Goal: Task Accomplishment & Management: Use online tool/utility

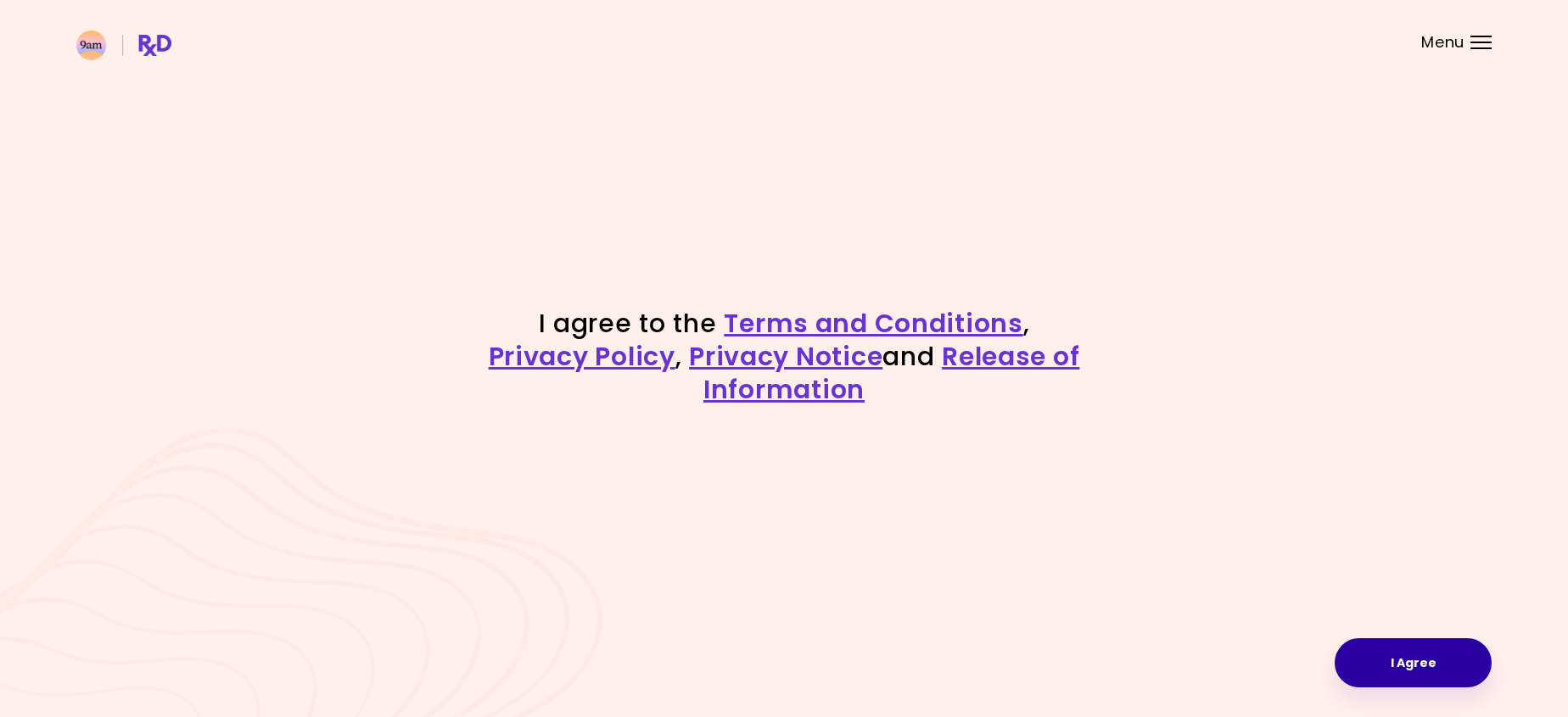
click at [1385, 655] on button "I Agree" at bounding box center [1413, 663] width 157 height 49
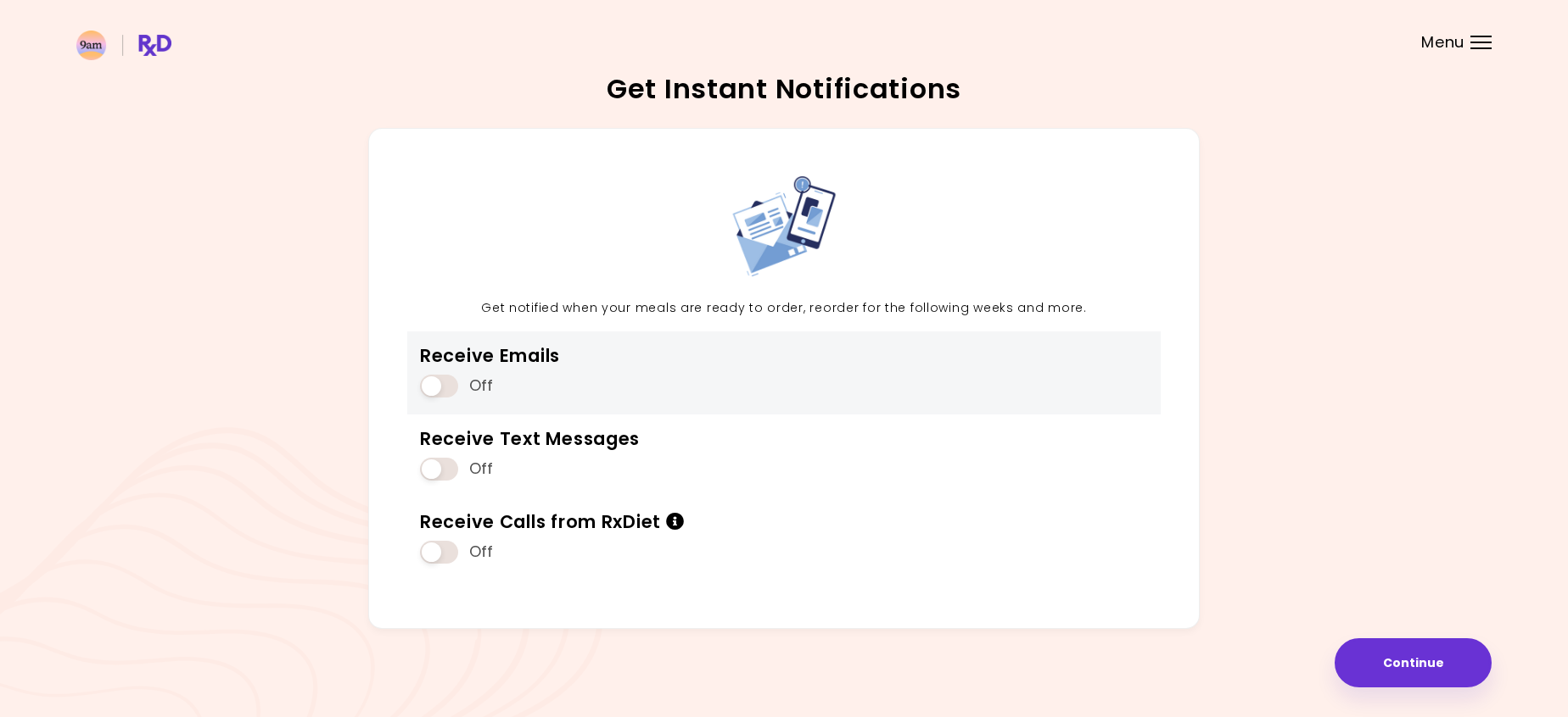
click at [437, 380] on span at bounding box center [438, 385] width 38 height 22
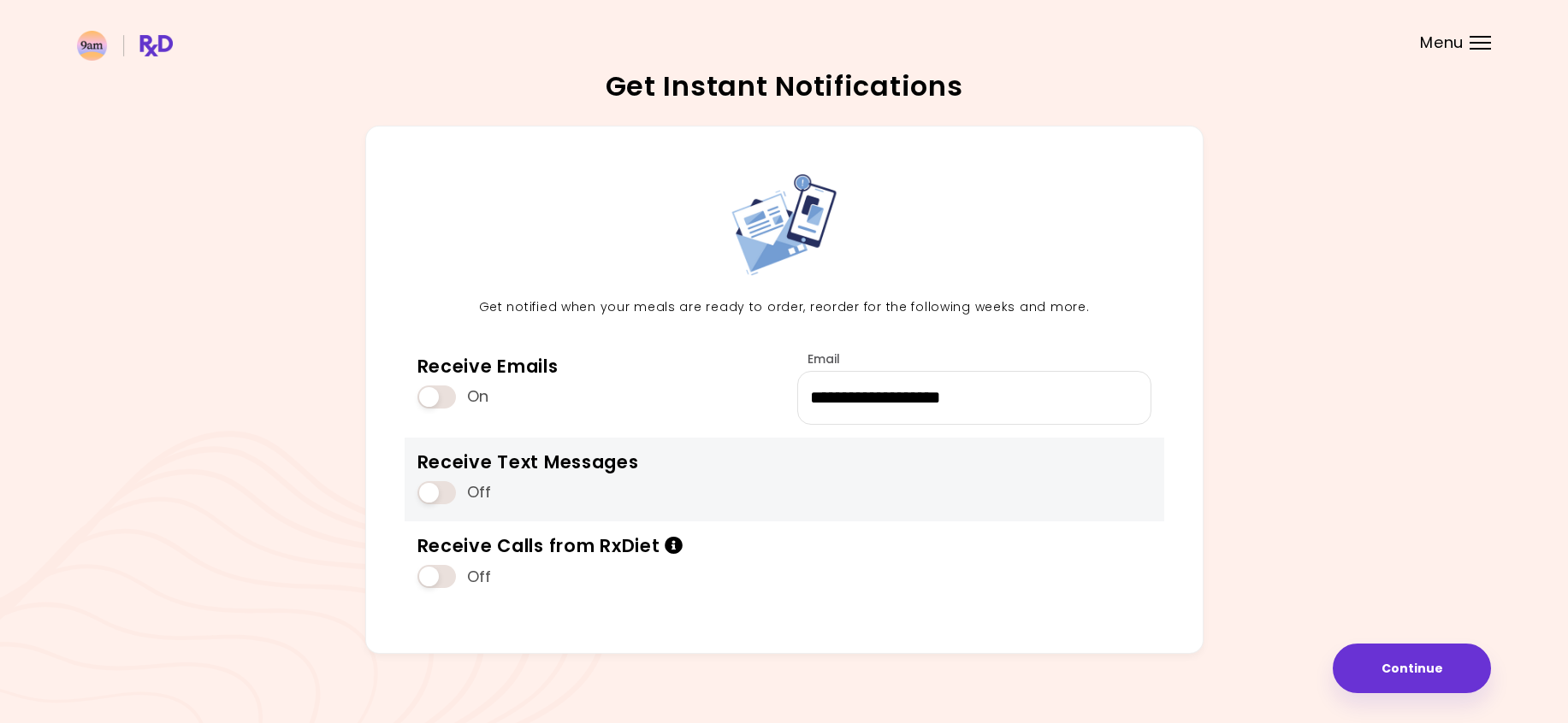
click at [442, 491] on span at bounding box center [436, 492] width 38 height 23
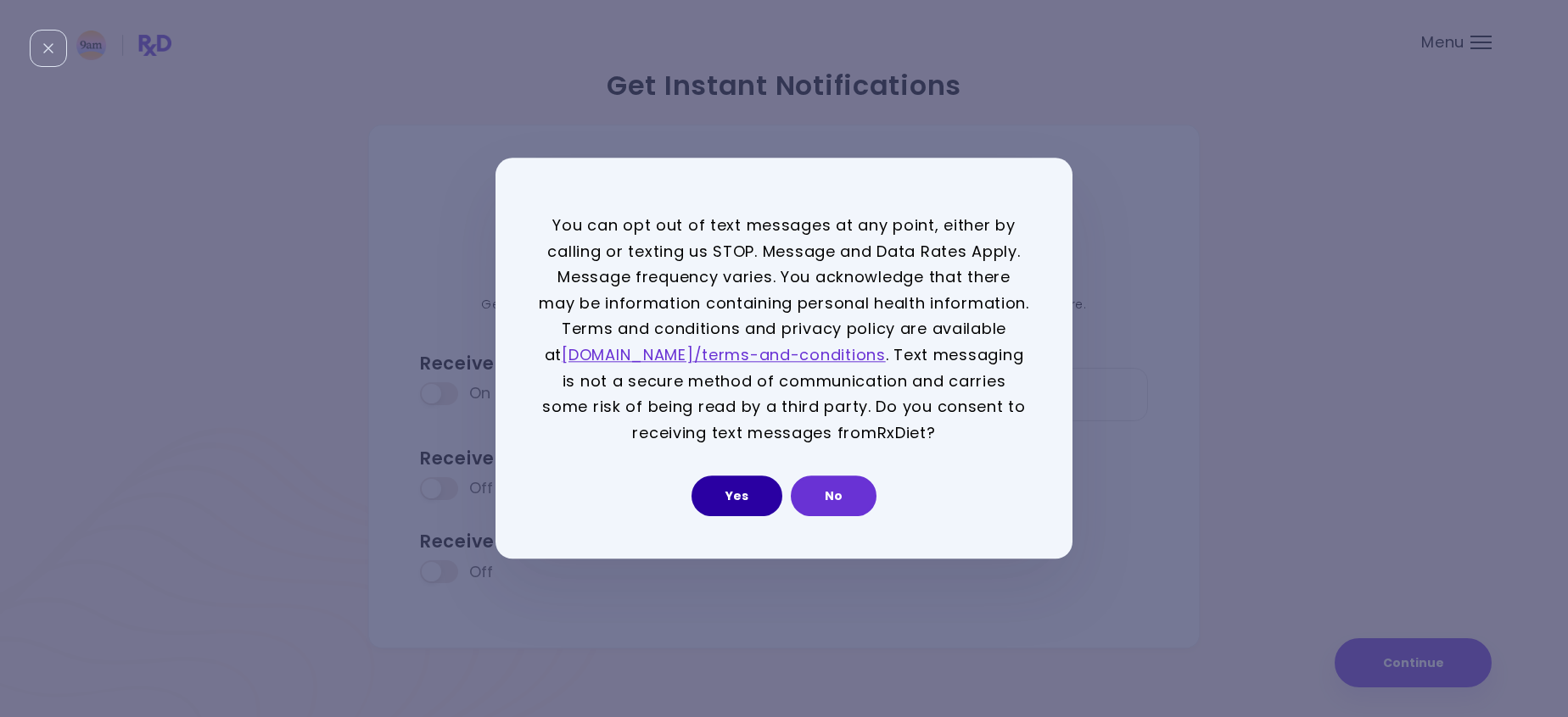
click at [736, 494] on button "Yes" at bounding box center [737, 497] width 91 height 41
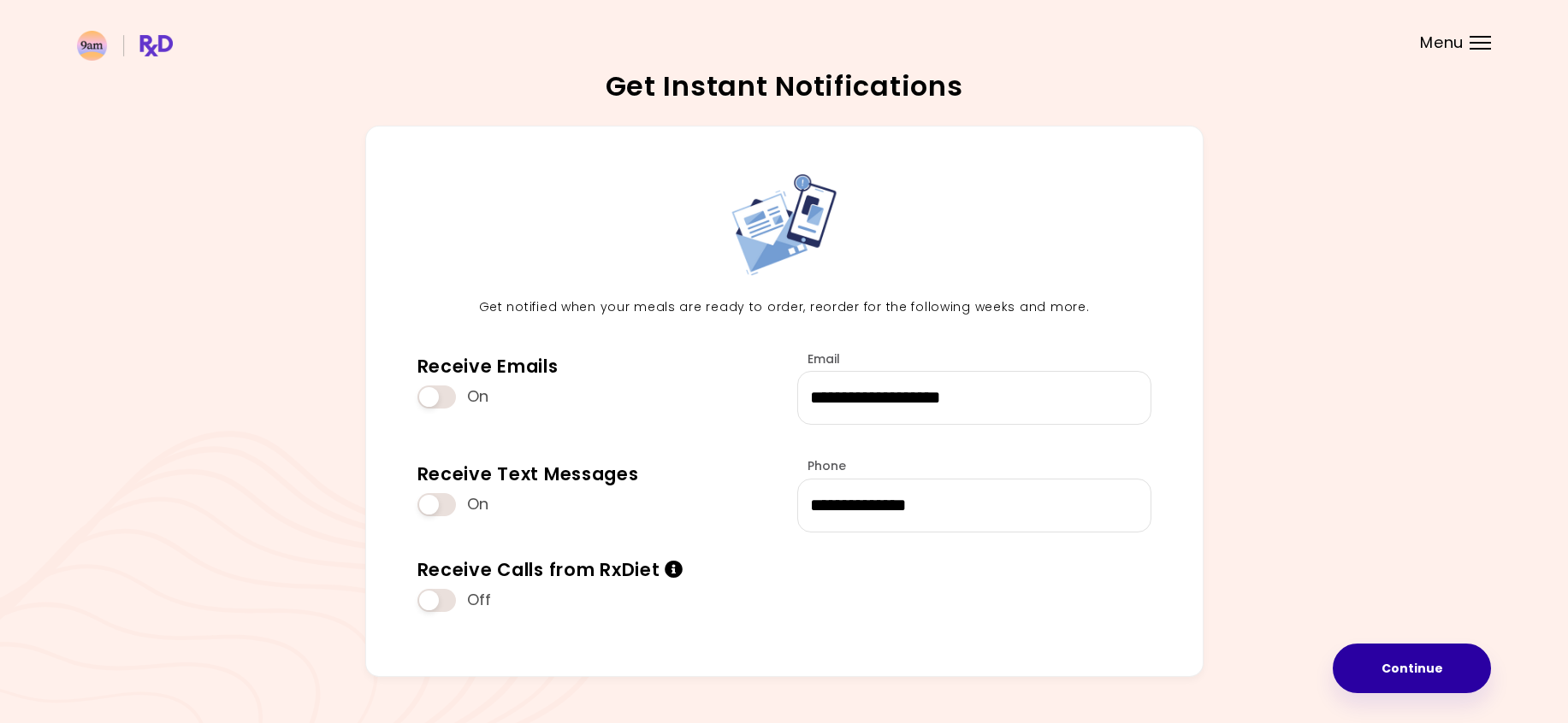
click at [1444, 677] on button "Continue" at bounding box center [1412, 669] width 158 height 49
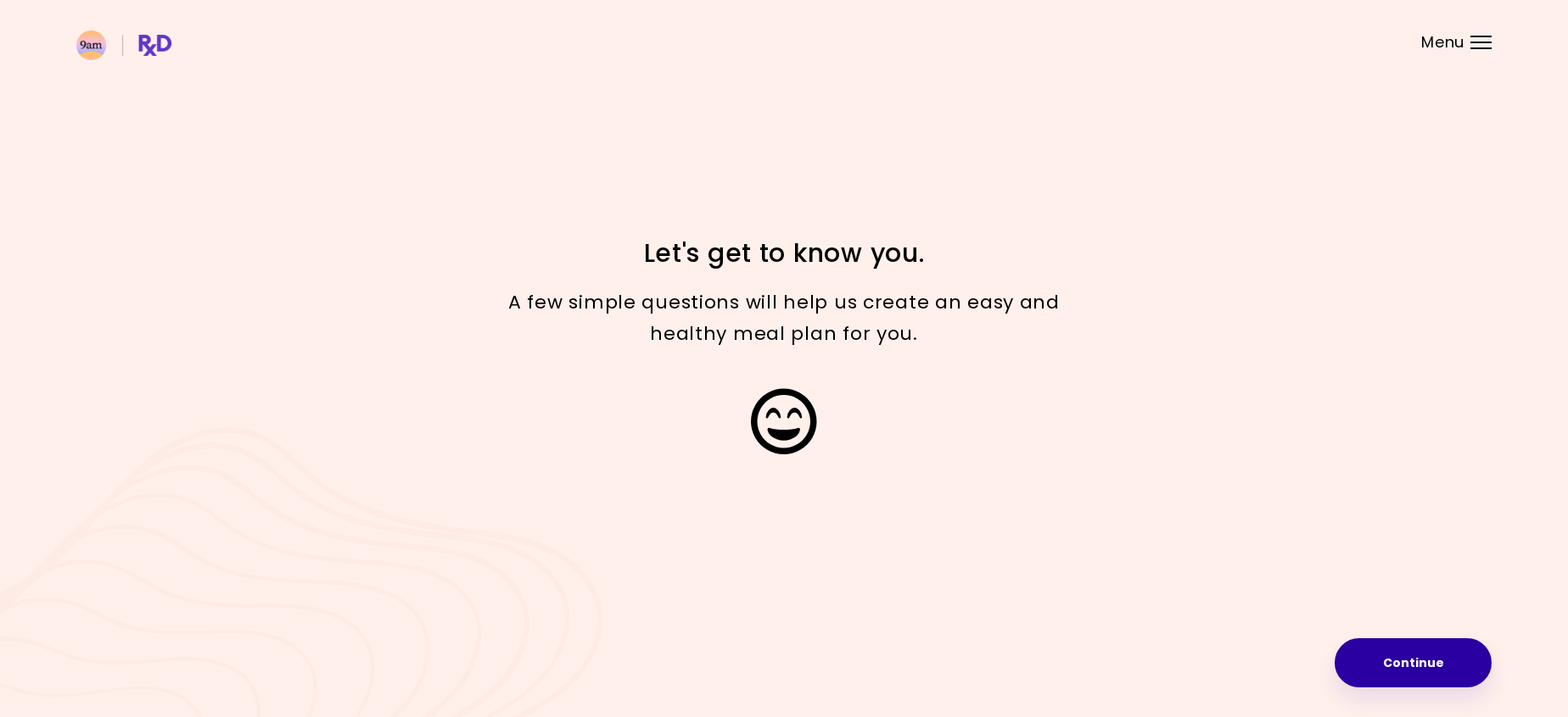
click at [1431, 658] on button "Continue" at bounding box center [1413, 663] width 157 height 49
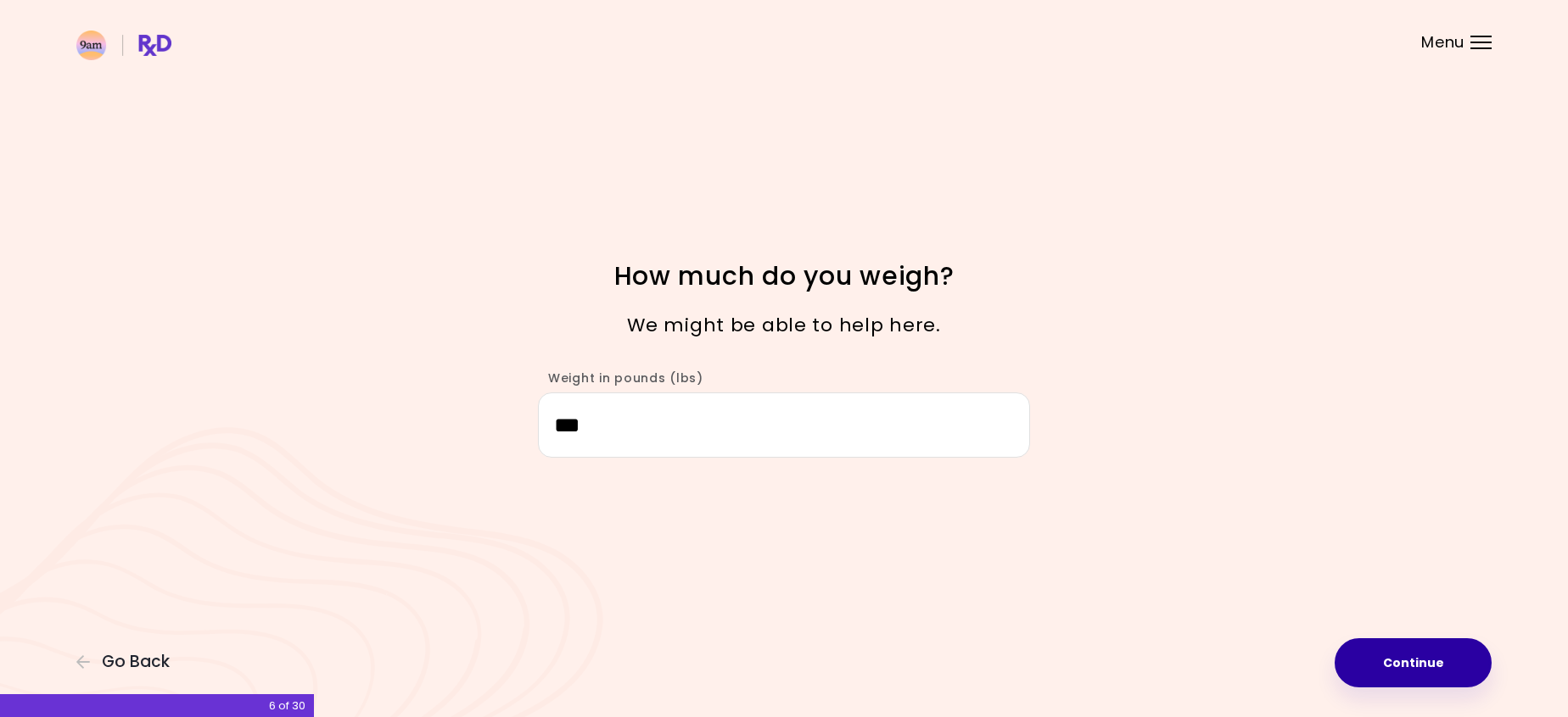
click at [1393, 659] on button "Continue" at bounding box center [1413, 663] width 157 height 49
select select "****"
click at [1419, 672] on button "Continue" at bounding box center [1413, 663] width 157 height 49
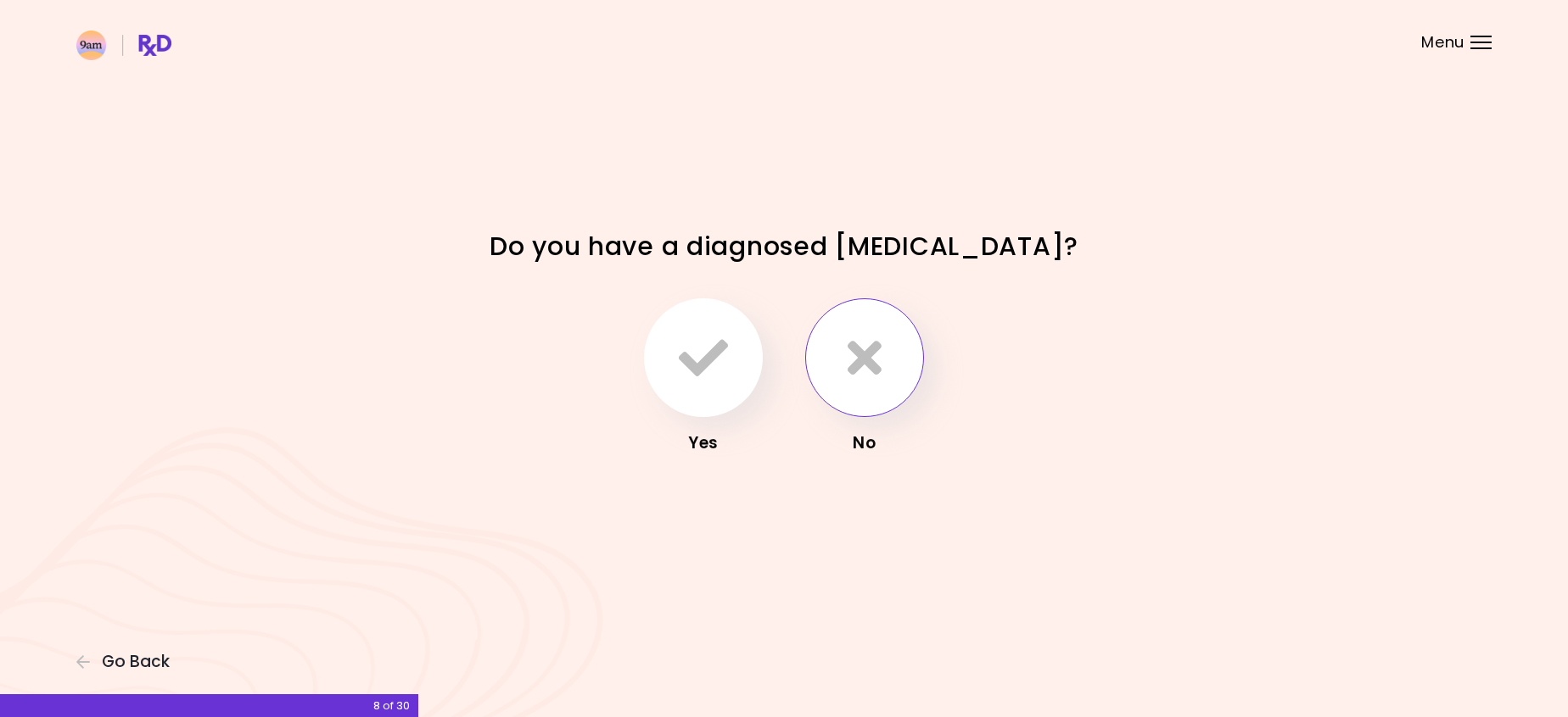
click at [865, 385] on button "button" at bounding box center [864, 357] width 118 height 118
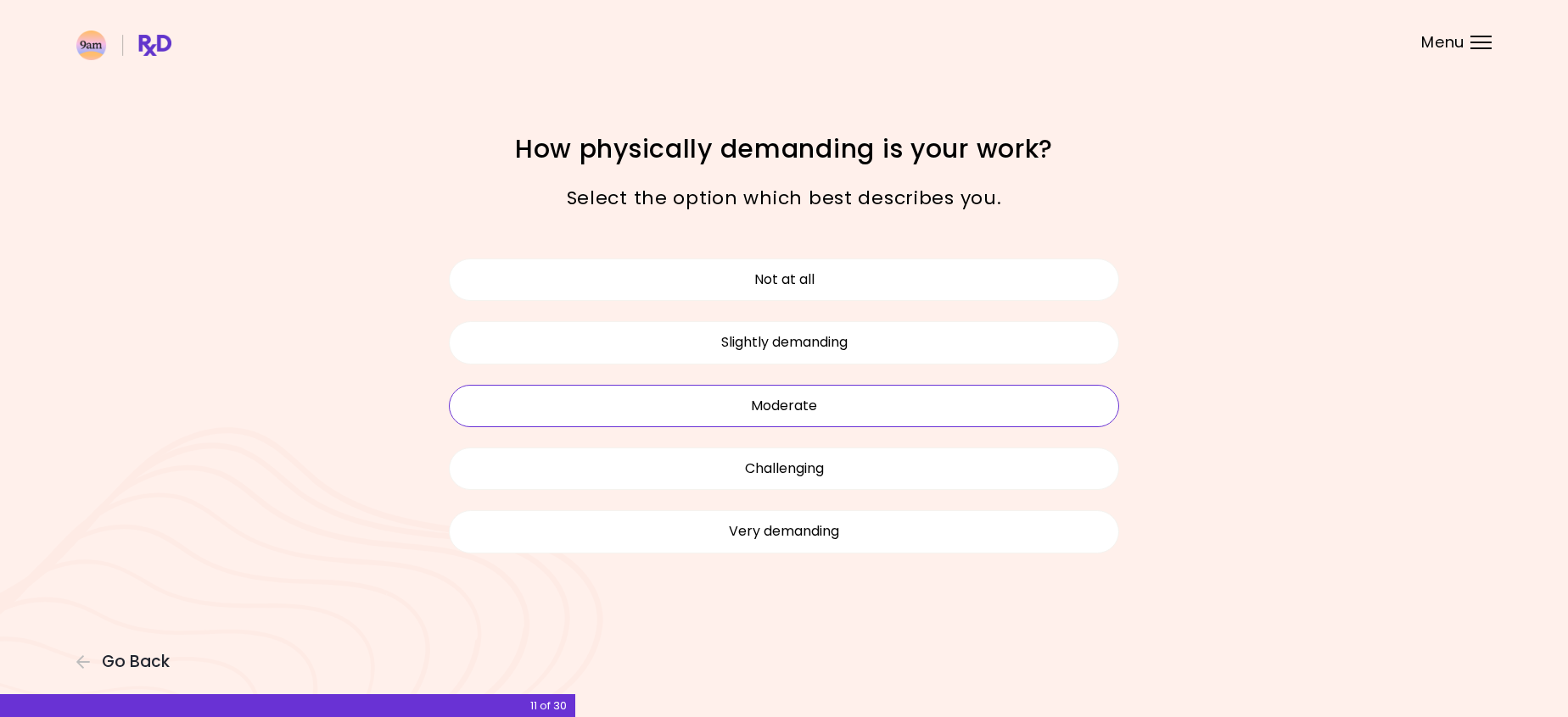
click at [794, 406] on button "Moderate" at bounding box center [784, 406] width 670 height 42
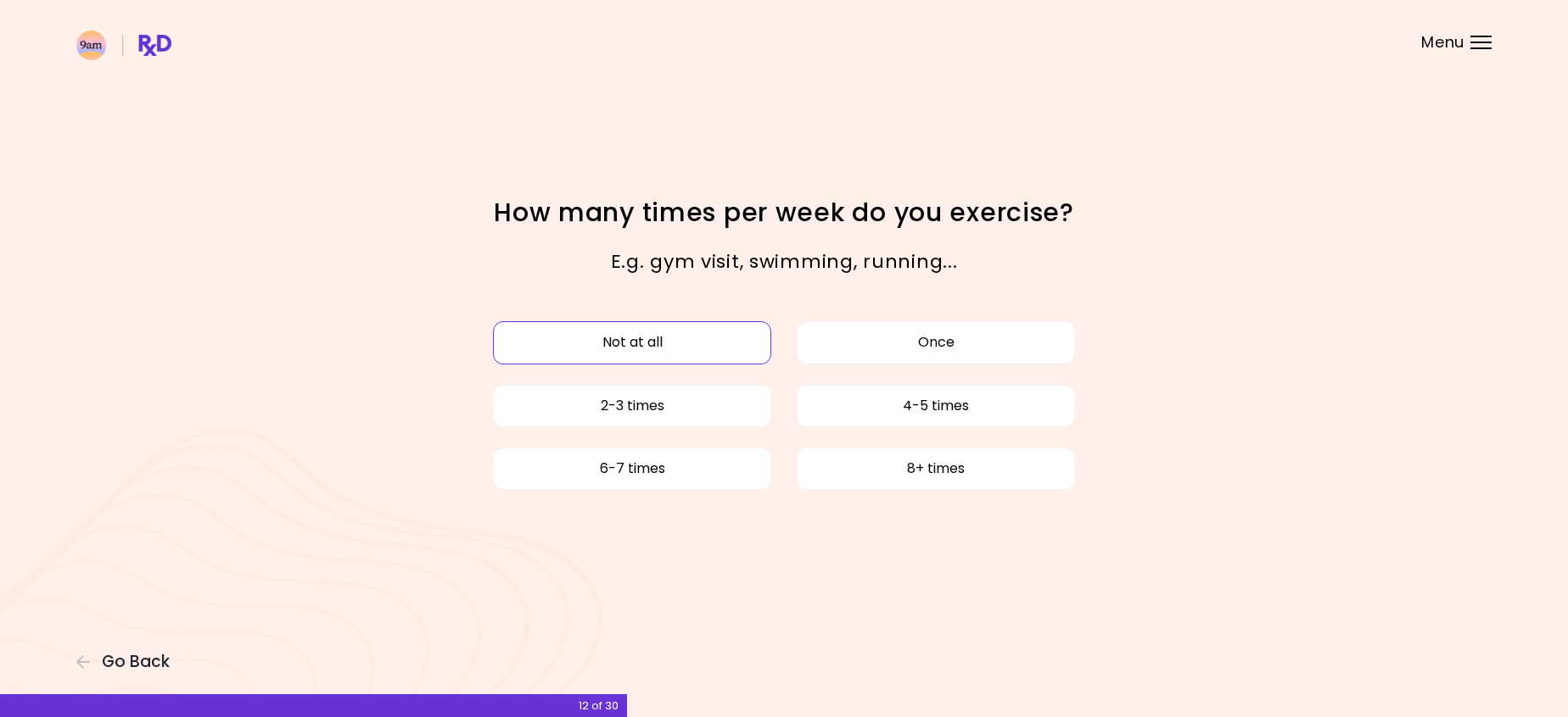
click at [674, 345] on button "Not at all" at bounding box center [632, 342] width 278 height 42
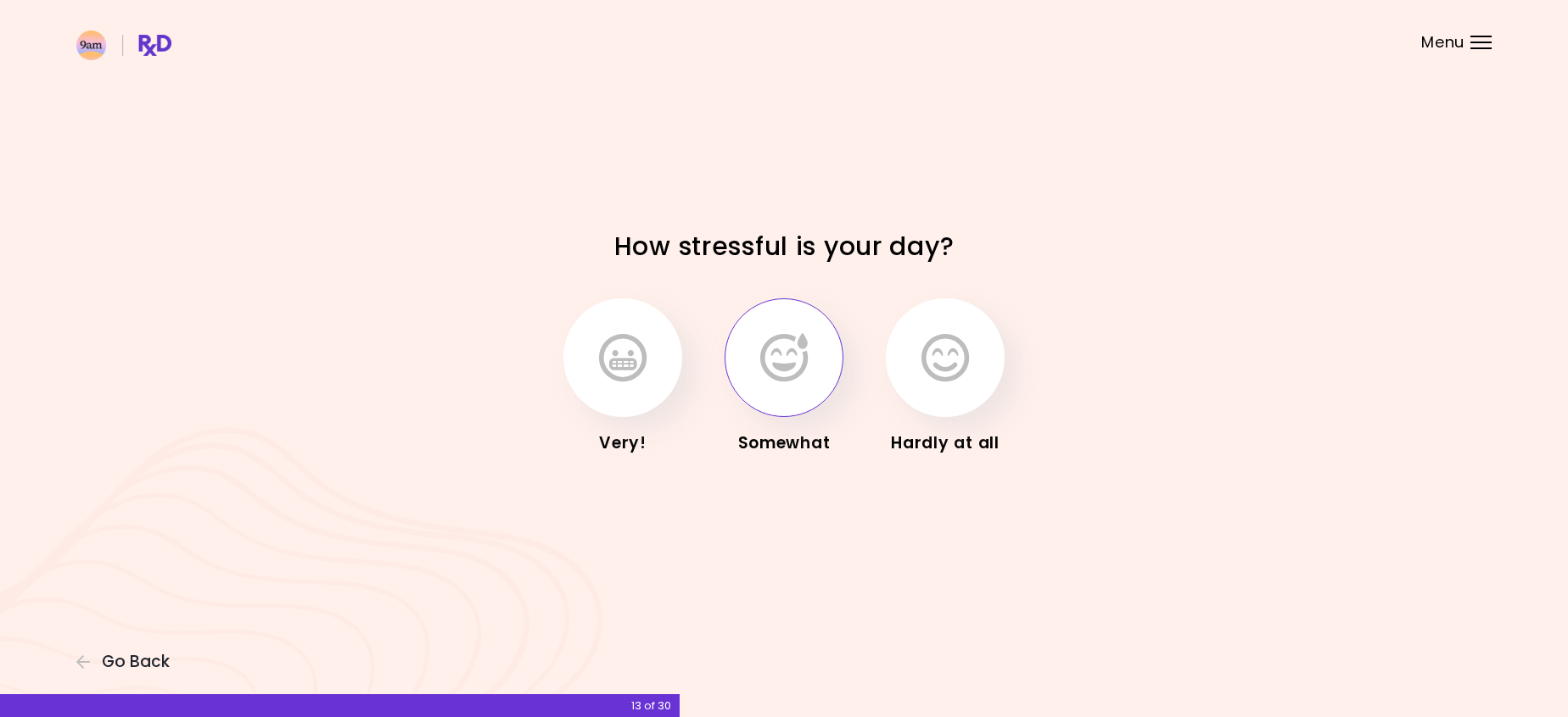
click at [745, 362] on button "button" at bounding box center [783, 357] width 118 height 118
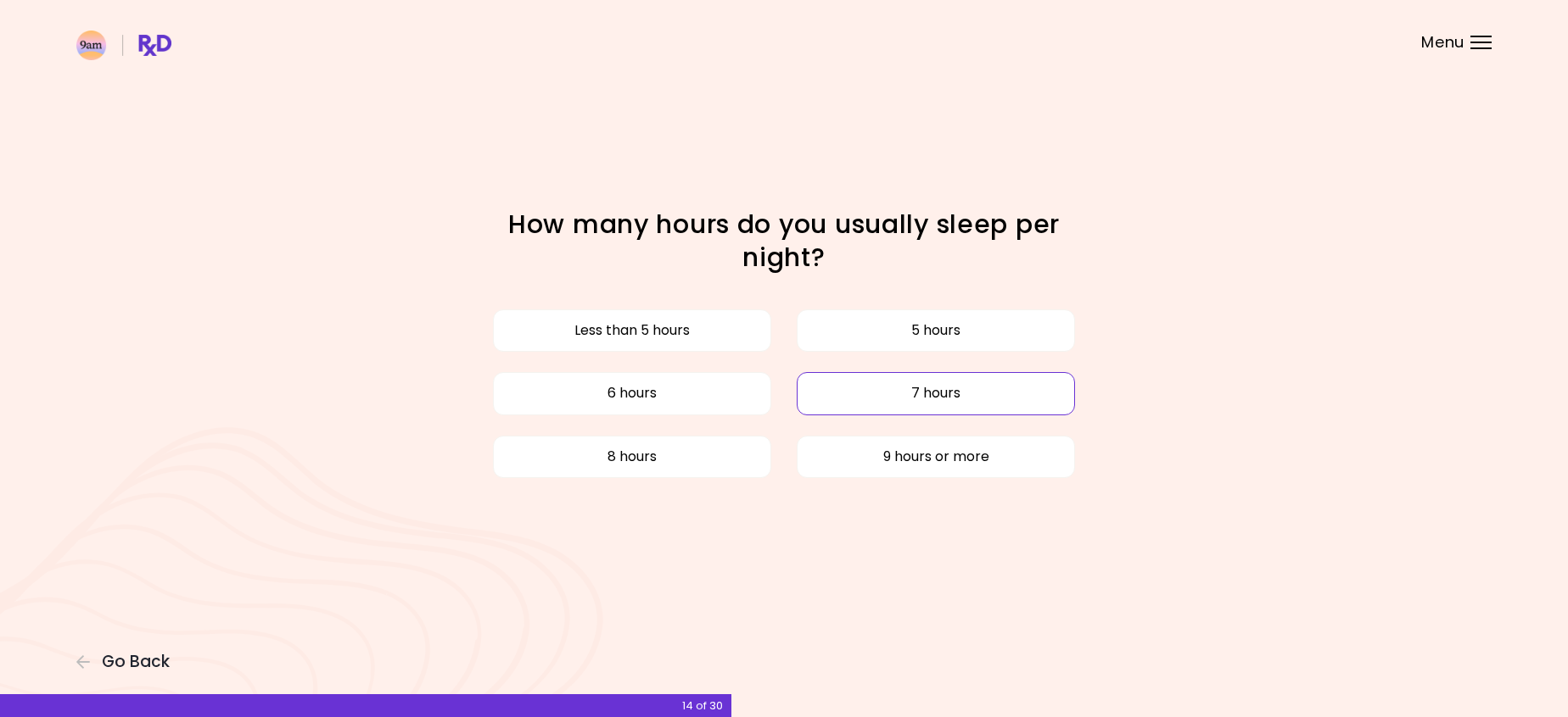
click at [951, 403] on button "7 hours" at bounding box center [936, 393] width 278 height 42
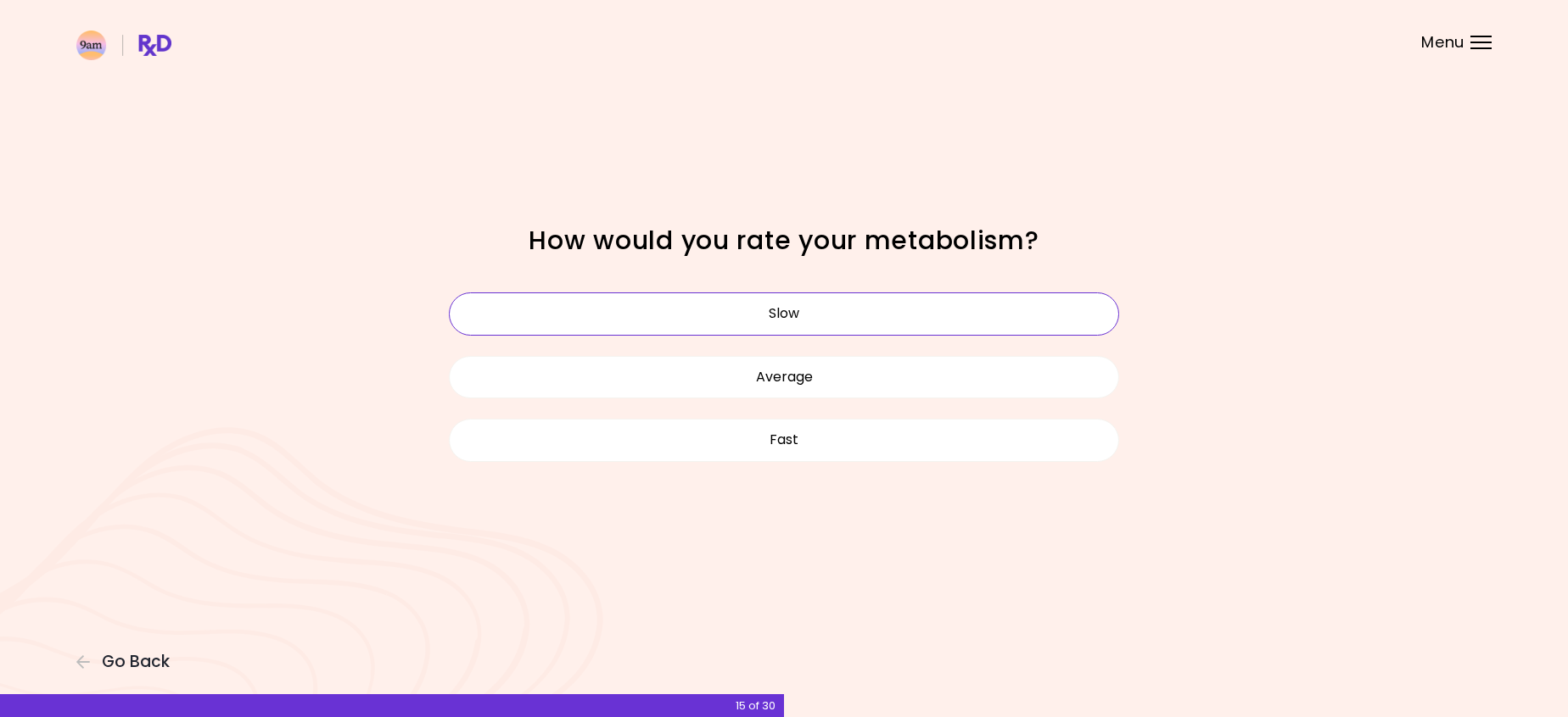
click at [853, 309] on button "Slow" at bounding box center [784, 313] width 670 height 42
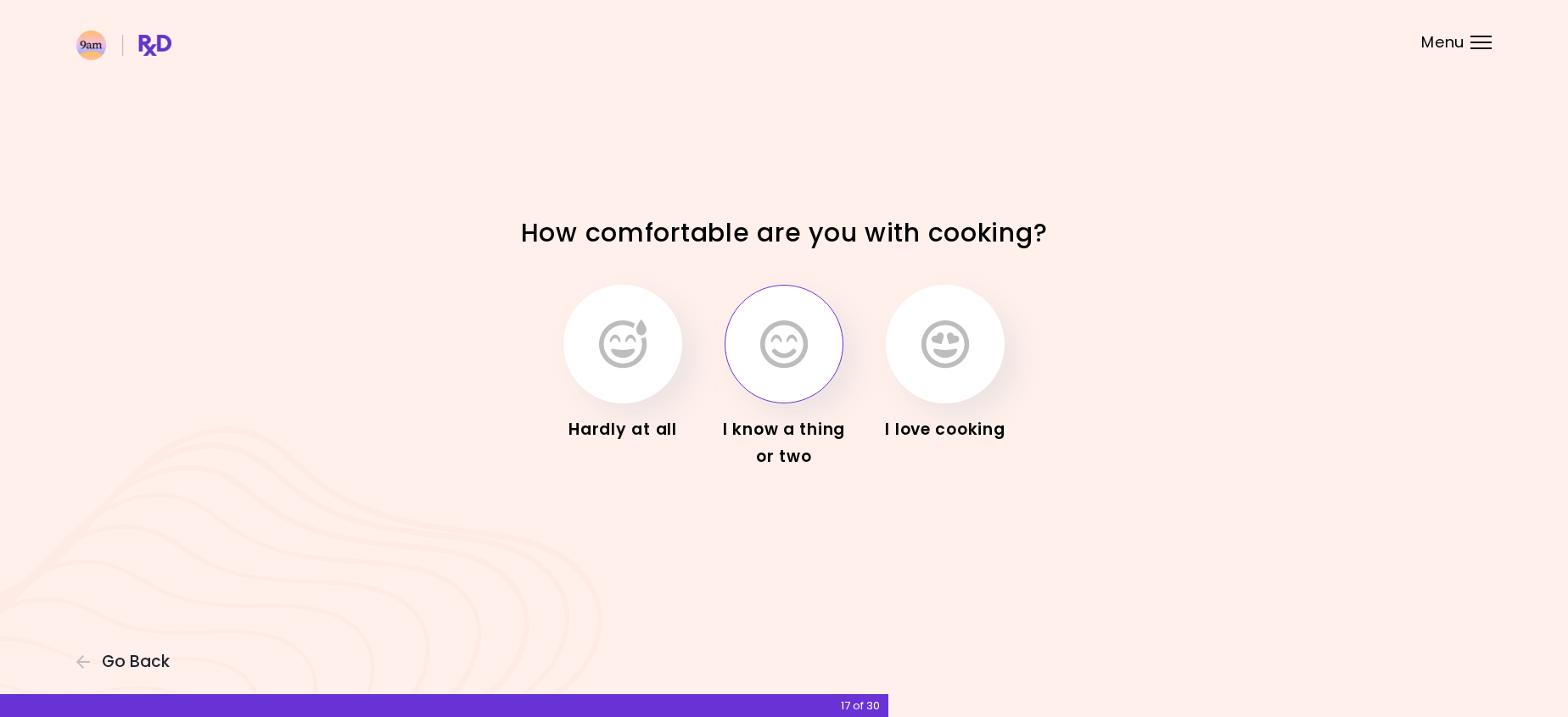
click at [807, 334] on icon "button" at bounding box center [784, 344] width 48 height 49
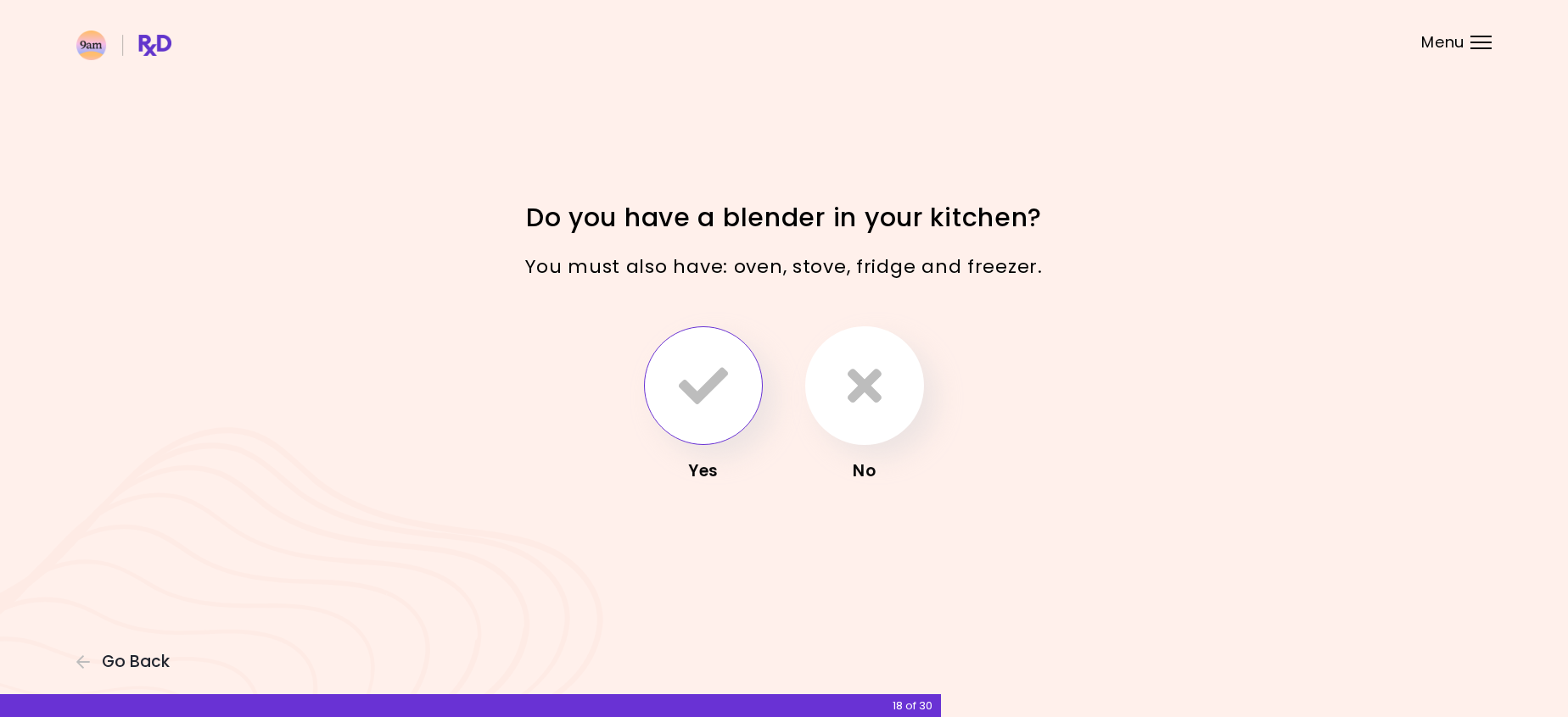
click at [707, 375] on icon "button" at bounding box center [704, 385] width 49 height 49
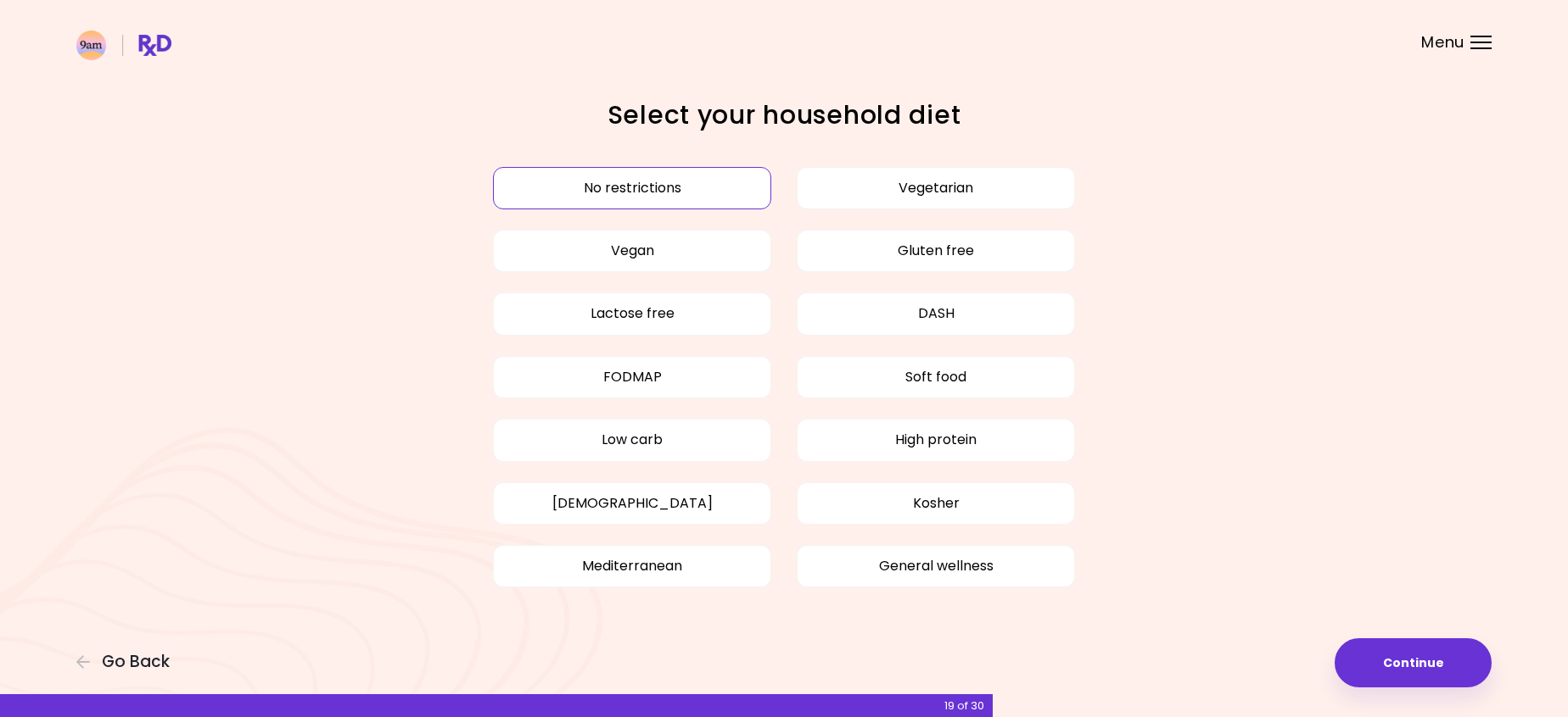
click at [702, 190] on button "No restrictions" at bounding box center [632, 188] width 278 height 42
click at [589, 178] on button "No restrictions" at bounding box center [632, 188] width 278 height 42
click at [1384, 650] on button "Continue" at bounding box center [1413, 663] width 157 height 49
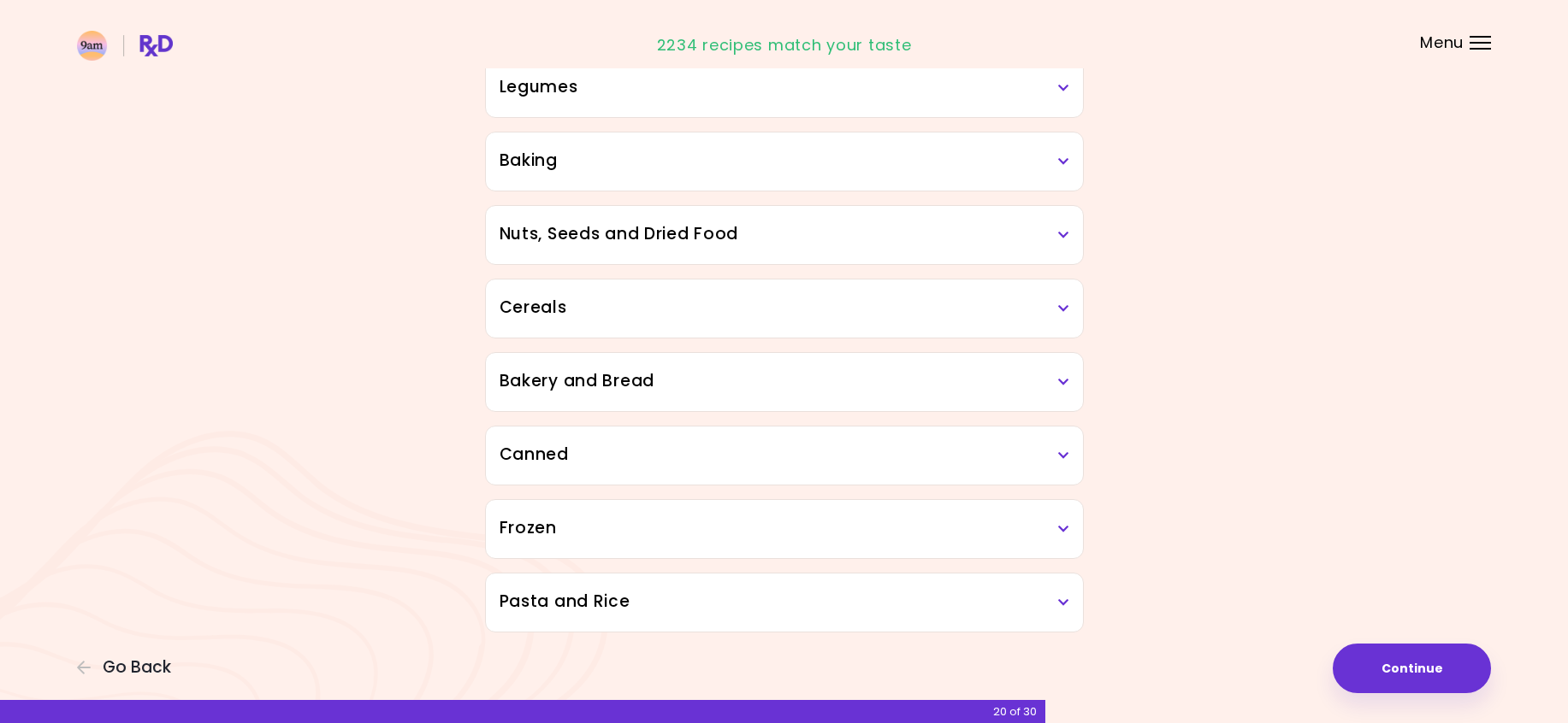
scroll to position [785, 0]
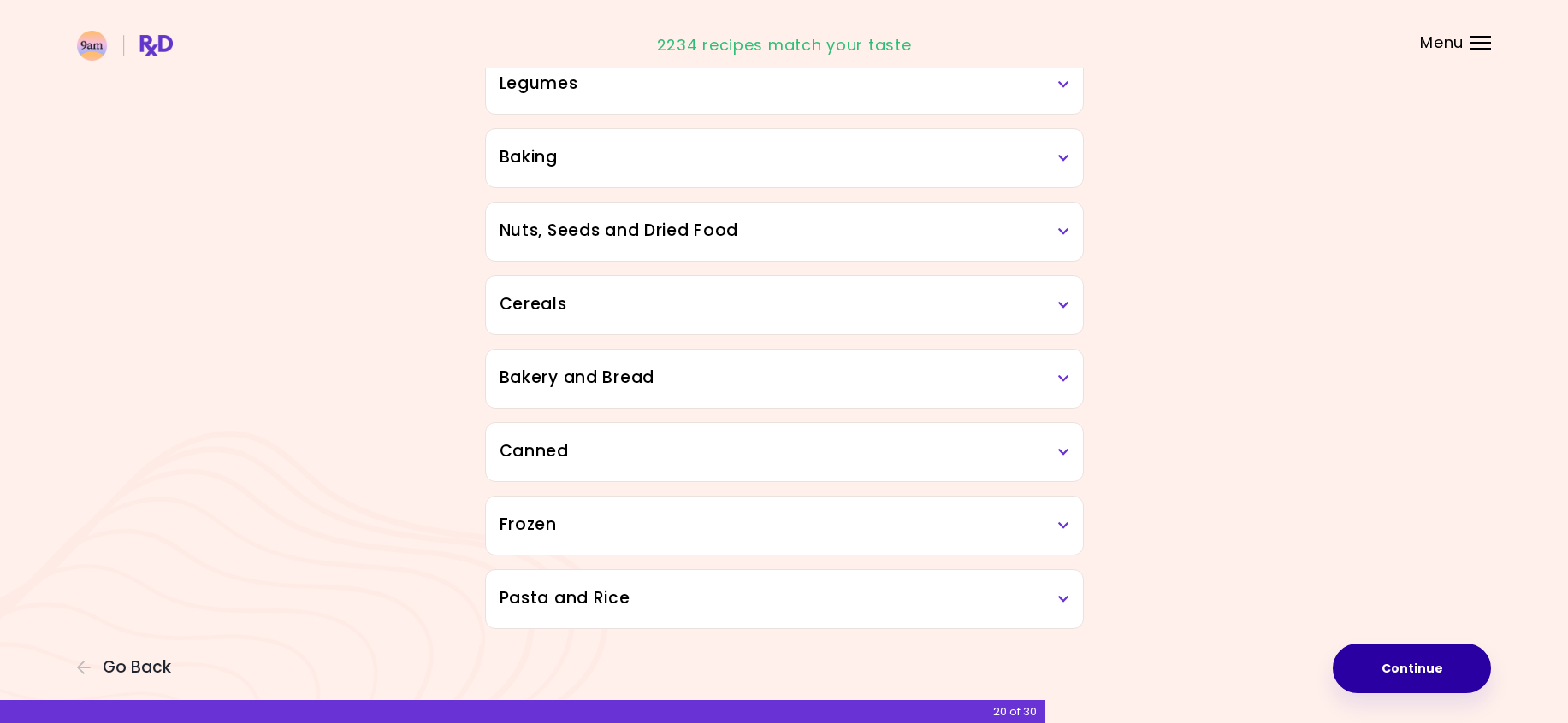
click at [1408, 658] on button "Continue" at bounding box center [1412, 669] width 158 height 49
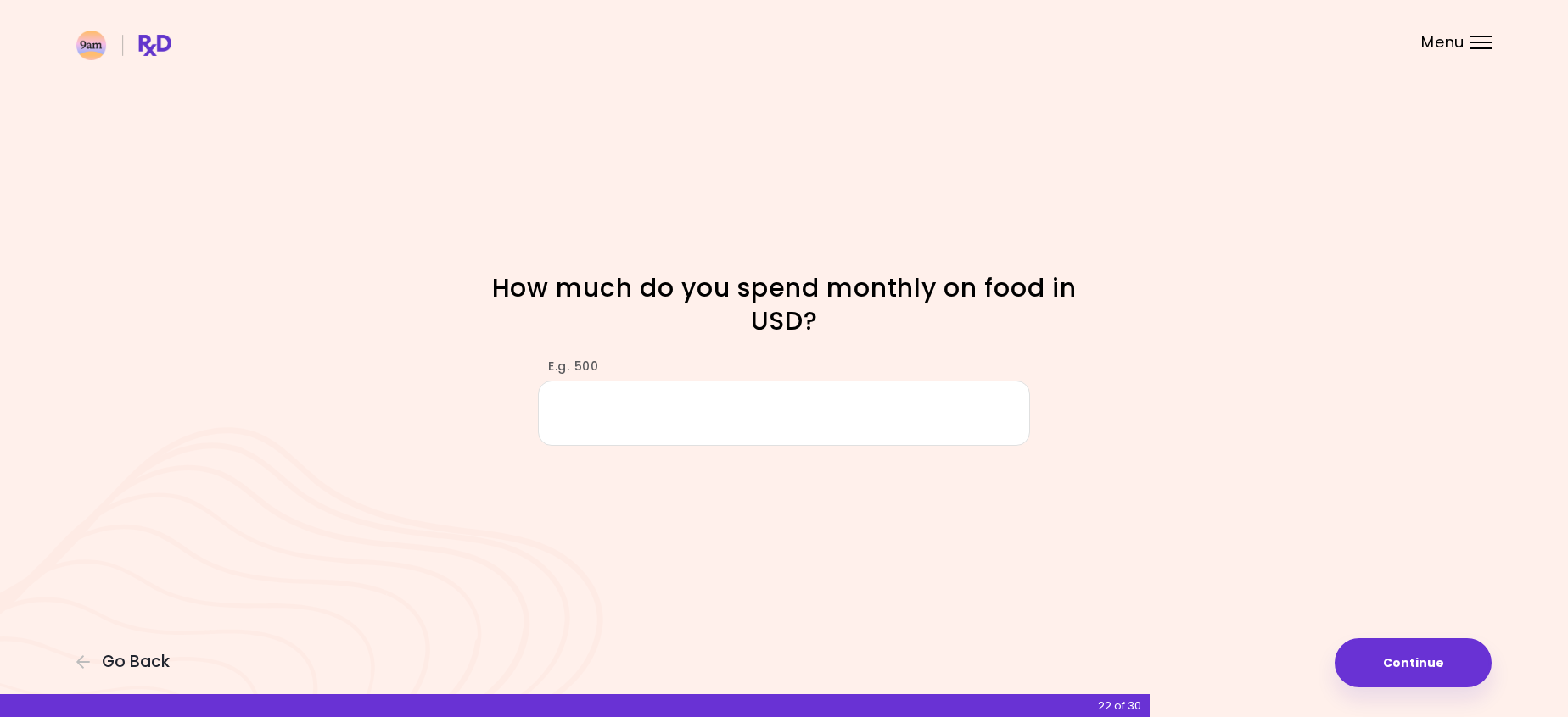
click at [828, 408] on input "E.g. 500" at bounding box center [784, 413] width 492 height 66
type input "*"
type input "***"
click at [1451, 663] on button "Continue" at bounding box center [1413, 663] width 157 height 49
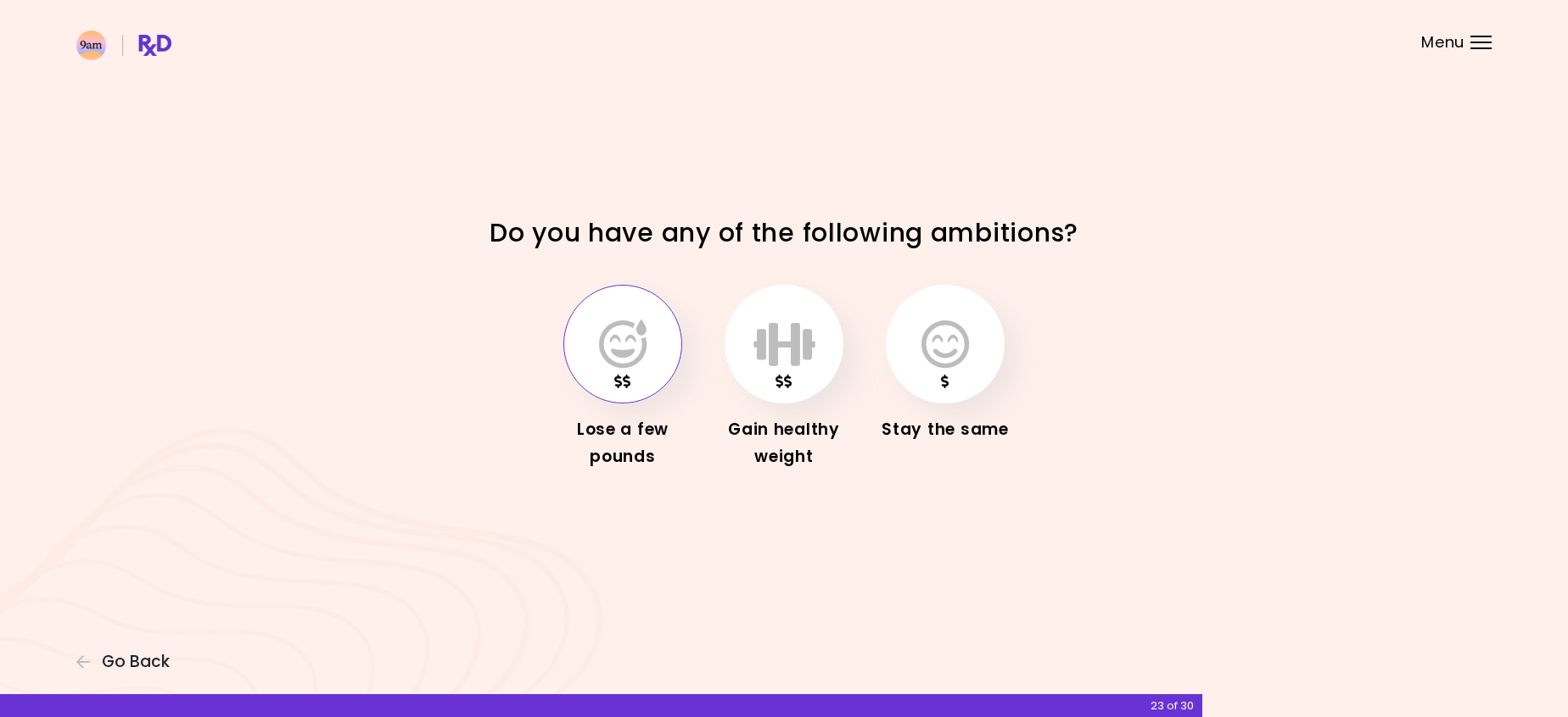
click at [601, 358] on icon "button" at bounding box center [623, 344] width 48 height 49
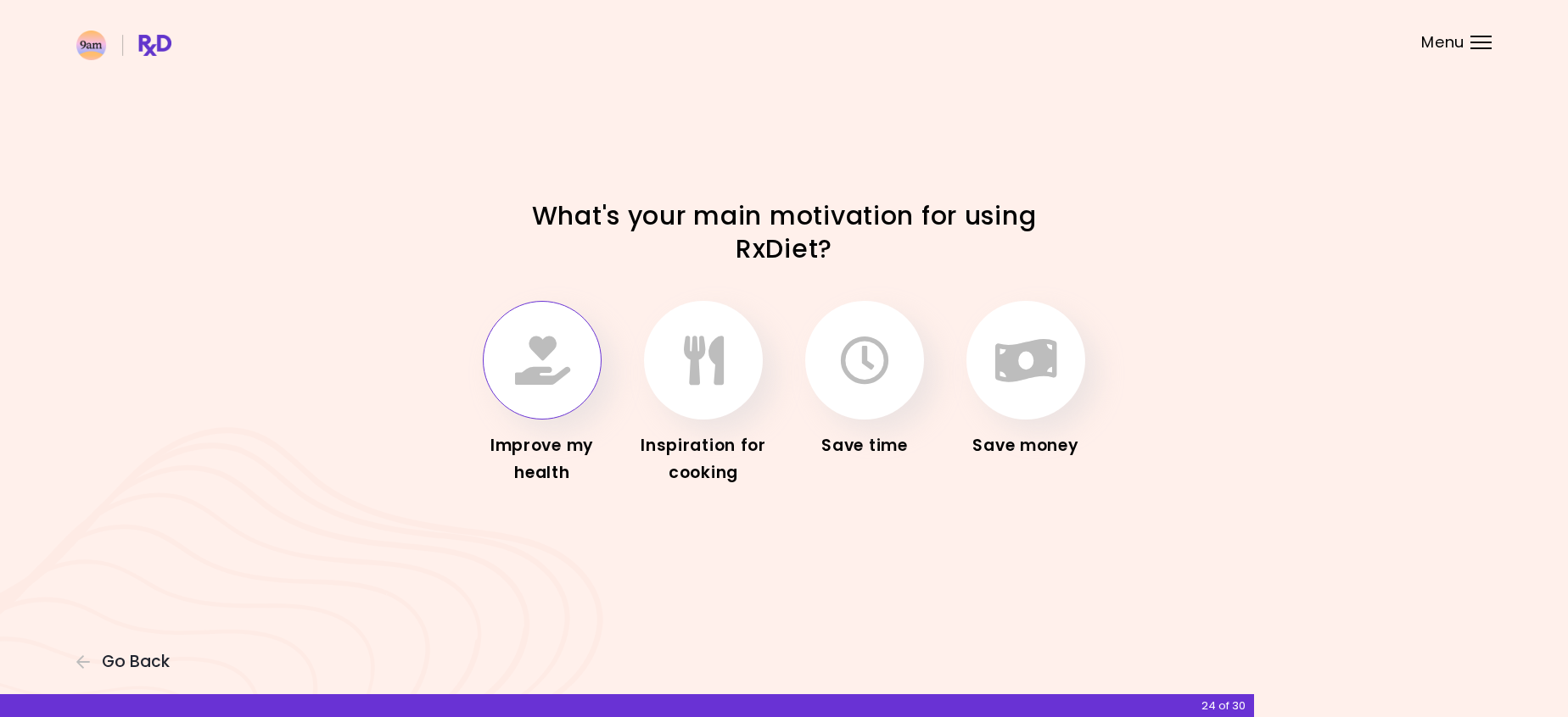
click at [549, 354] on icon "button" at bounding box center [542, 360] width 55 height 49
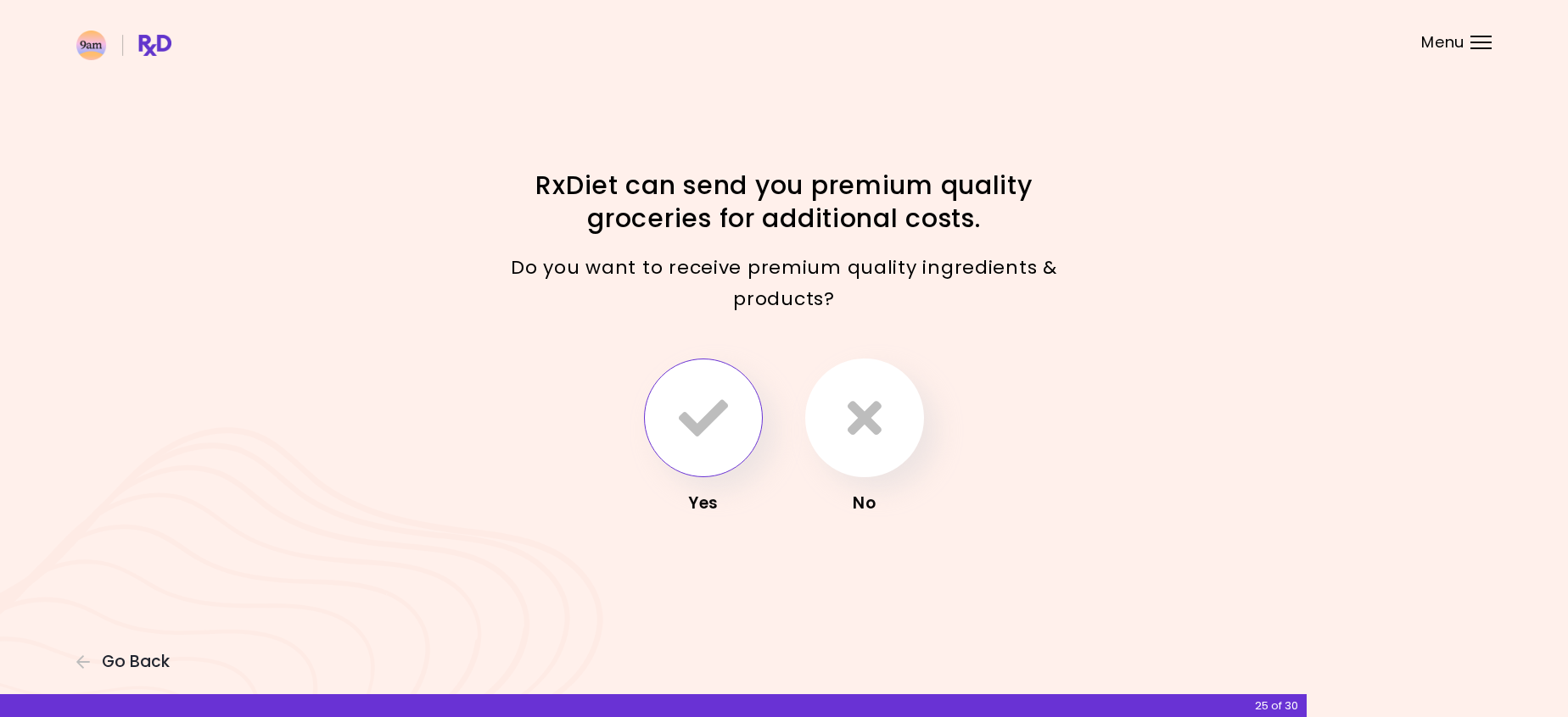
click at [723, 412] on icon "button" at bounding box center [704, 418] width 49 height 49
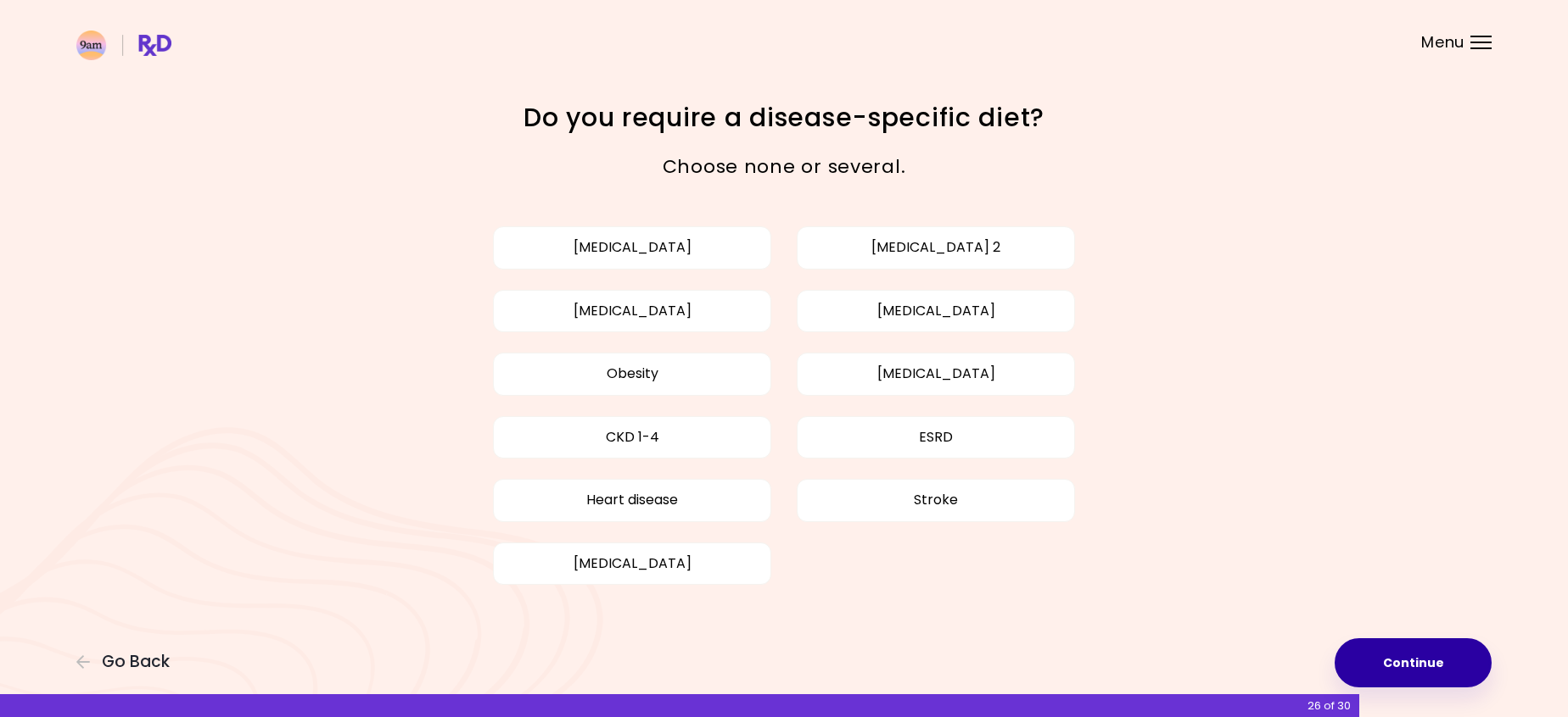
click at [1392, 666] on button "Continue" at bounding box center [1413, 663] width 157 height 49
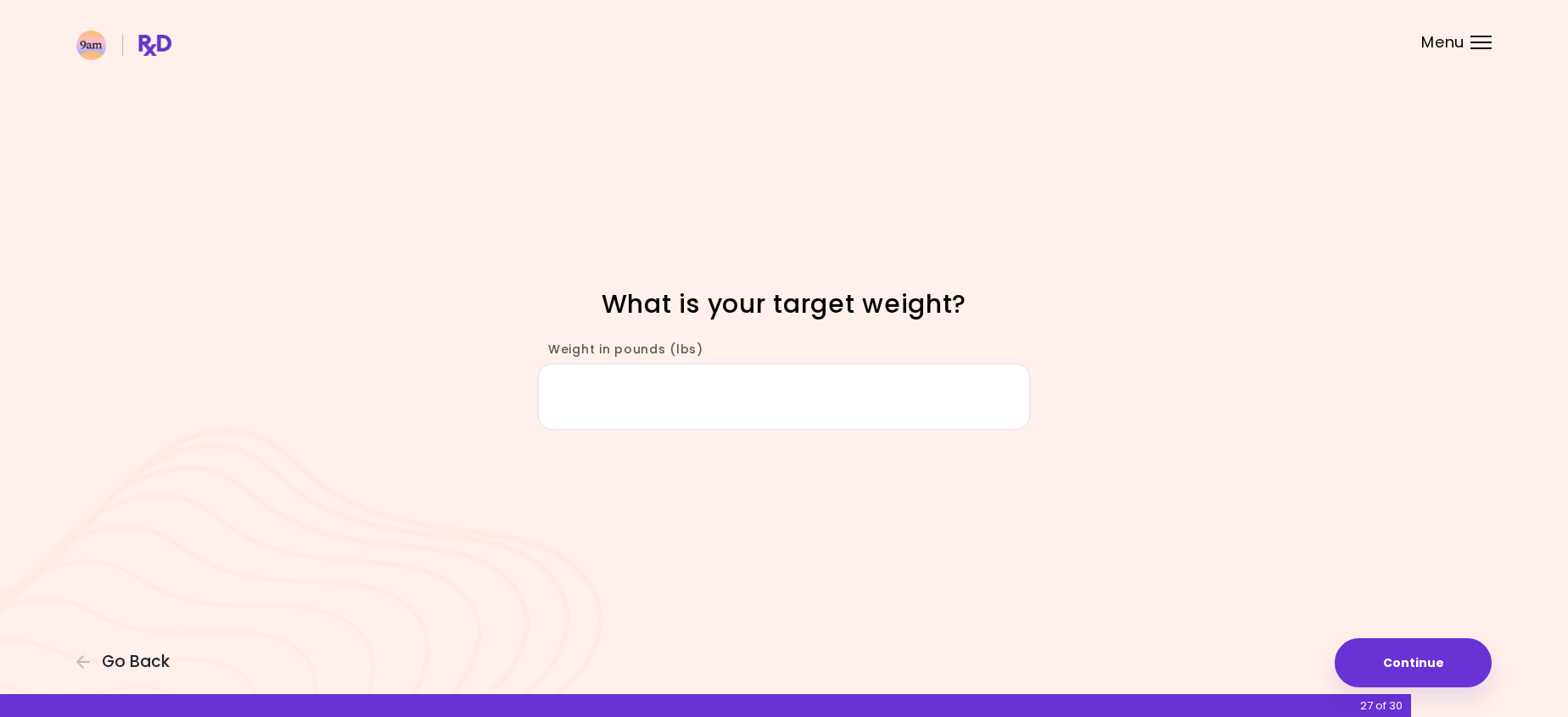
click at [675, 394] on input "Weight in pounds (lbs)" at bounding box center [784, 396] width 492 height 66
type input "***"
click at [1423, 669] on button "Continue" at bounding box center [1413, 663] width 157 height 49
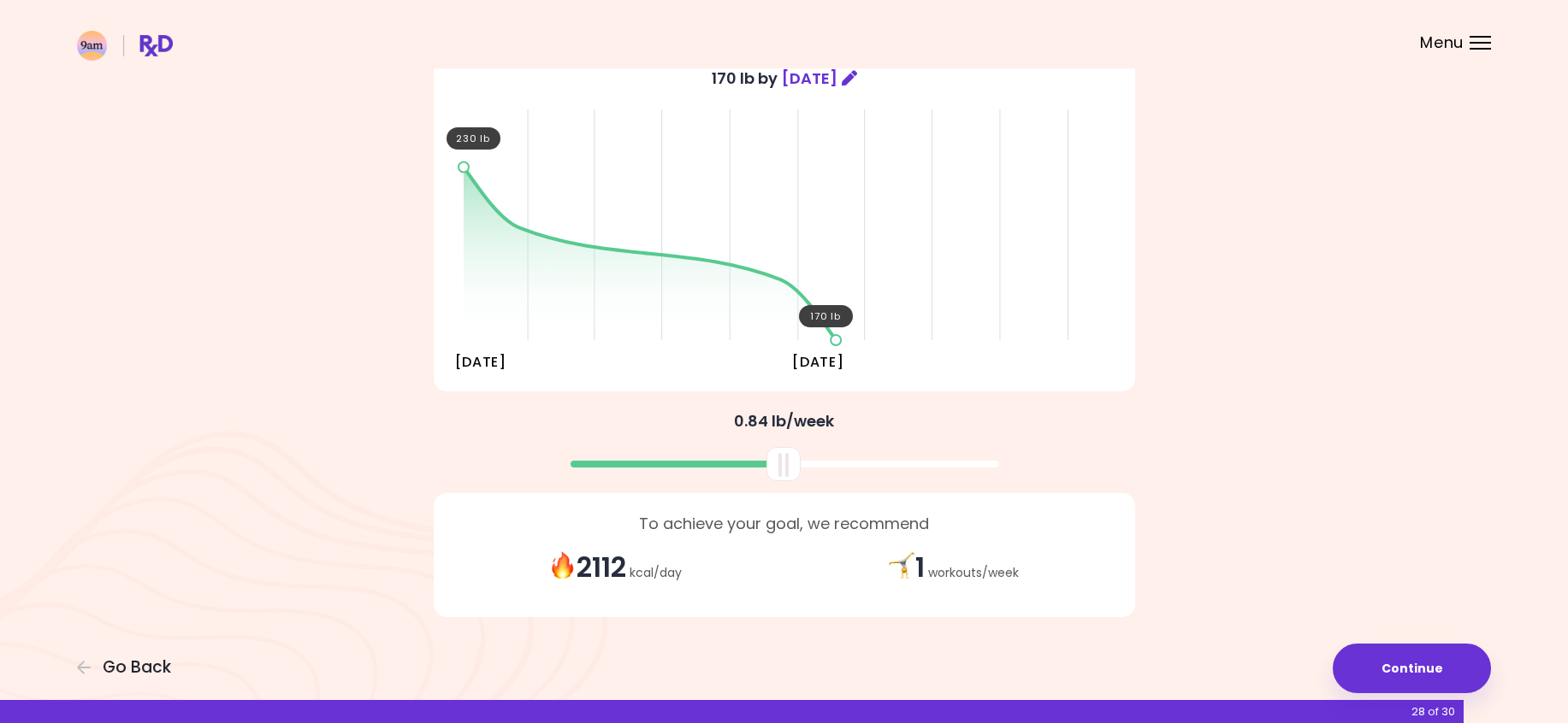
scroll to position [162, 0]
click at [1418, 665] on button "Continue" at bounding box center [1412, 669] width 158 height 49
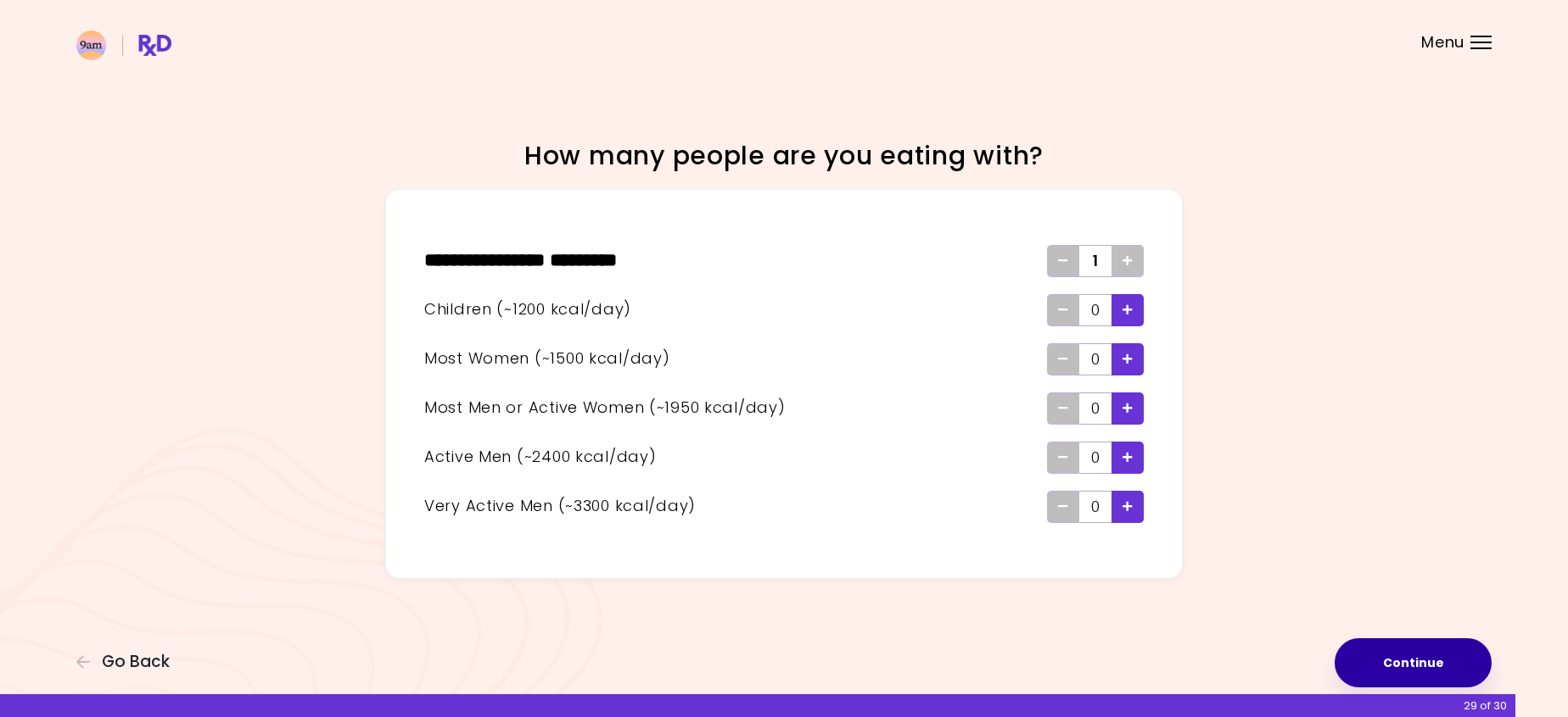
click at [1417, 649] on button "Continue" at bounding box center [1413, 663] width 157 height 49
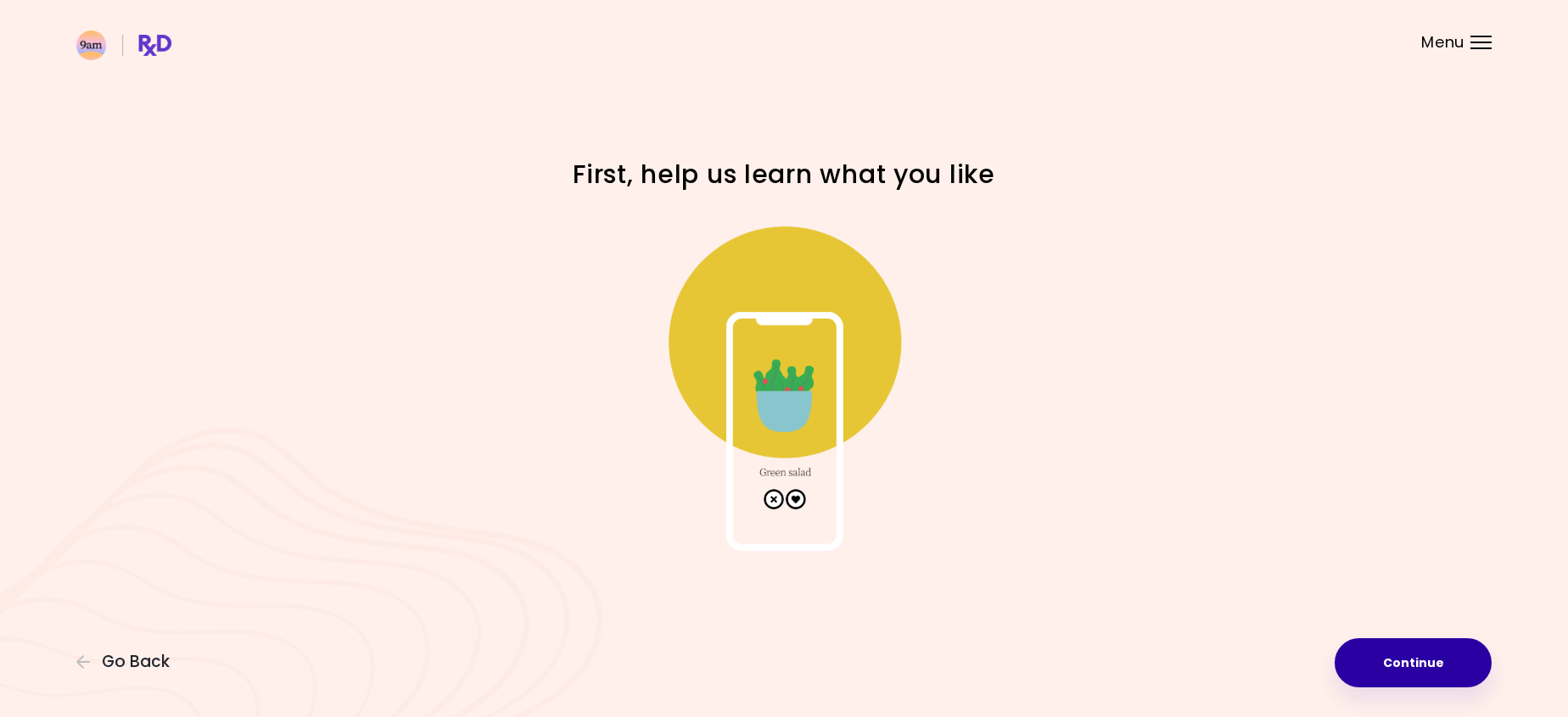
click at [1460, 665] on button "Continue" at bounding box center [1413, 663] width 157 height 49
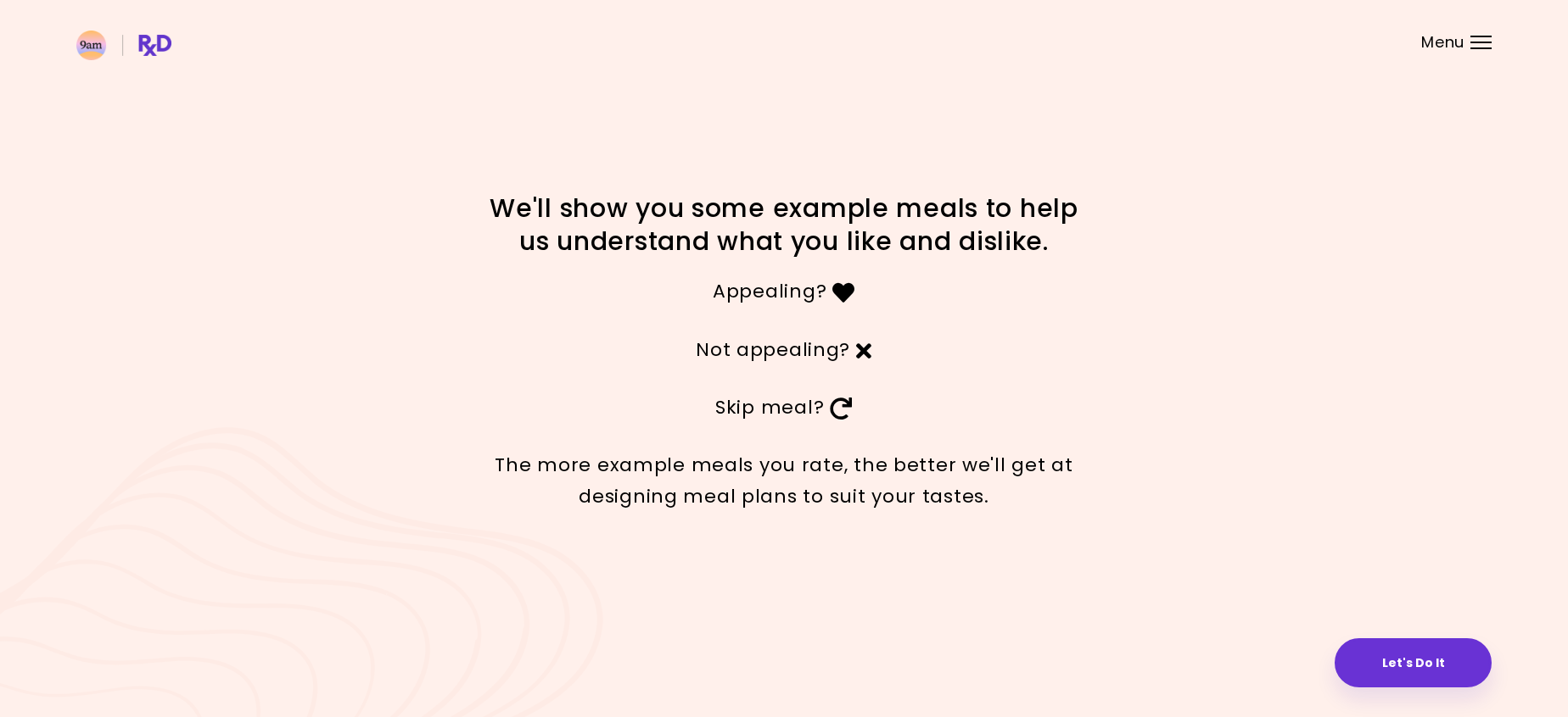
click at [1247, 322] on div "We'll show you some example meals to help us understand what you like and disli…" at bounding box center [784, 358] width 1568 height 717
click at [1395, 663] on button "Let's Do It" at bounding box center [1413, 663] width 157 height 49
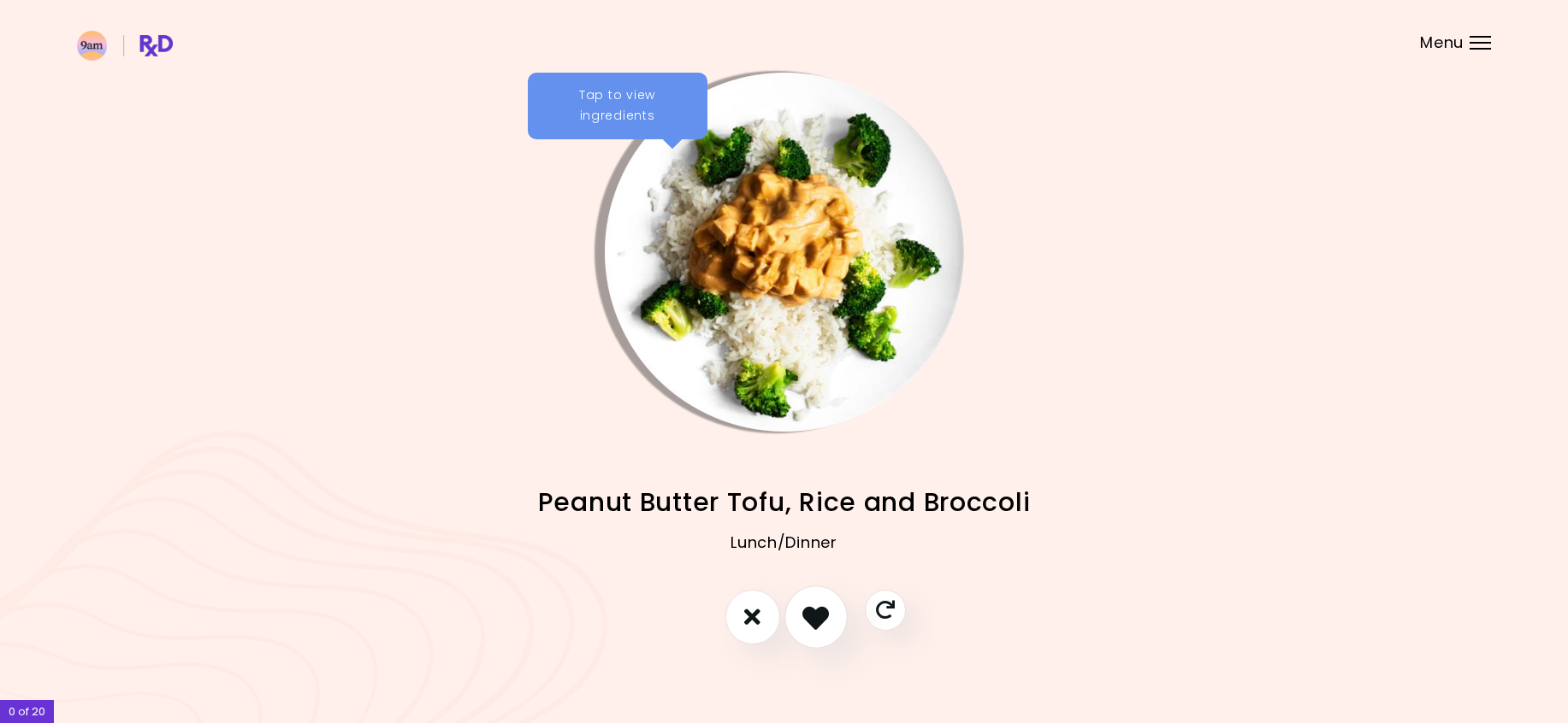
click at [820, 615] on icon "I like this recipe" at bounding box center [815, 616] width 27 height 27
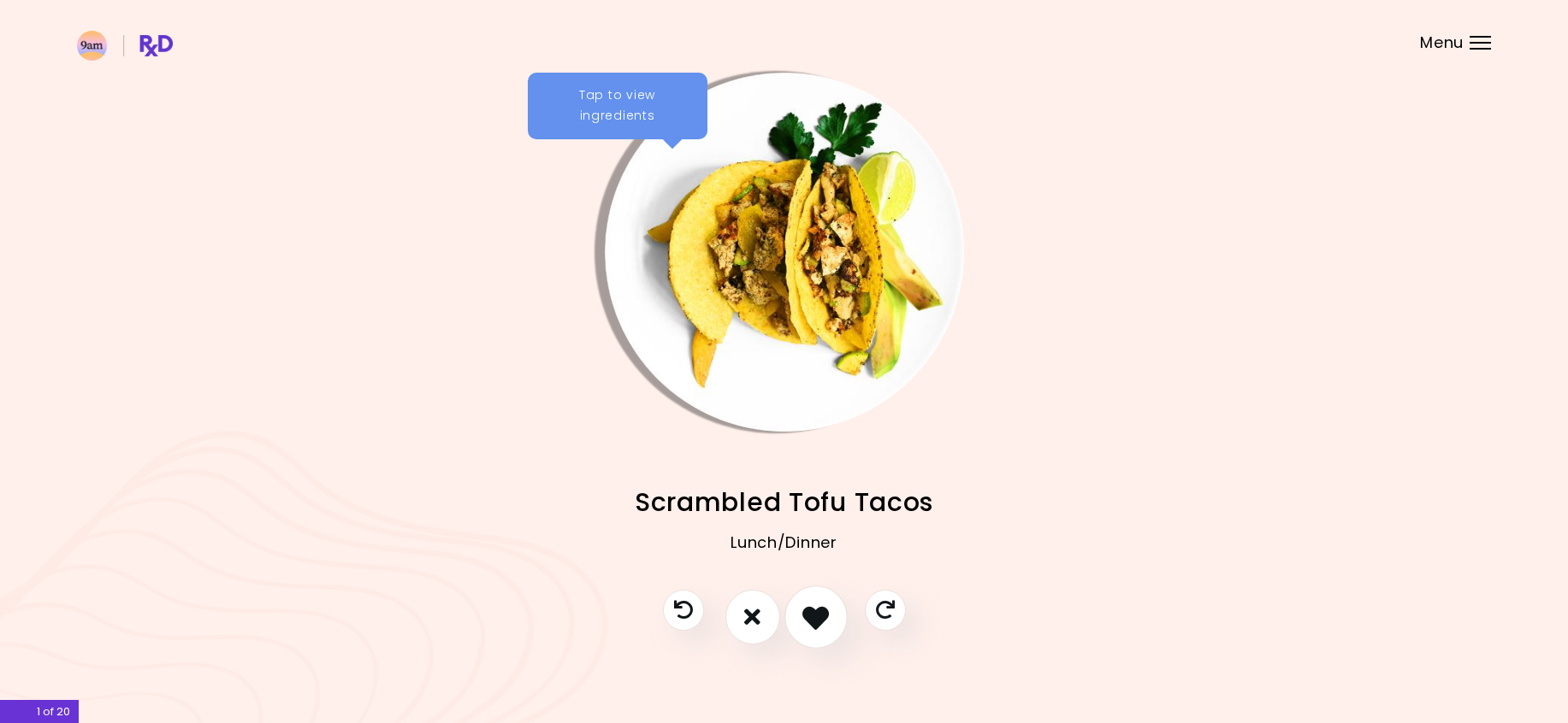
click at [821, 616] on icon "I like this recipe" at bounding box center [815, 616] width 27 height 27
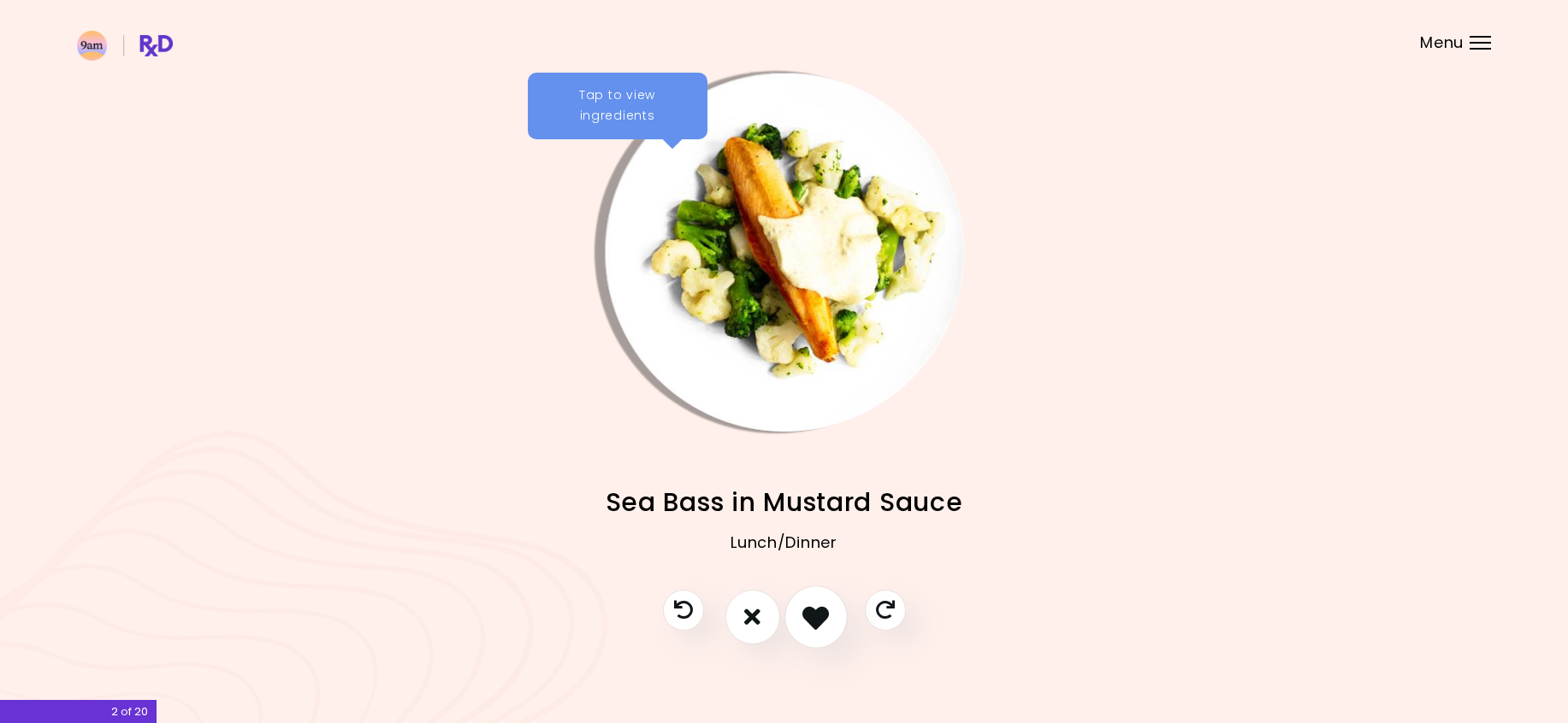
click at [803, 615] on icon "I like this recipe" at bounding box center [815, 616] width 27 height 27
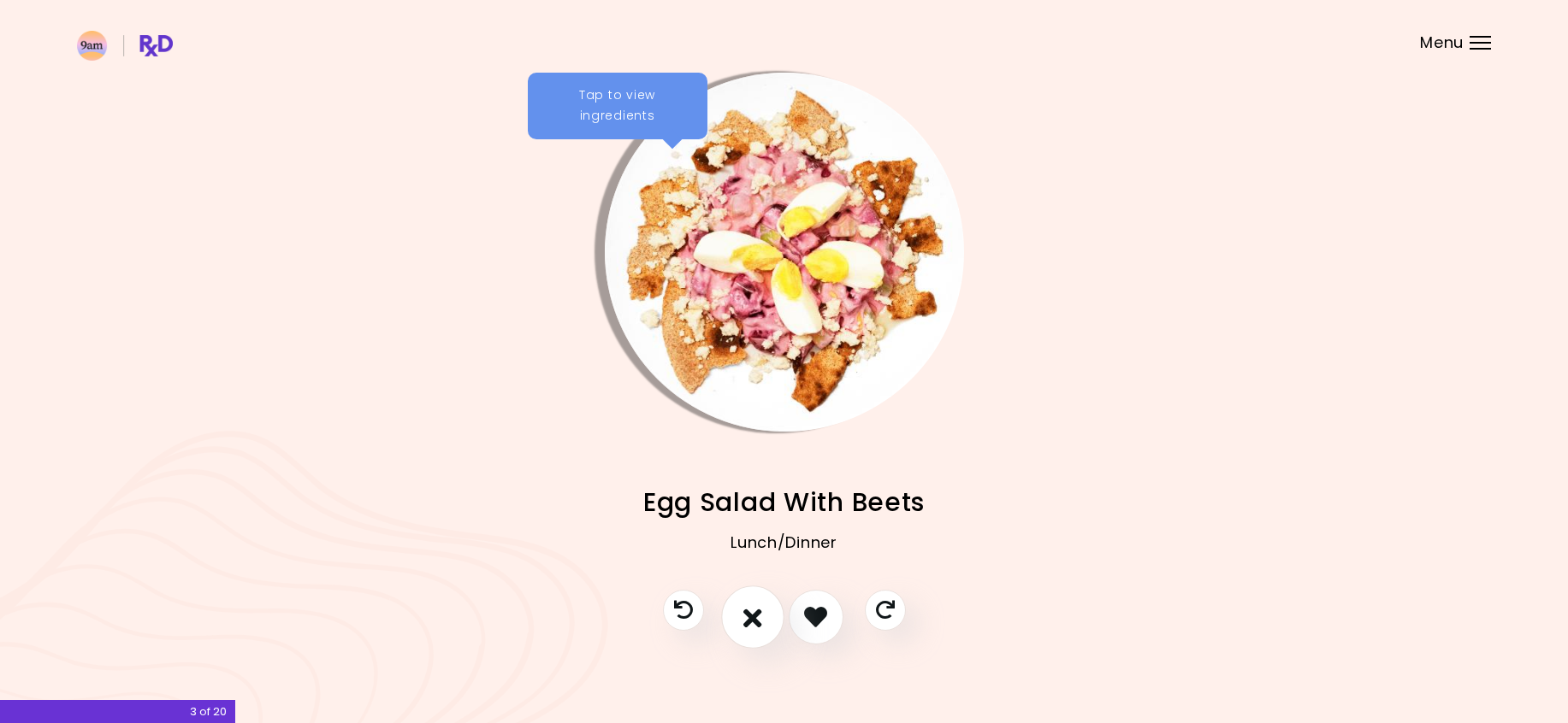
click at [748, 613] on icon "I don't like this recipe" at bounding box center [752, 616] width 19 height 27
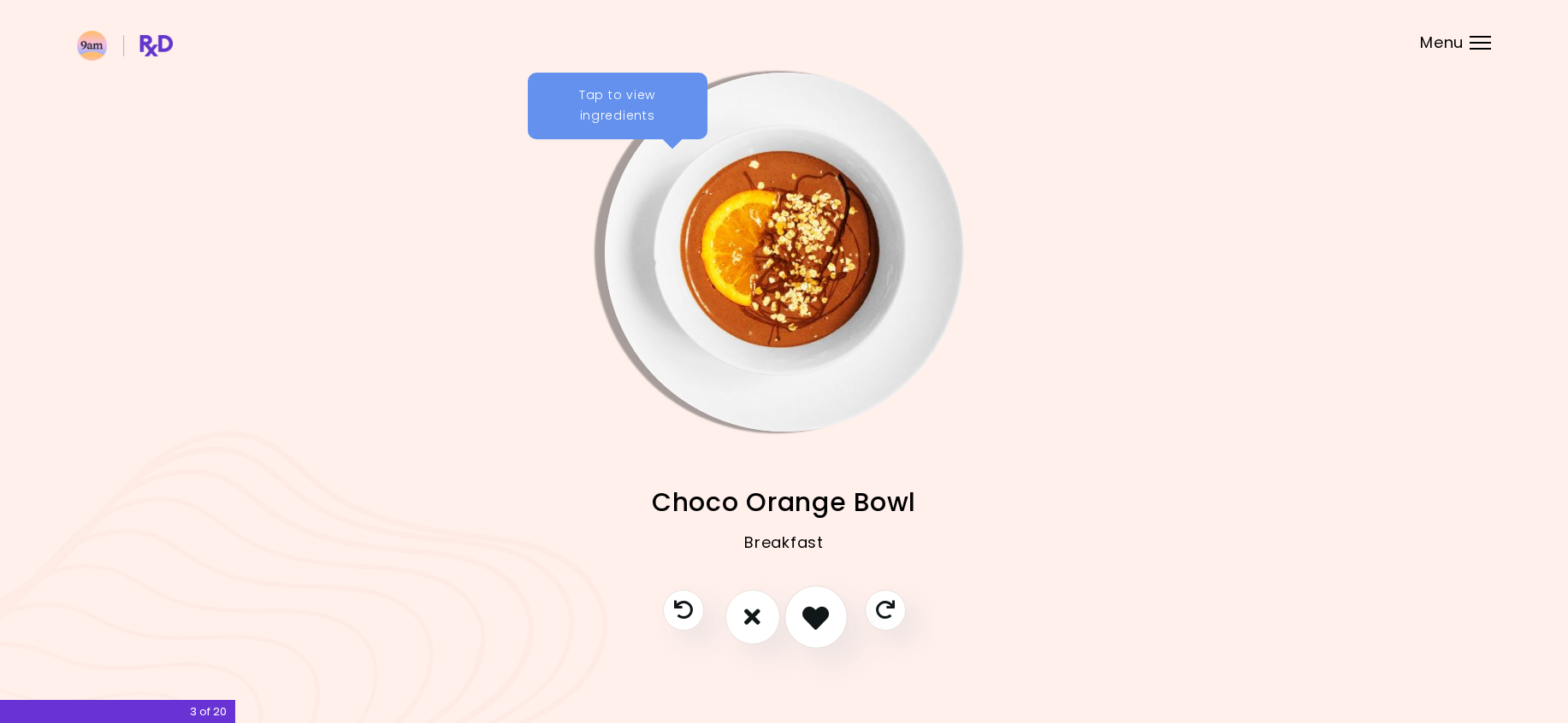
click at [813, 612] on icon "I like this recipe" at bounding box center [815, 616] width 27 height 27
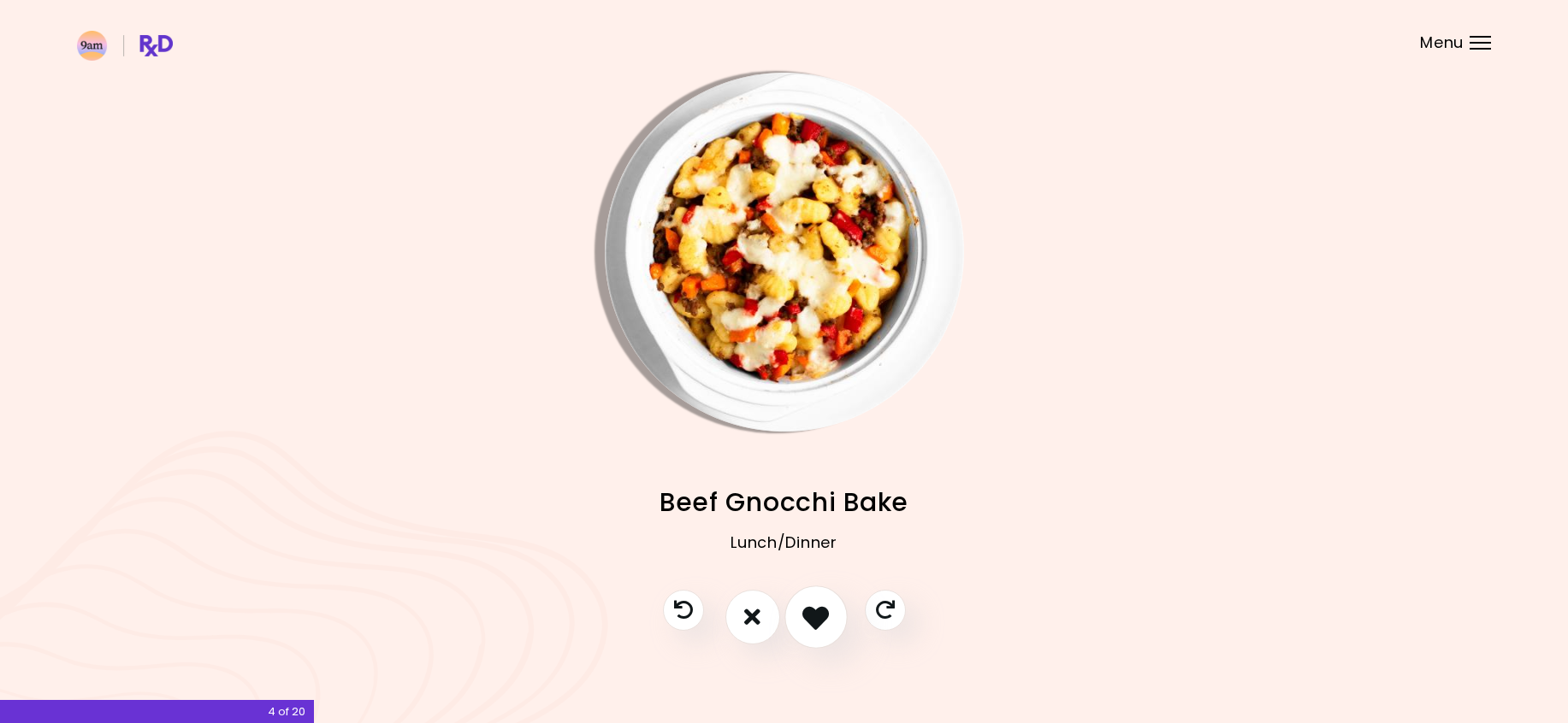
click at [828, 610] on icon "I like this recipe" at bounding box center [815, 616] width 27 height 27
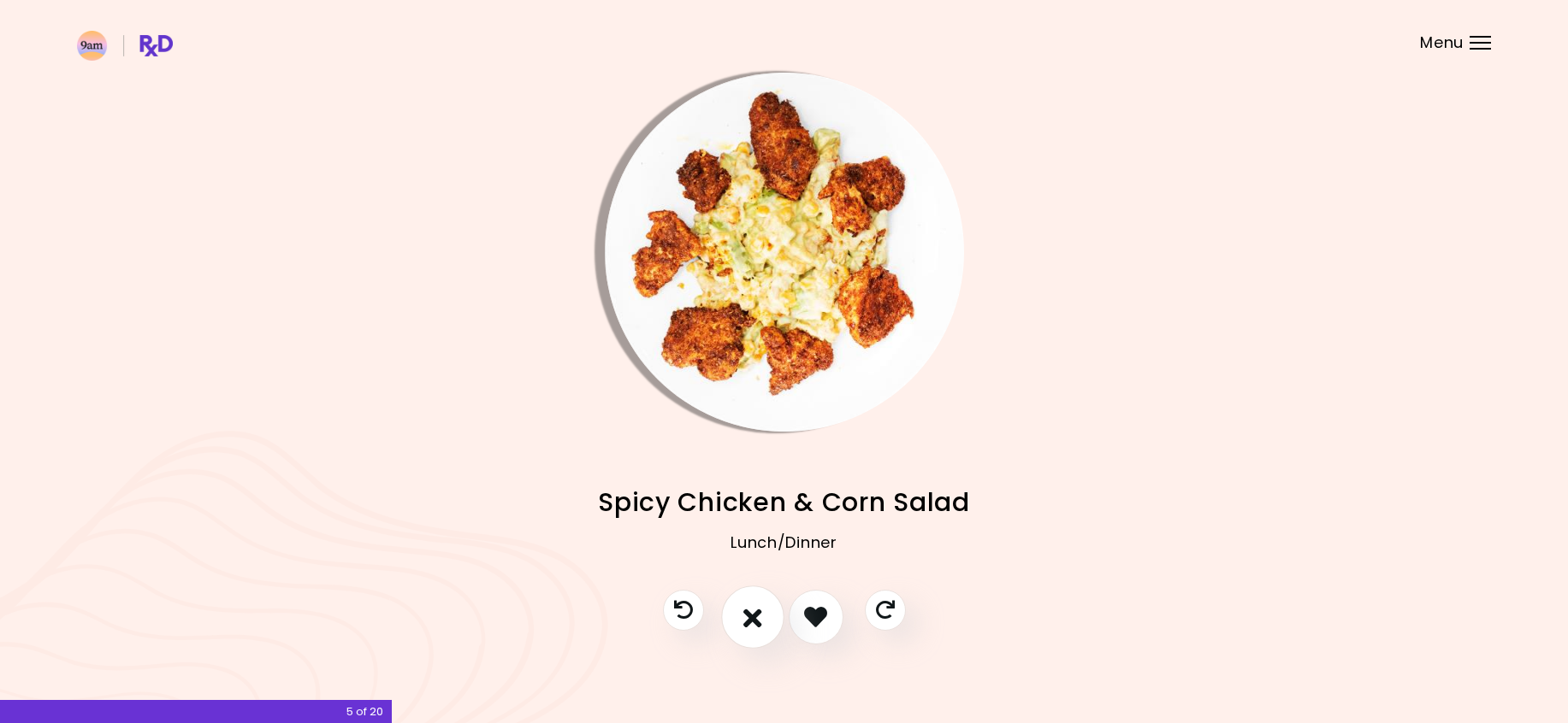
click at [750, 617] on icon "I don't like this recipe" at bounding box center [752, 616] width 19 height 27
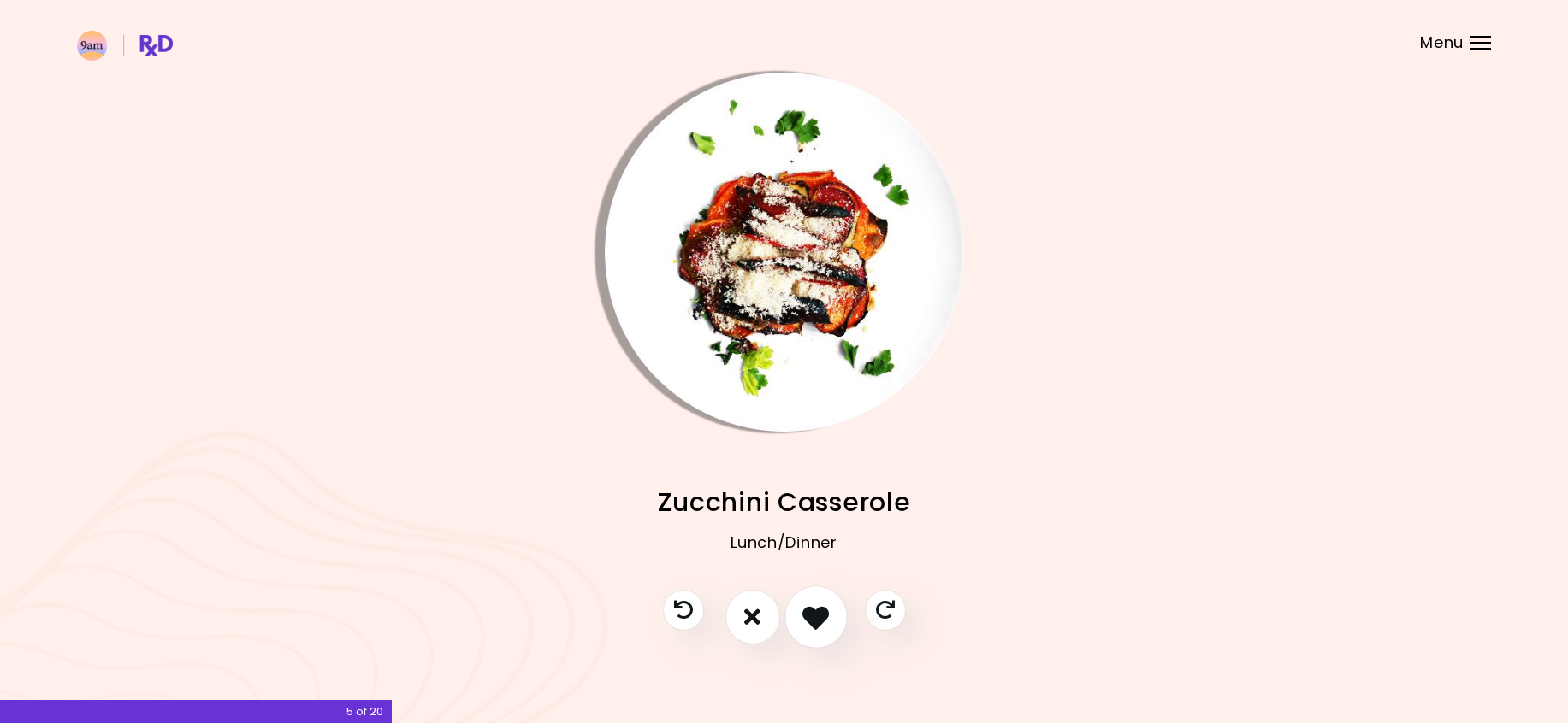
click at [821, 614] on icon "I like this recipe" at bounding box center [815, 616] width 27 height 27
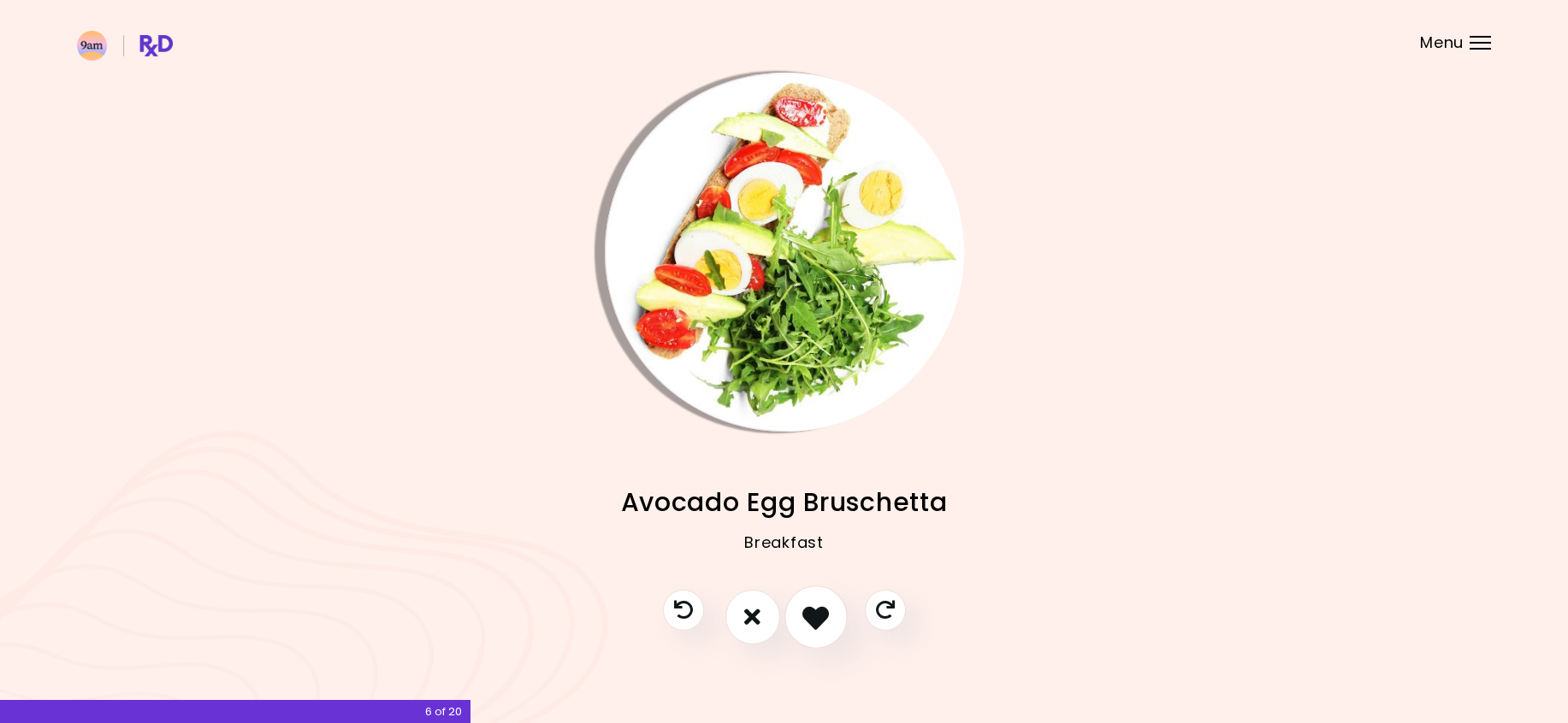
click at [806, 611] on icon "I like this recipe" at bounding box center [815, 616] width 27 height 27
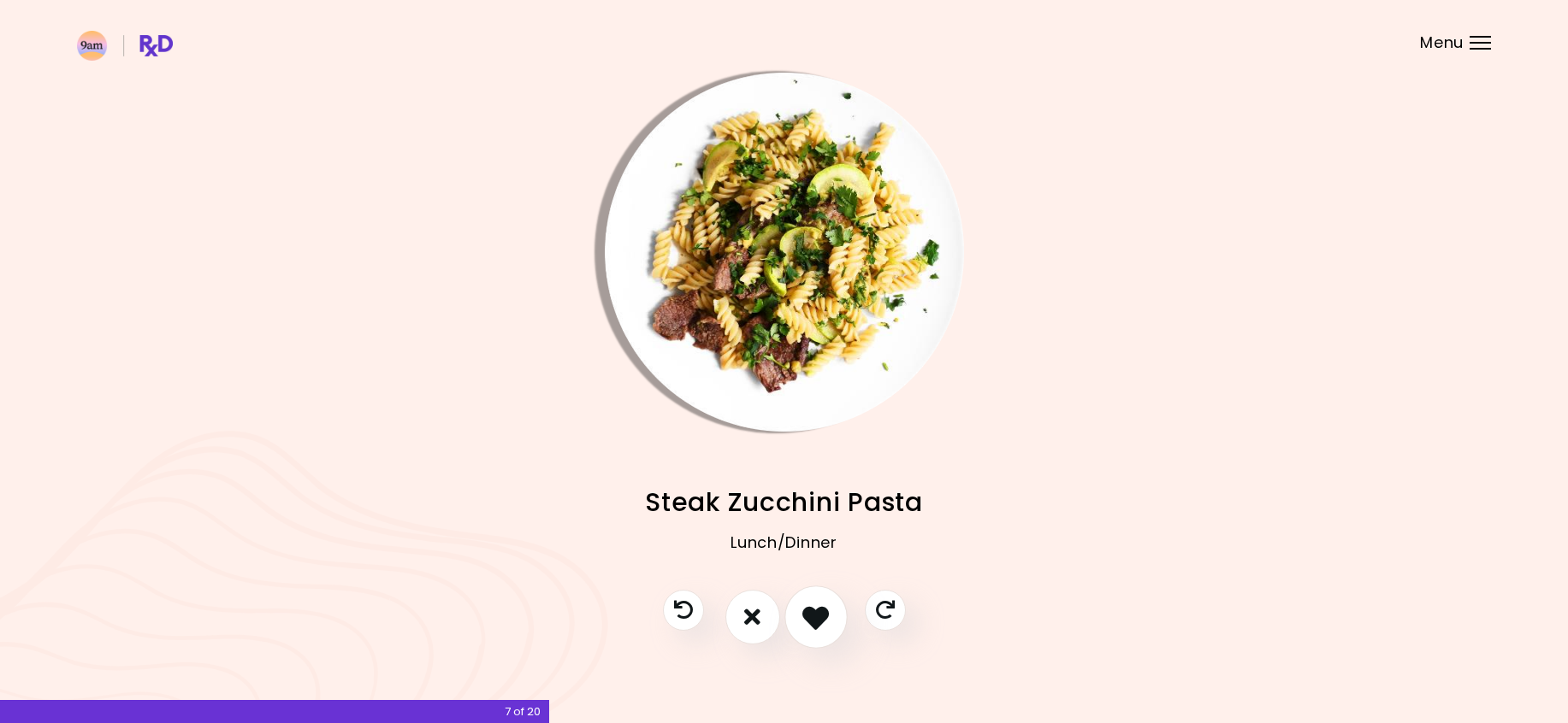
click at [832, 615] on button "I like this recipe" at bounding box center [816, 617] width 63 height 63
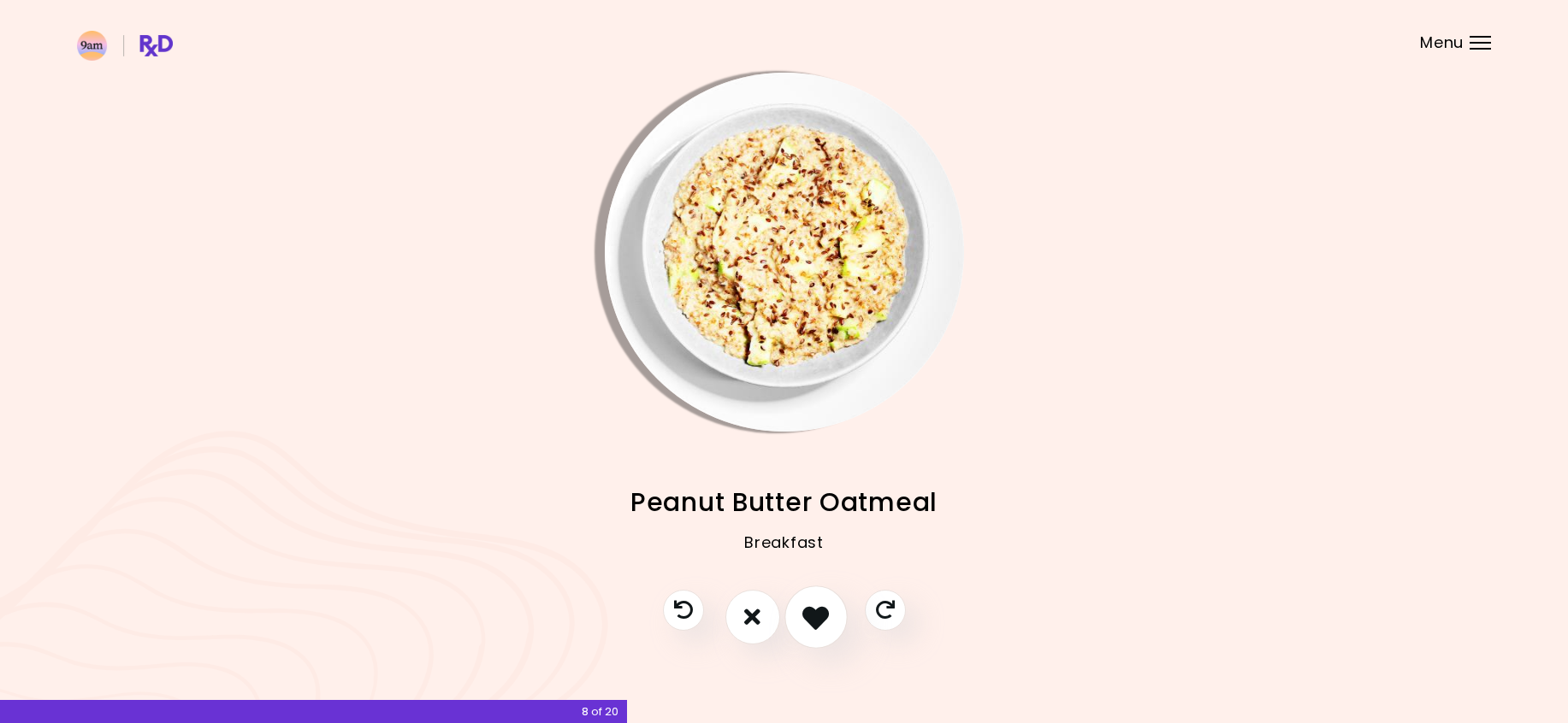
click at [826, 633] on button "I like this recipe" at bounding box center [816, 617] width 63 height 63
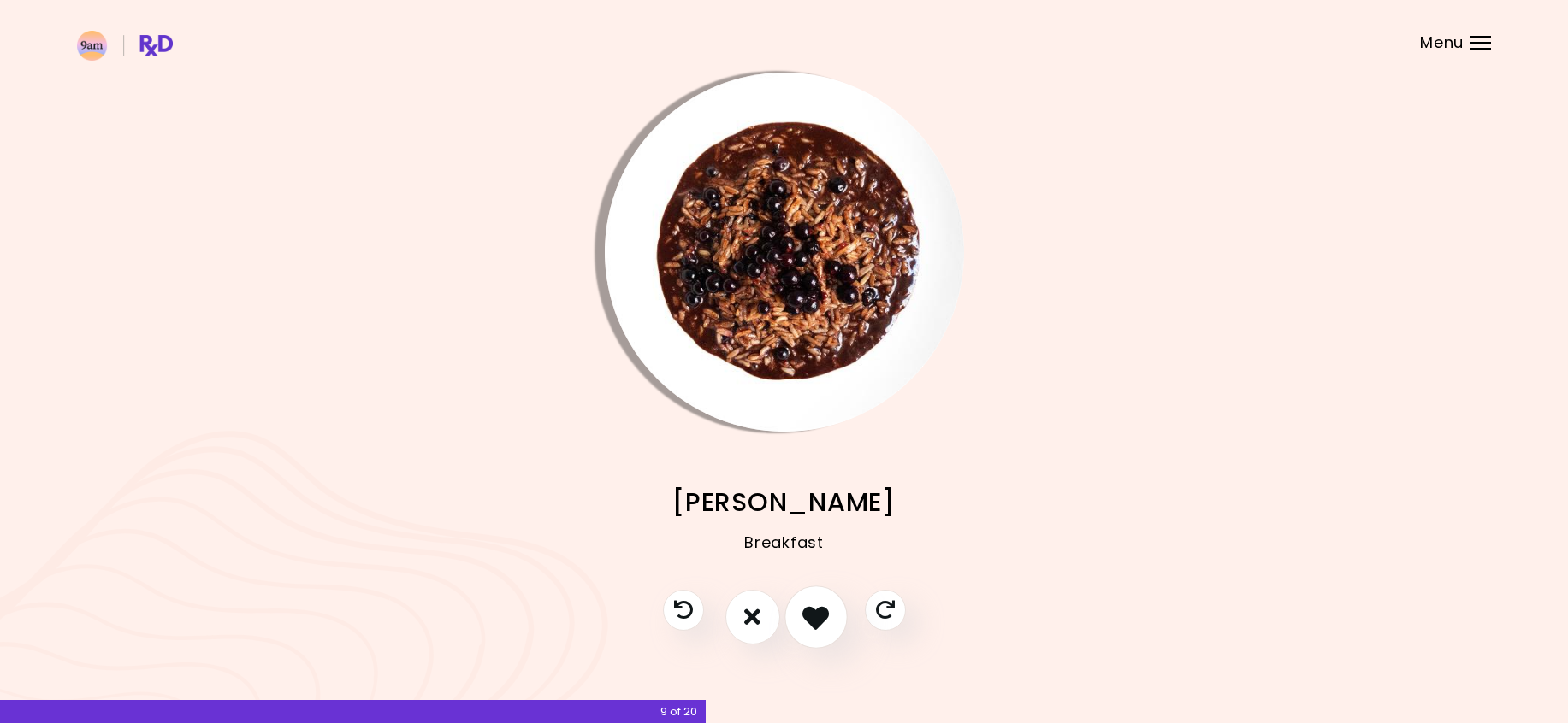
click at [828, 606] on icon "I like this recipe" at bounding box center [815, 616] width 27 height 27
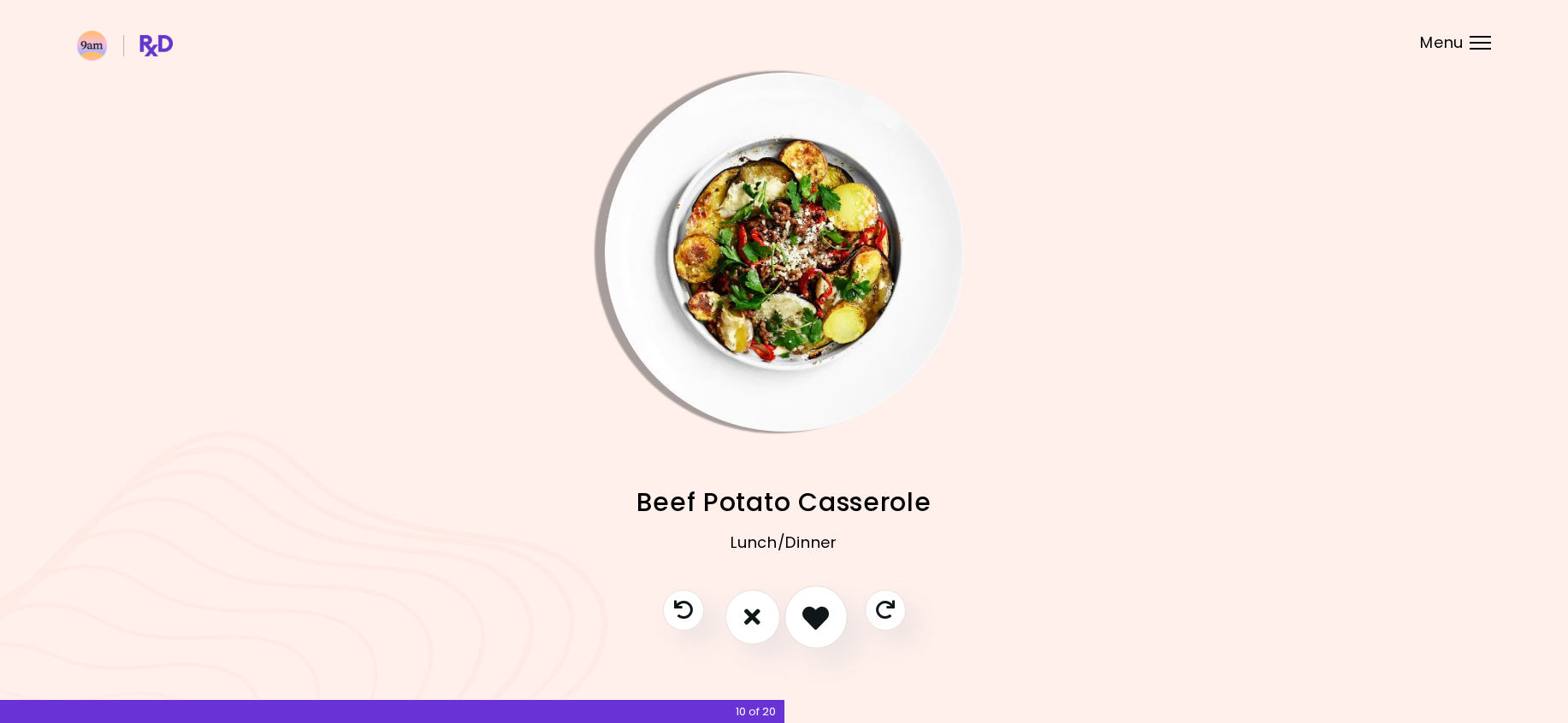
click at [819, 612] on icon "I like this recipe" at bounding box center [815, 616] width 27 height 27
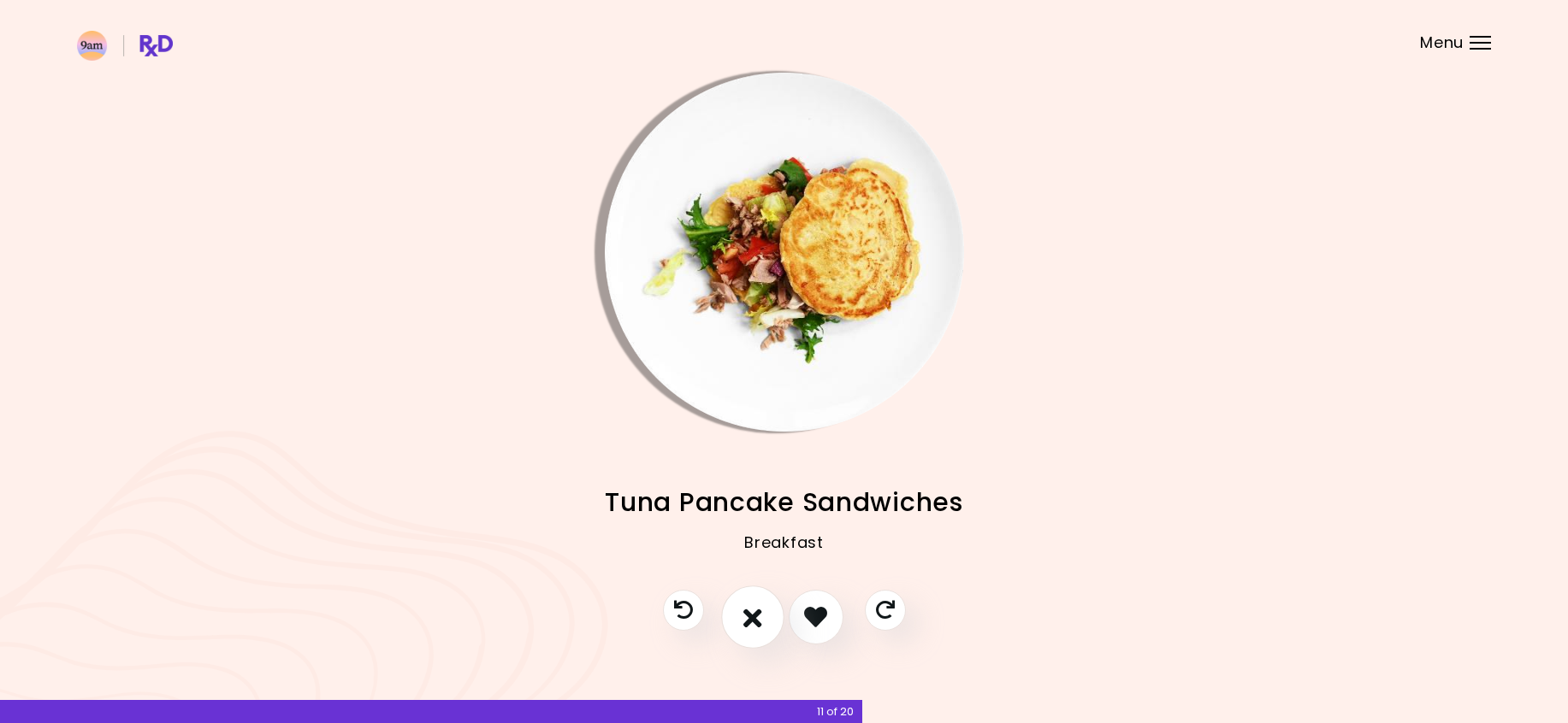
click at [749, 611] on icon "I don't like this recipe" at bounding box center [752, 616] width 19 height 27
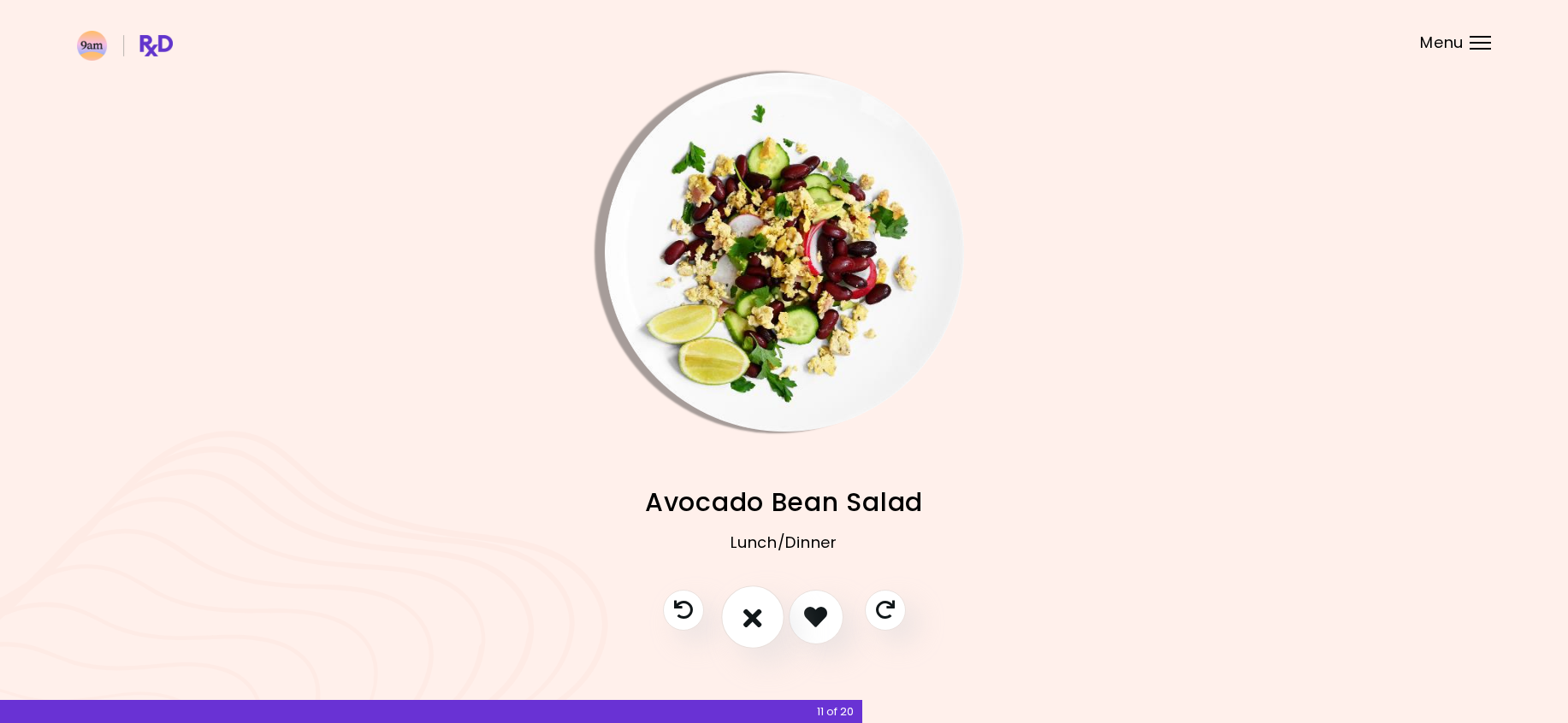
click at [750, 623] on icon "I don't like this recipe" at bounding box center [752, 616] width 19 height 27
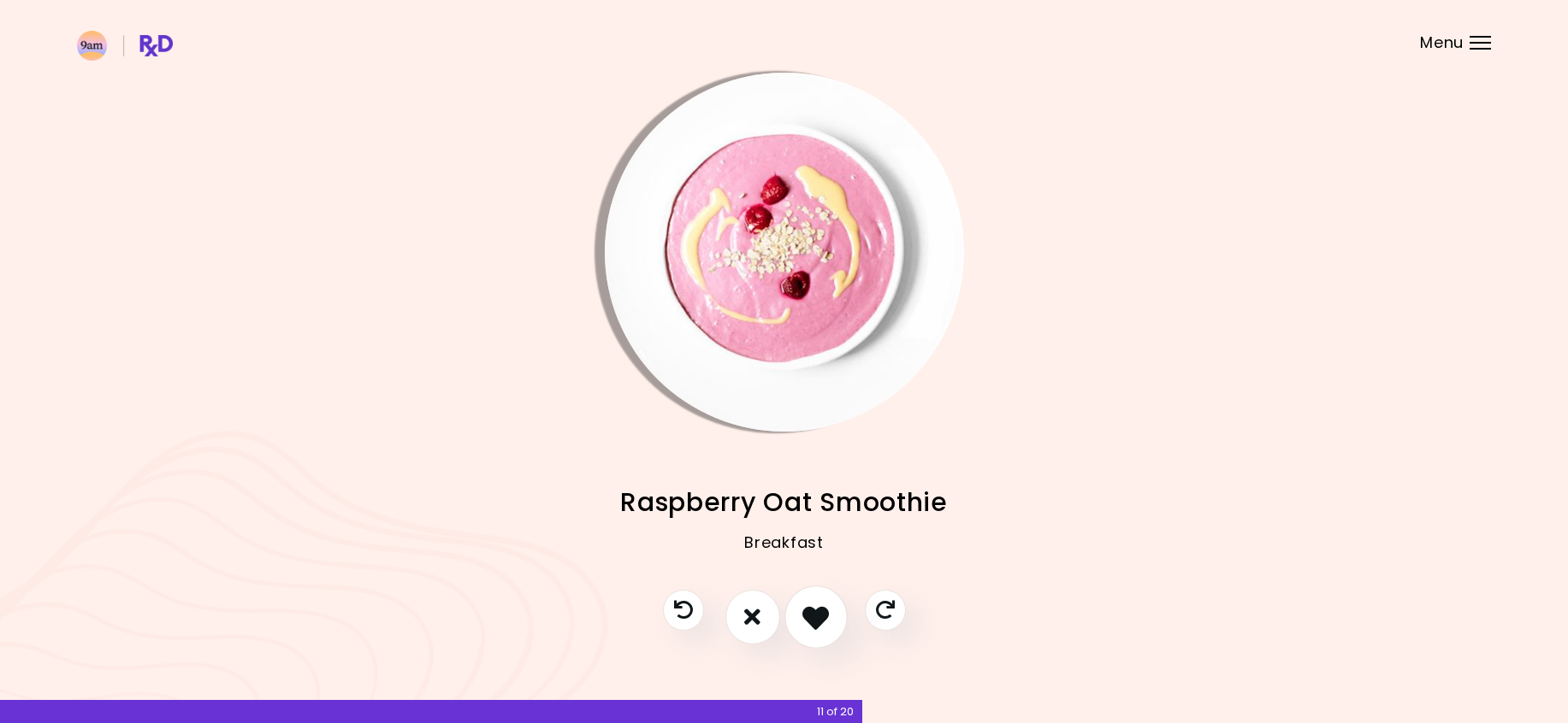
click at [814, 622] on icon "I like this recipe" at bounding box center [815, 616] width 27 height 27
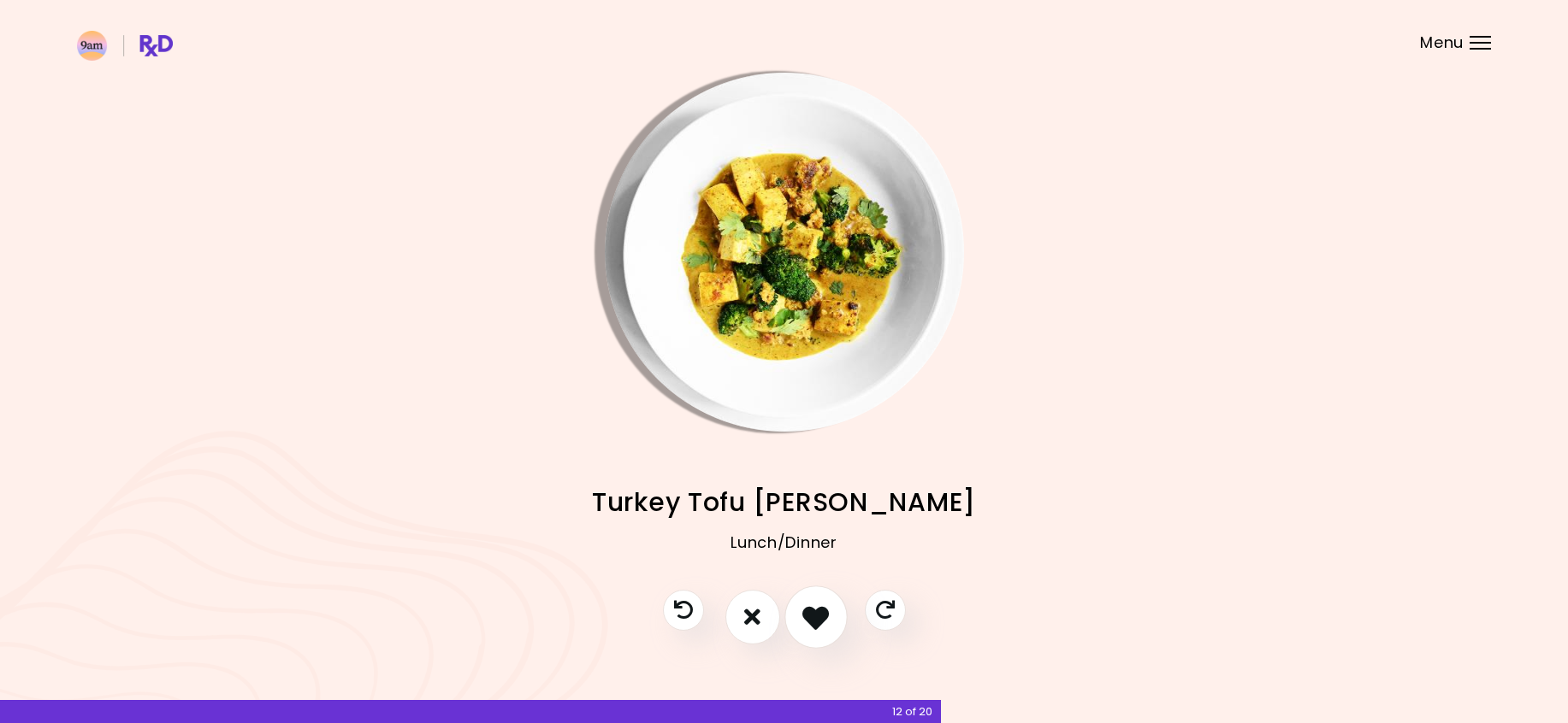
click at [831, 610] on button "I like this recipe" at bounding box center [816, 617] width 63 height 63
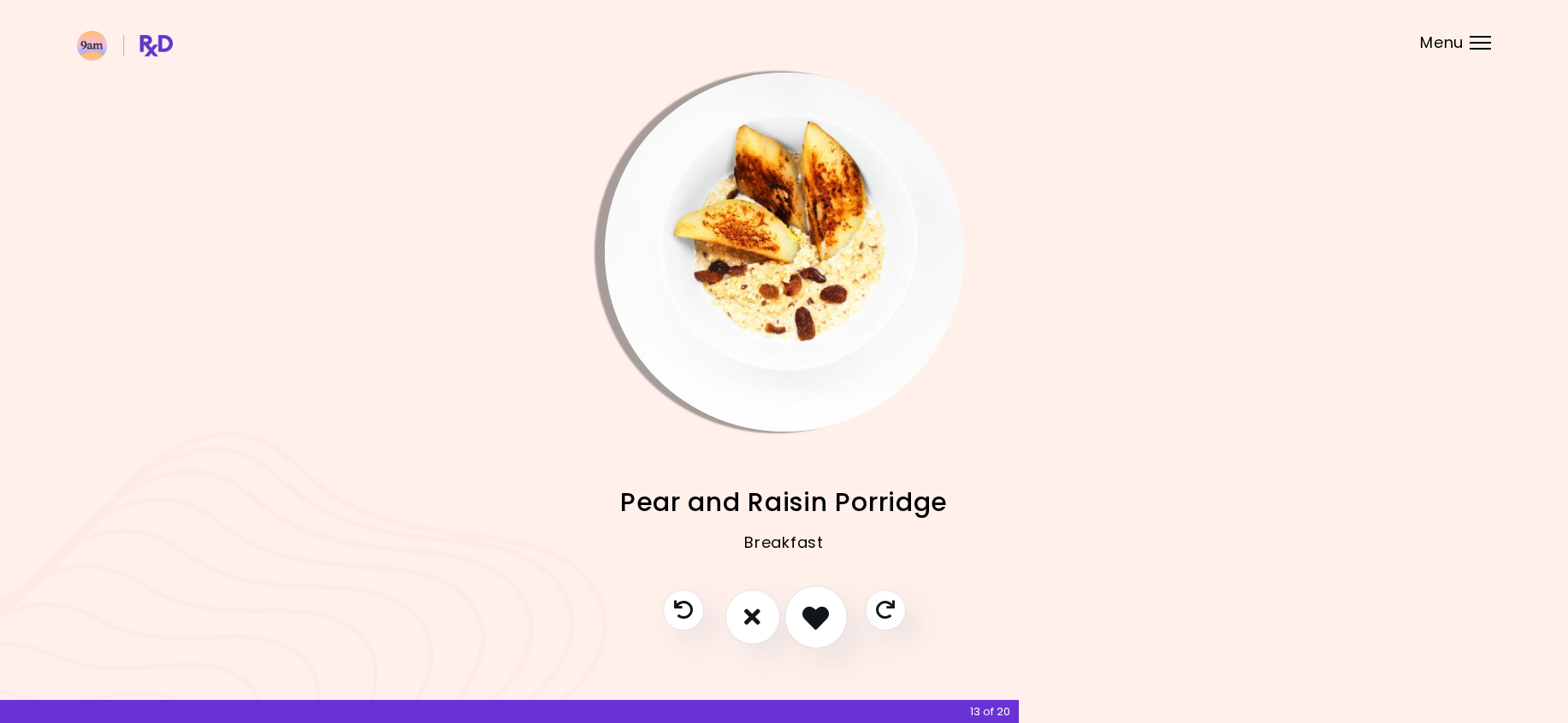
click at [819, 614] on icon "I like this recipe" at bounding box center [815, 616] width 27 height 27
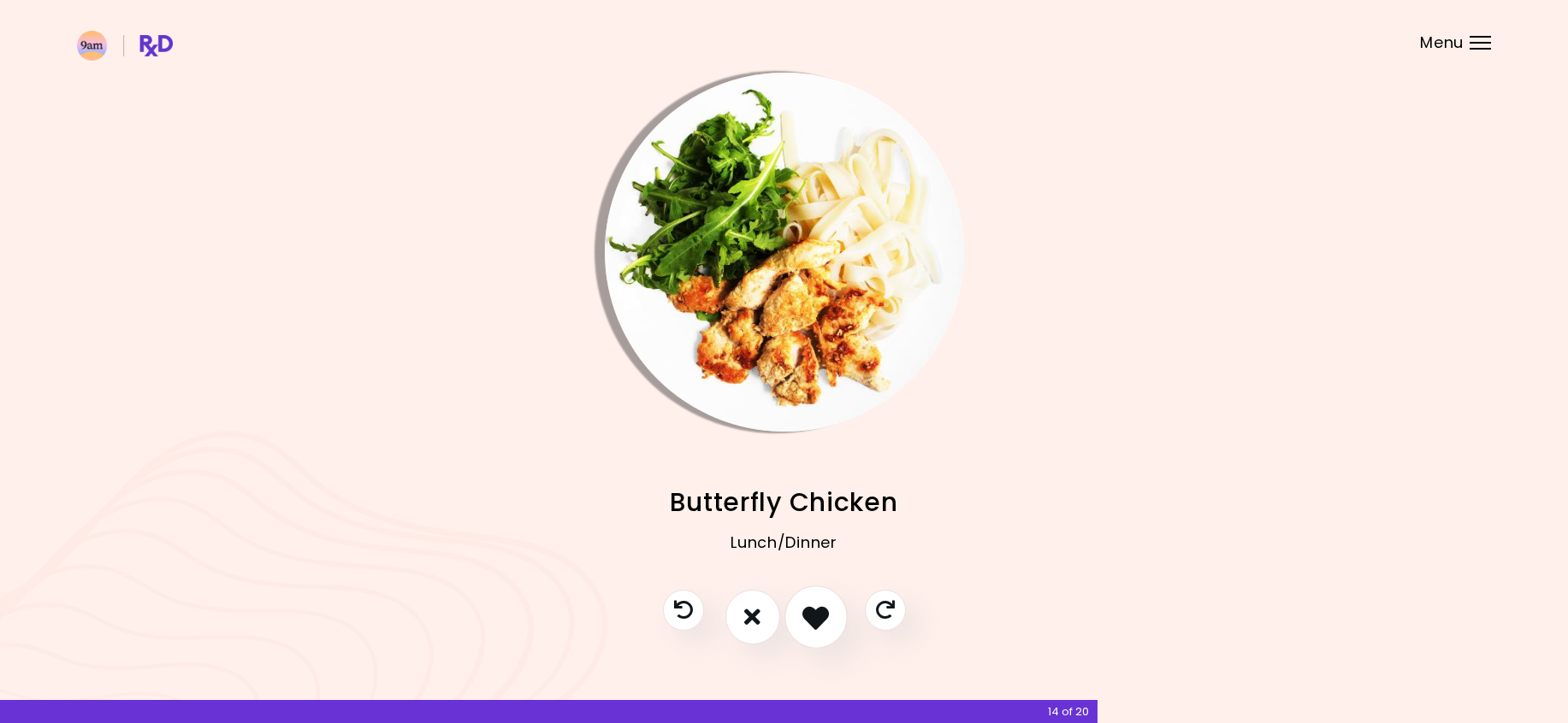
click at [823, 601] on button "I like this recipe" at bounding box center [816, 617] width 63 height 63
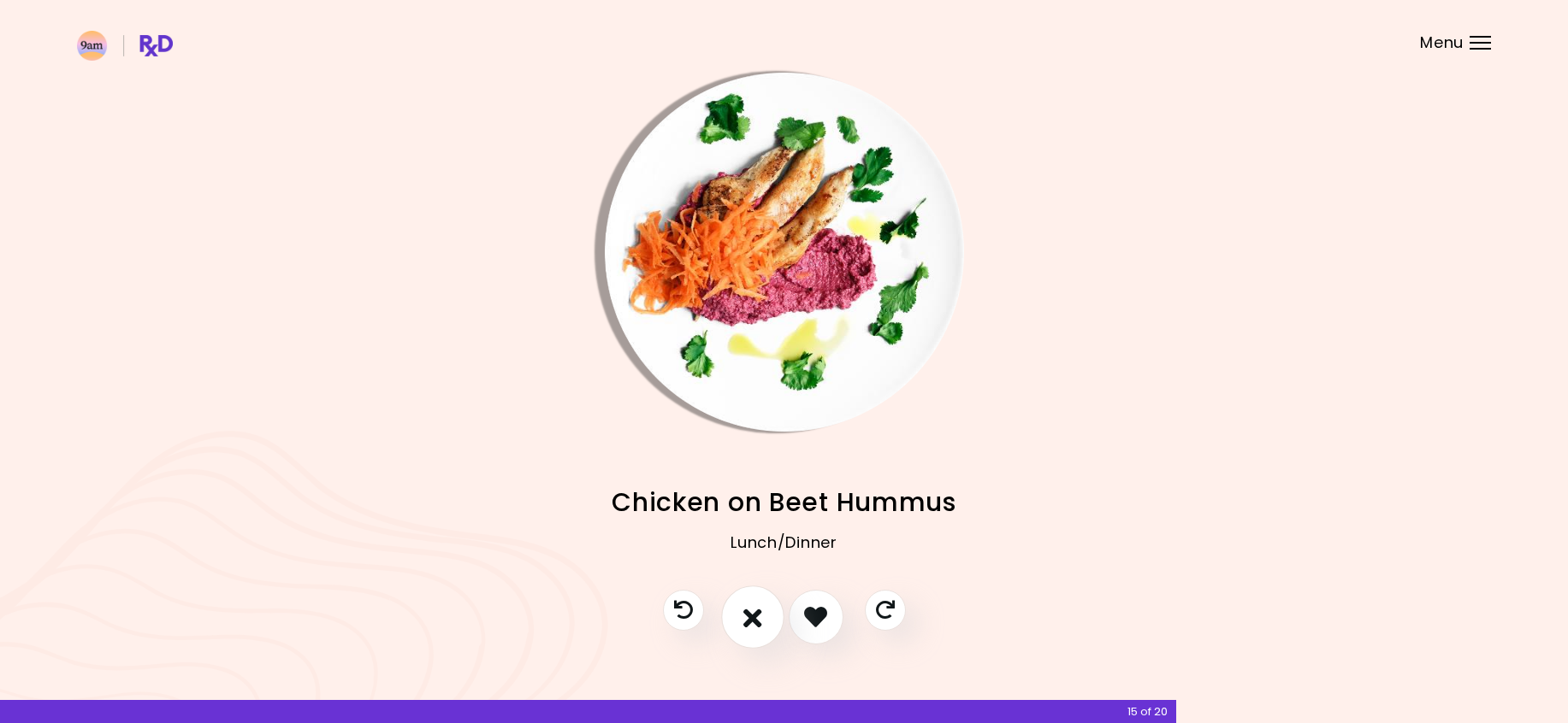
click at [762, 620] on icon "I don't like this recipe" at bounding box center [752, 616] width 19 height 27
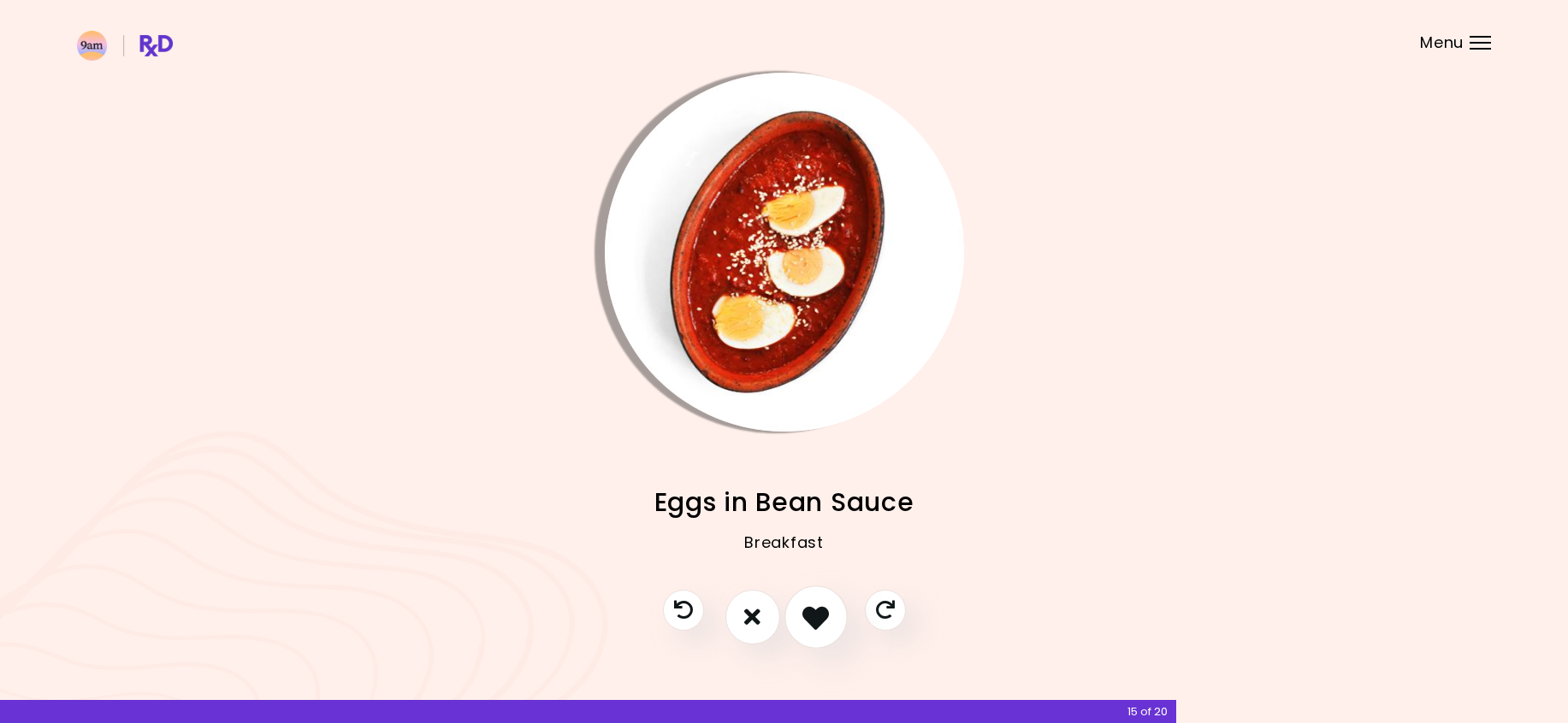
click at [819, 617] on icon "I like this recipe" at bounding box center [815, 616] width 27 height 27
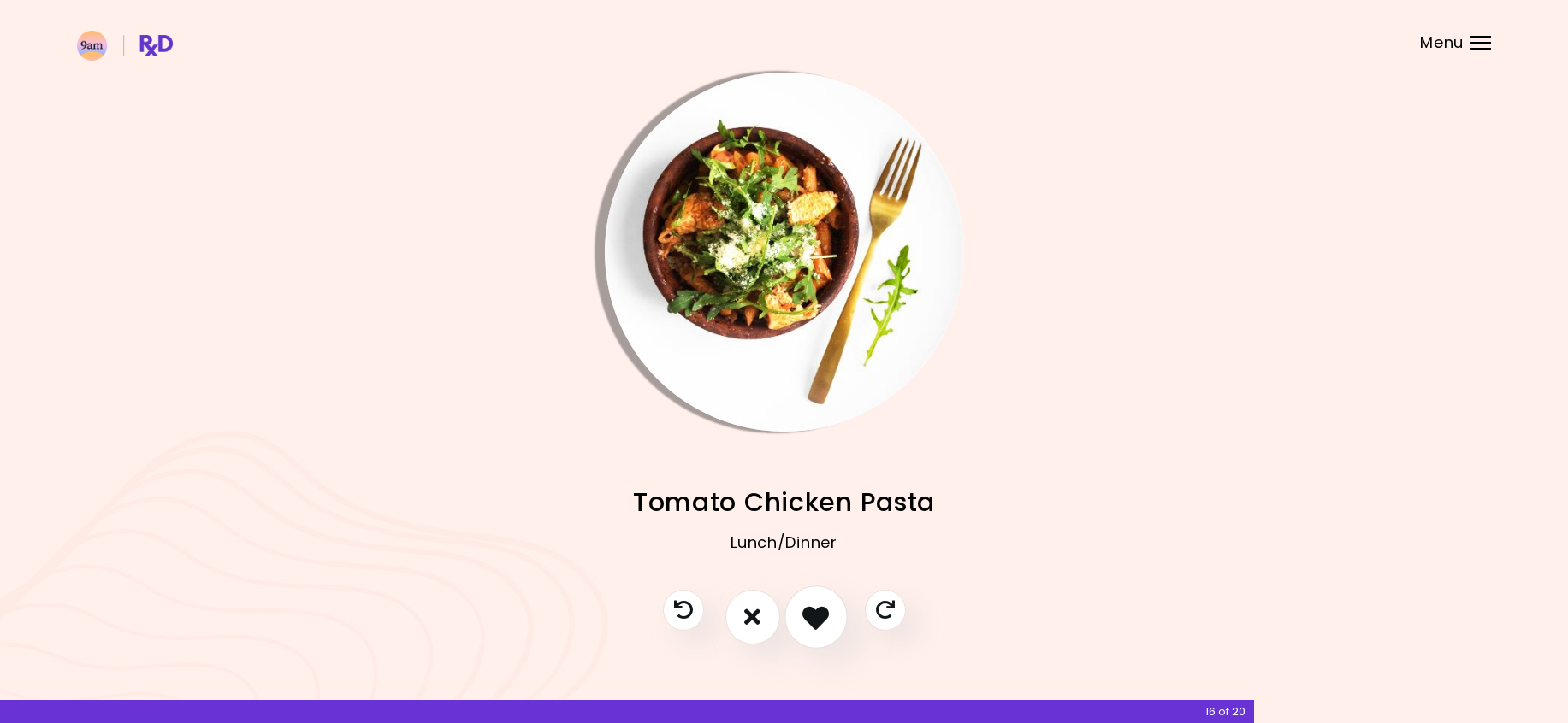
click at [824, 615] on icon "I like this recipe" at bounding box center [815, 616] width 27 height 27
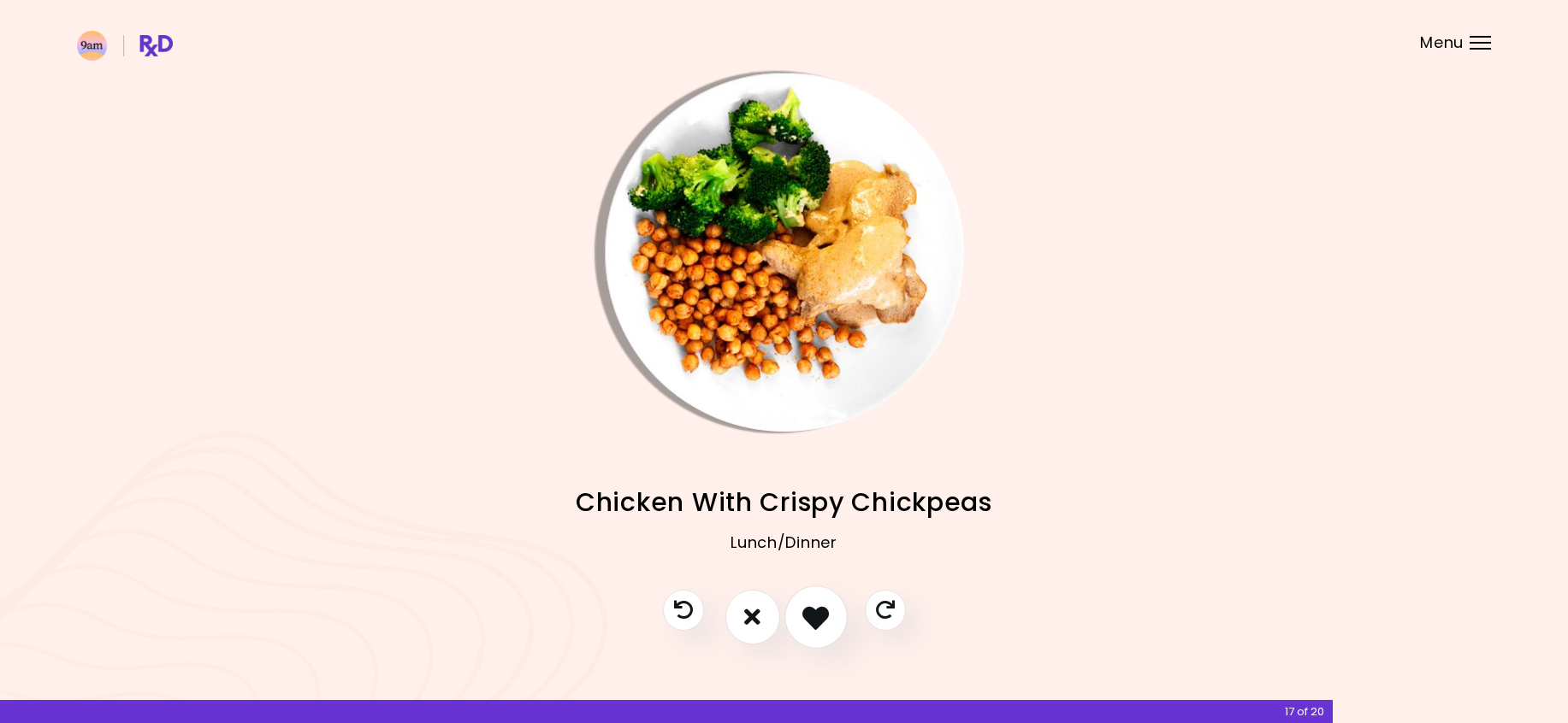
click at [817, 621] on icon "I like this recipe" at bounding box center [815, 616] width 27 height 27
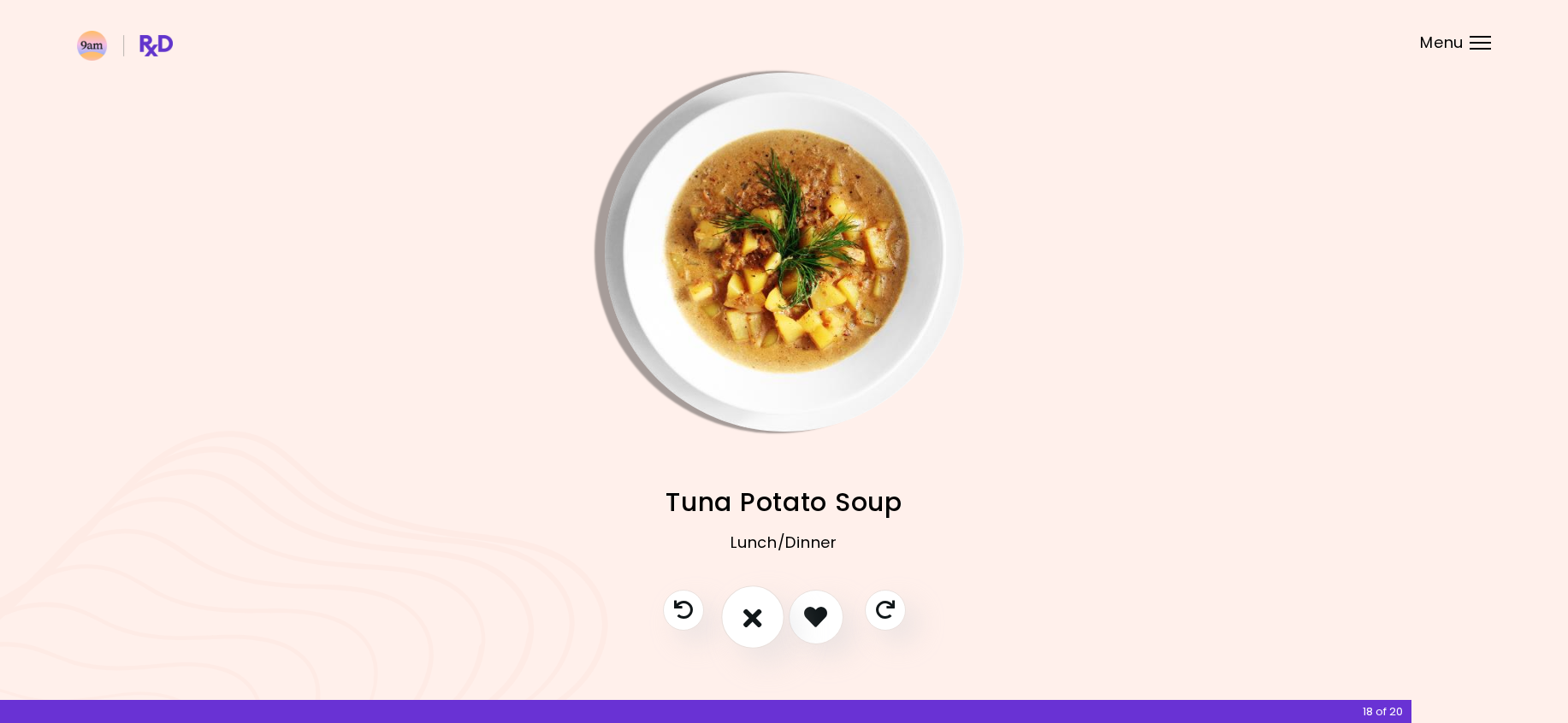
click at [768, 619] on button "I don't like this recipe" at bounding box center [753, 617] width 63 height 63
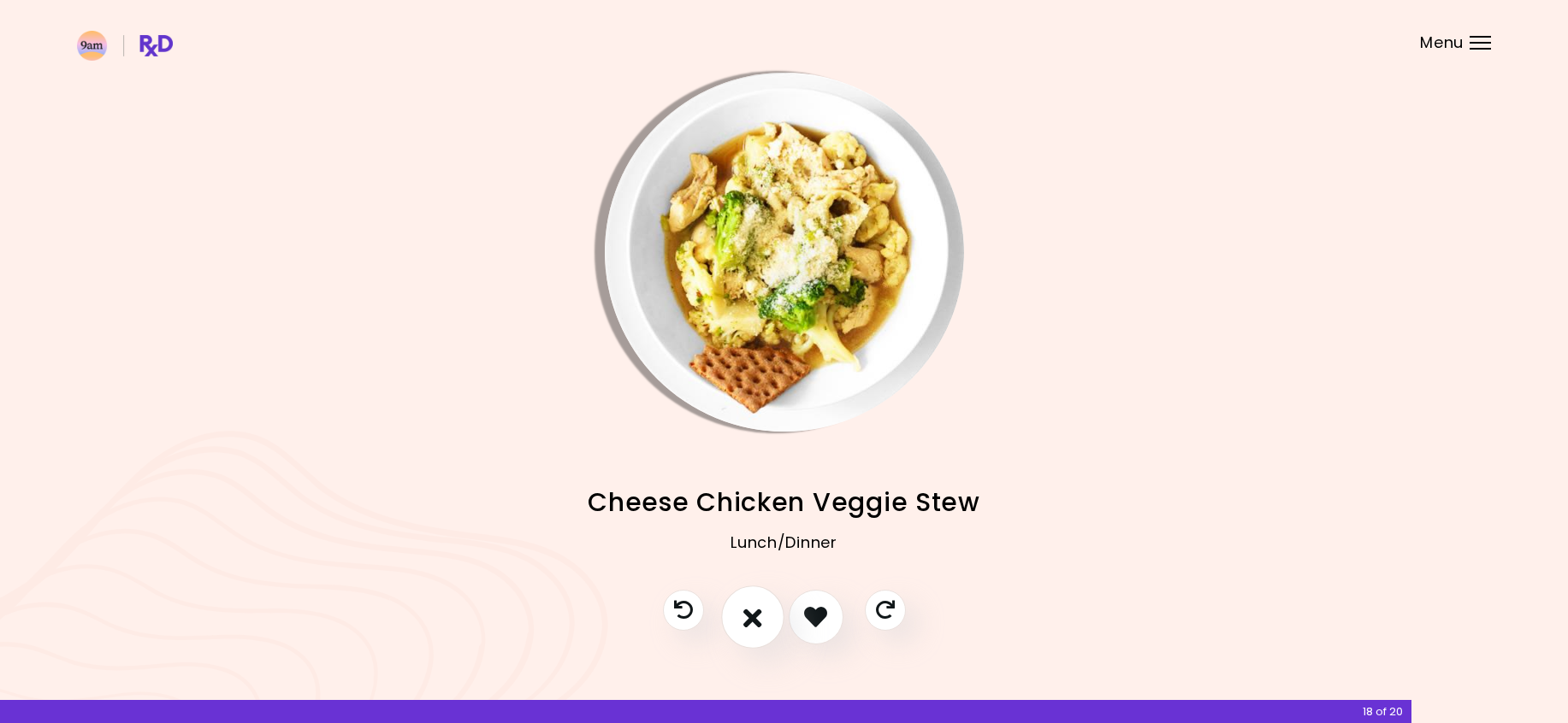
click at [768, 611] on button "I don't like this recipe" at bounding box center [753, 617] width 63 height 63
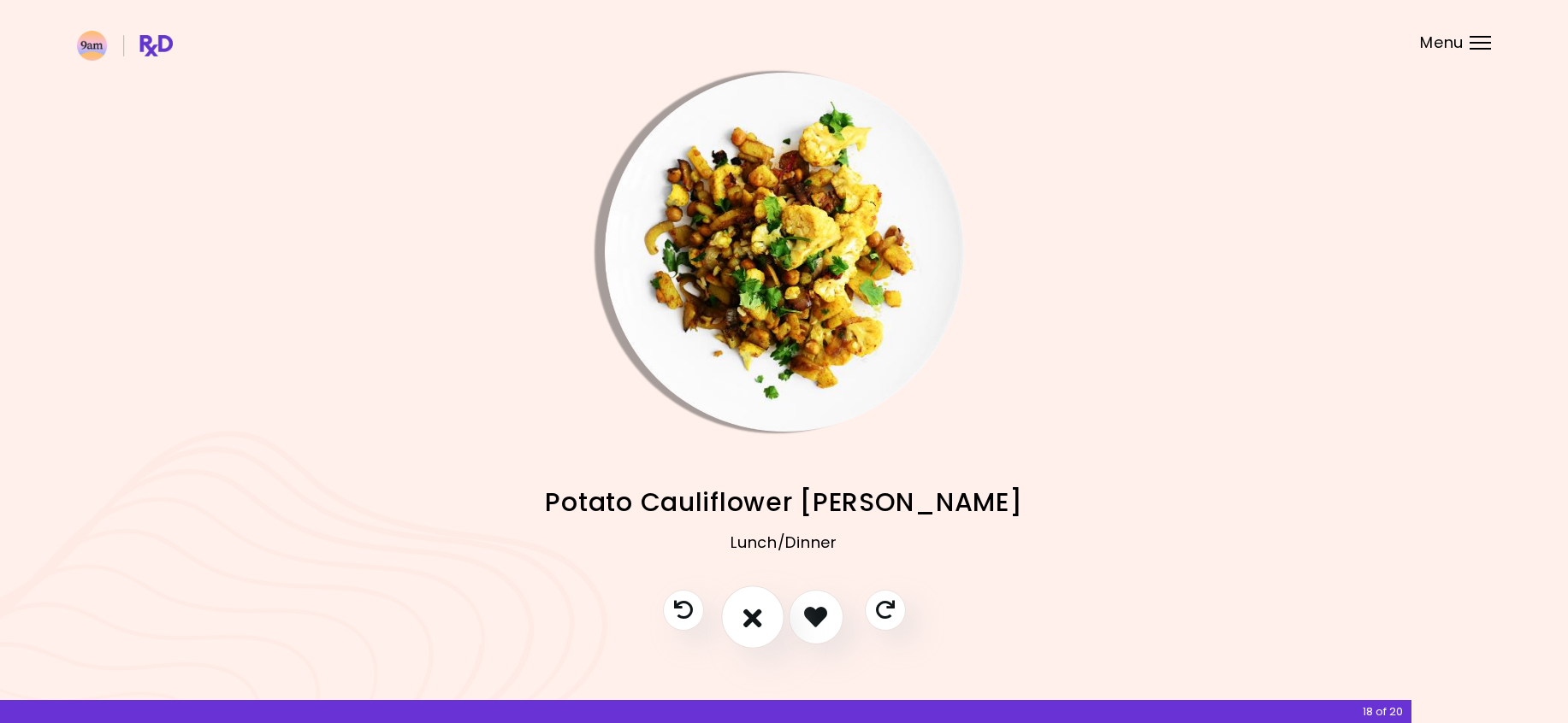
click at [749, 607] on icon "I don't like this recipe" at bounding box center [752, 616] width 19 height 27
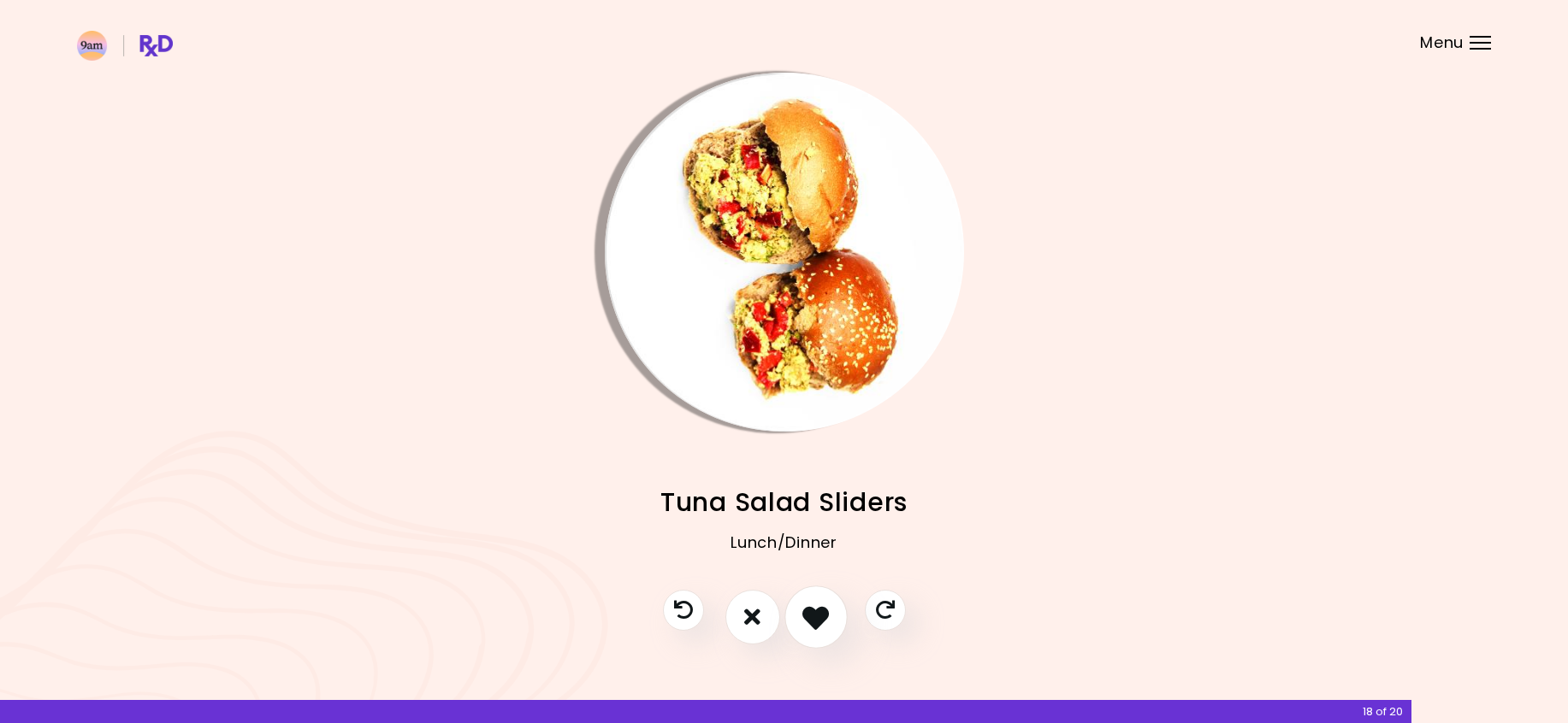
click at [822, 620] on icon "I like this recipe" at bounding box center [815, 616] width 27 height 27
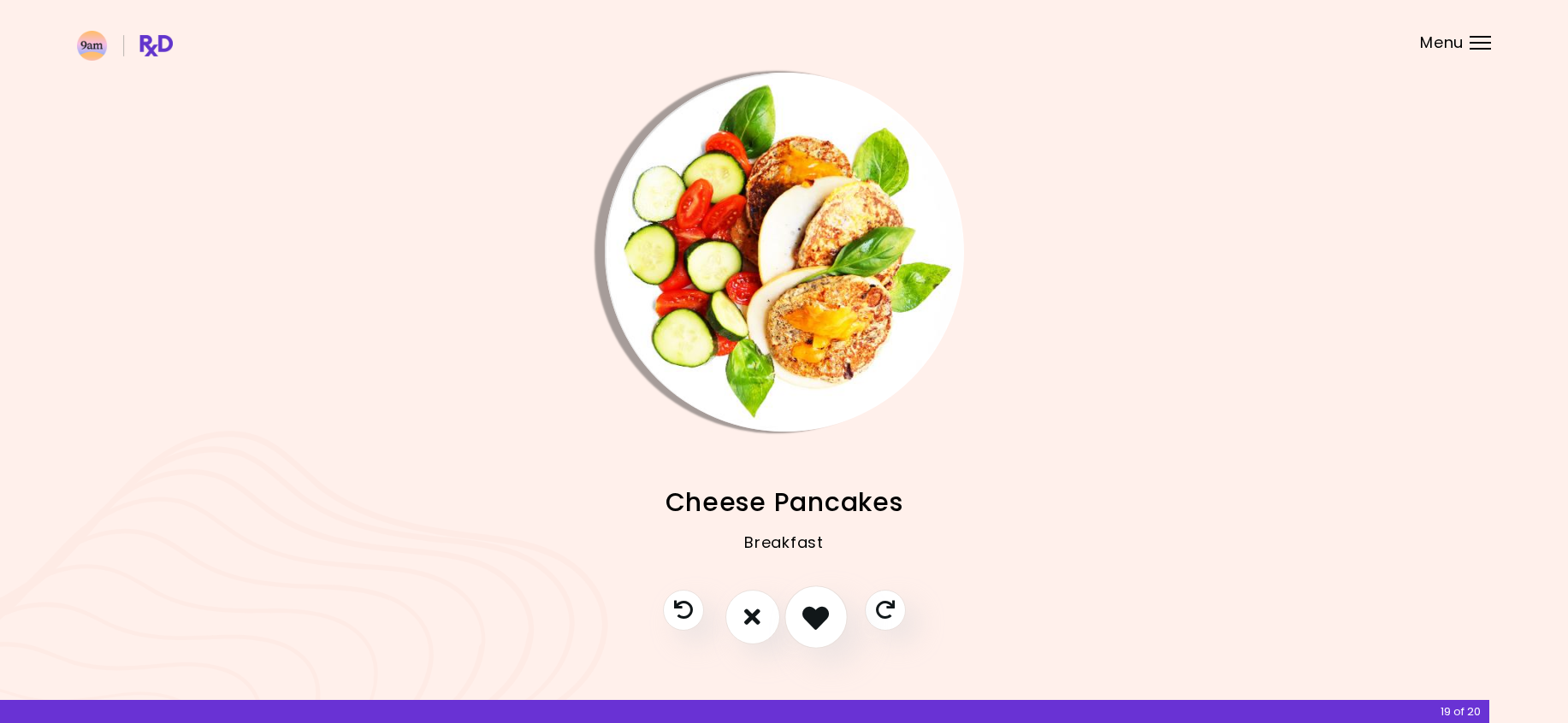
click at [825, 614] on icon "I like this recipe" at bounding box center [815, 616] width 27 height 27
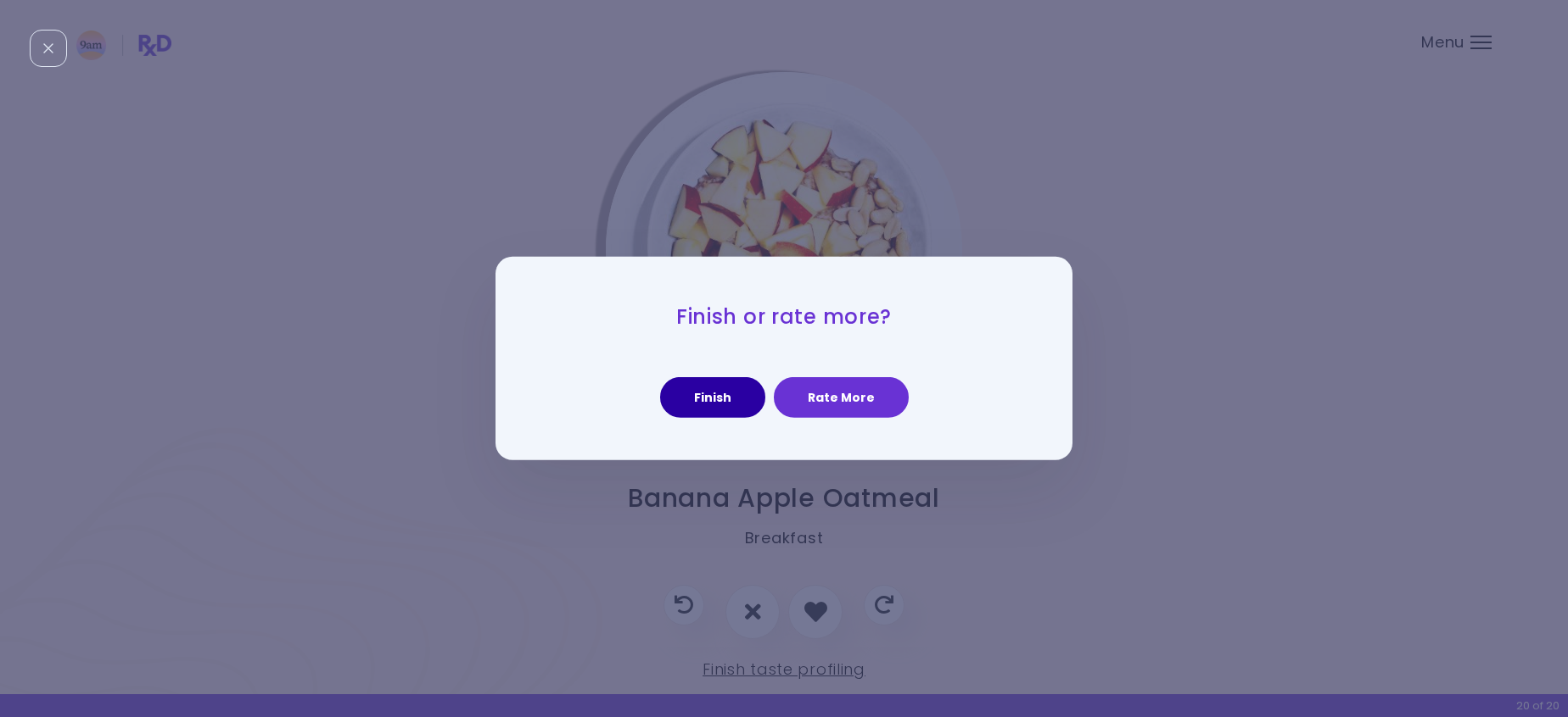
click at [733, 392] on button "Finish" at bounding box center [712, 398] width 105 height 41
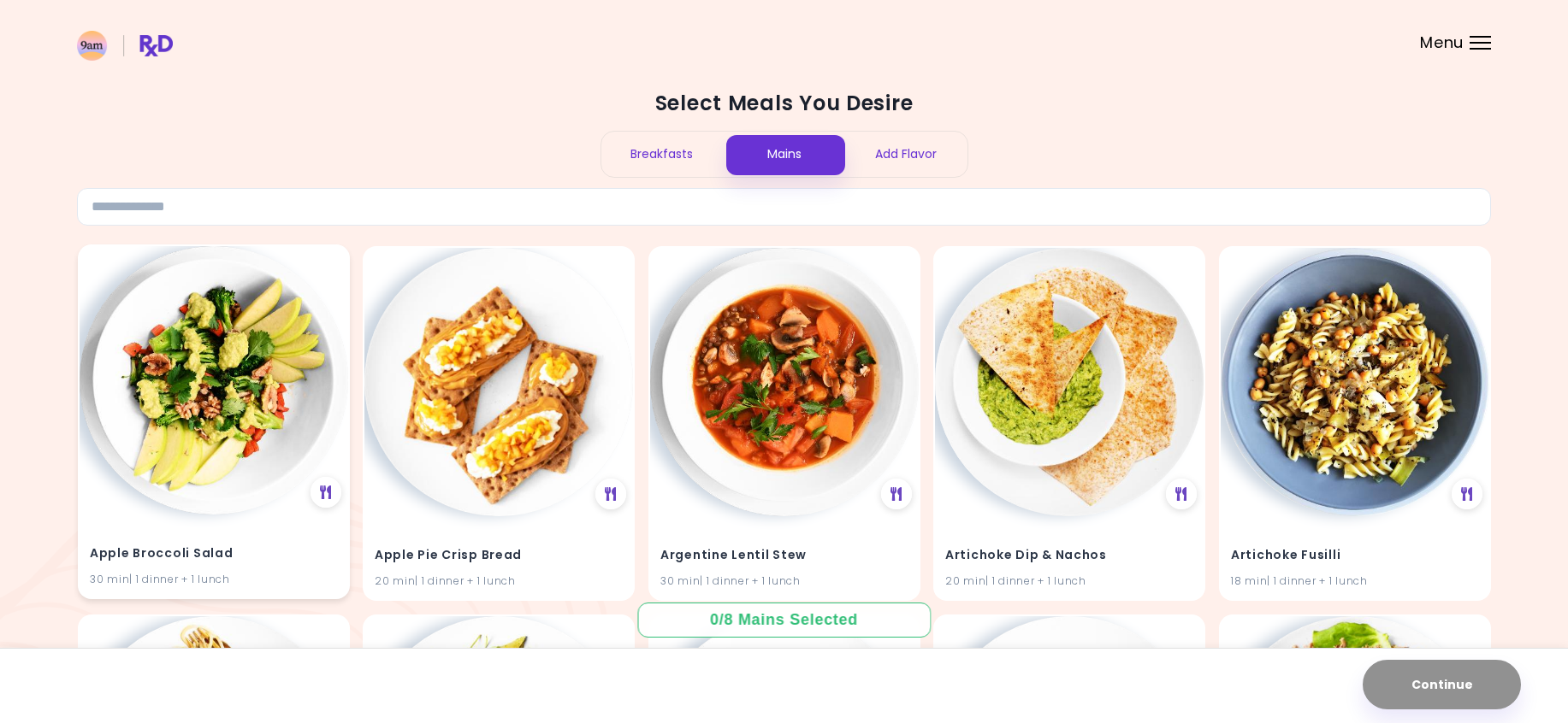
click at [222, 421] on img at bounding box center [214, 381] width 268 height 268
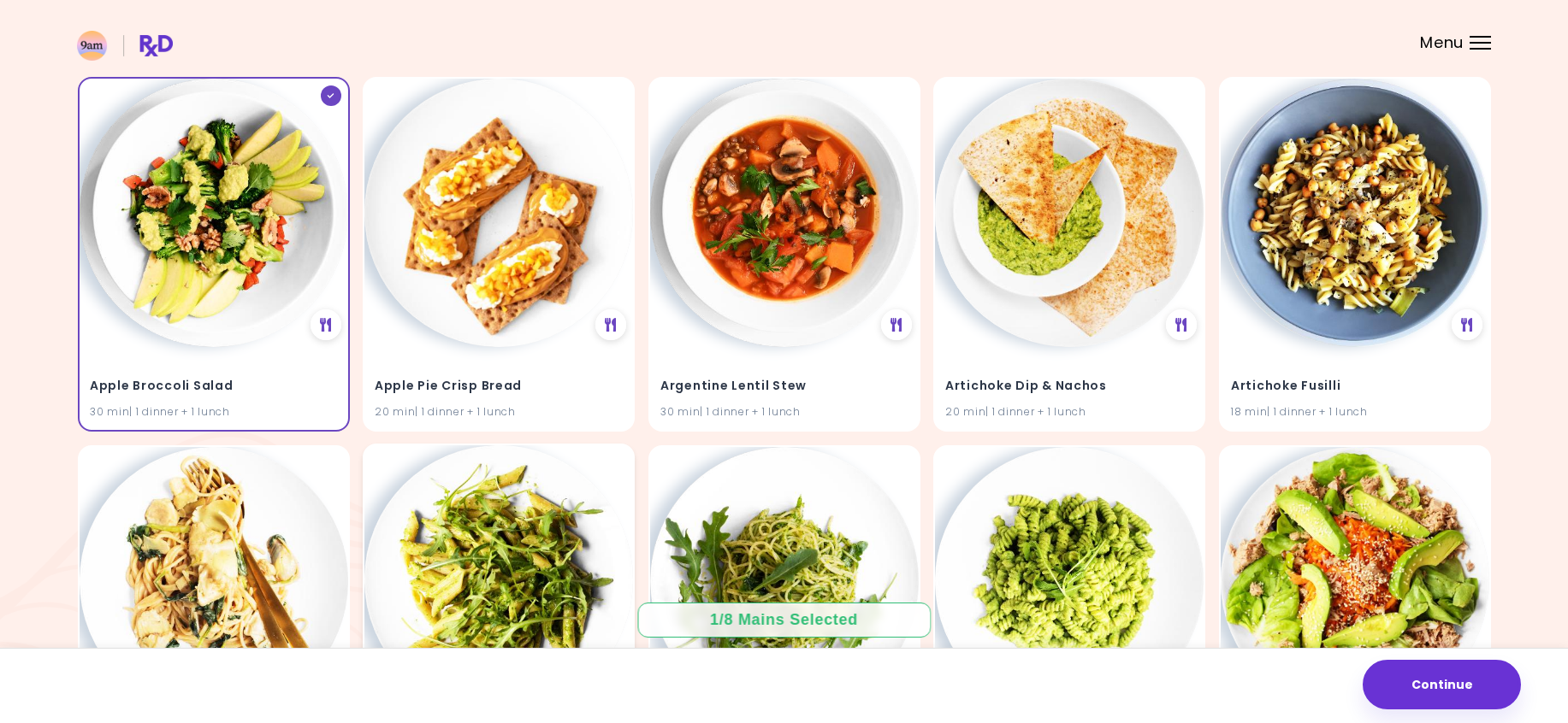
scroll to position [171, 0]
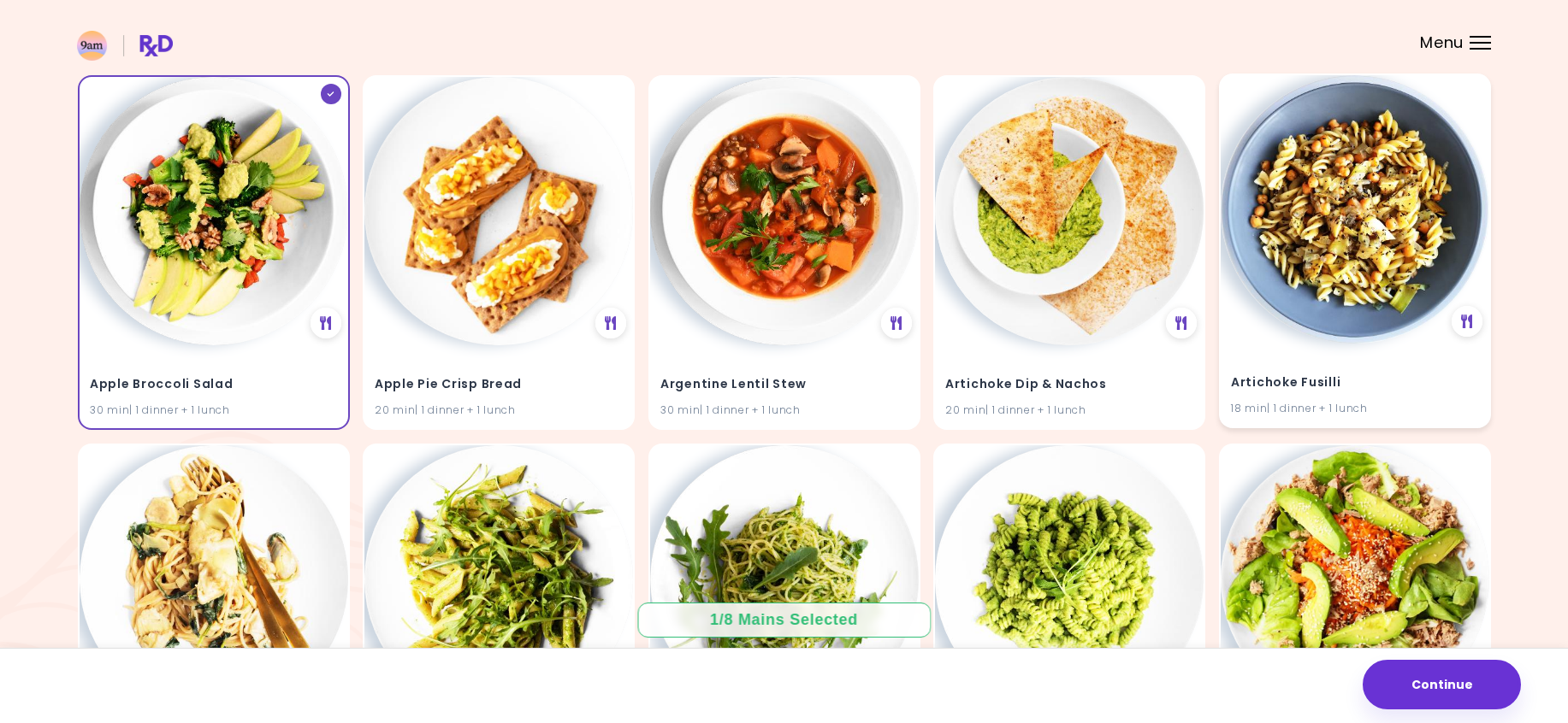
click at [1361, 325] on img at bounding box center [1355, 209] width 268 height 268
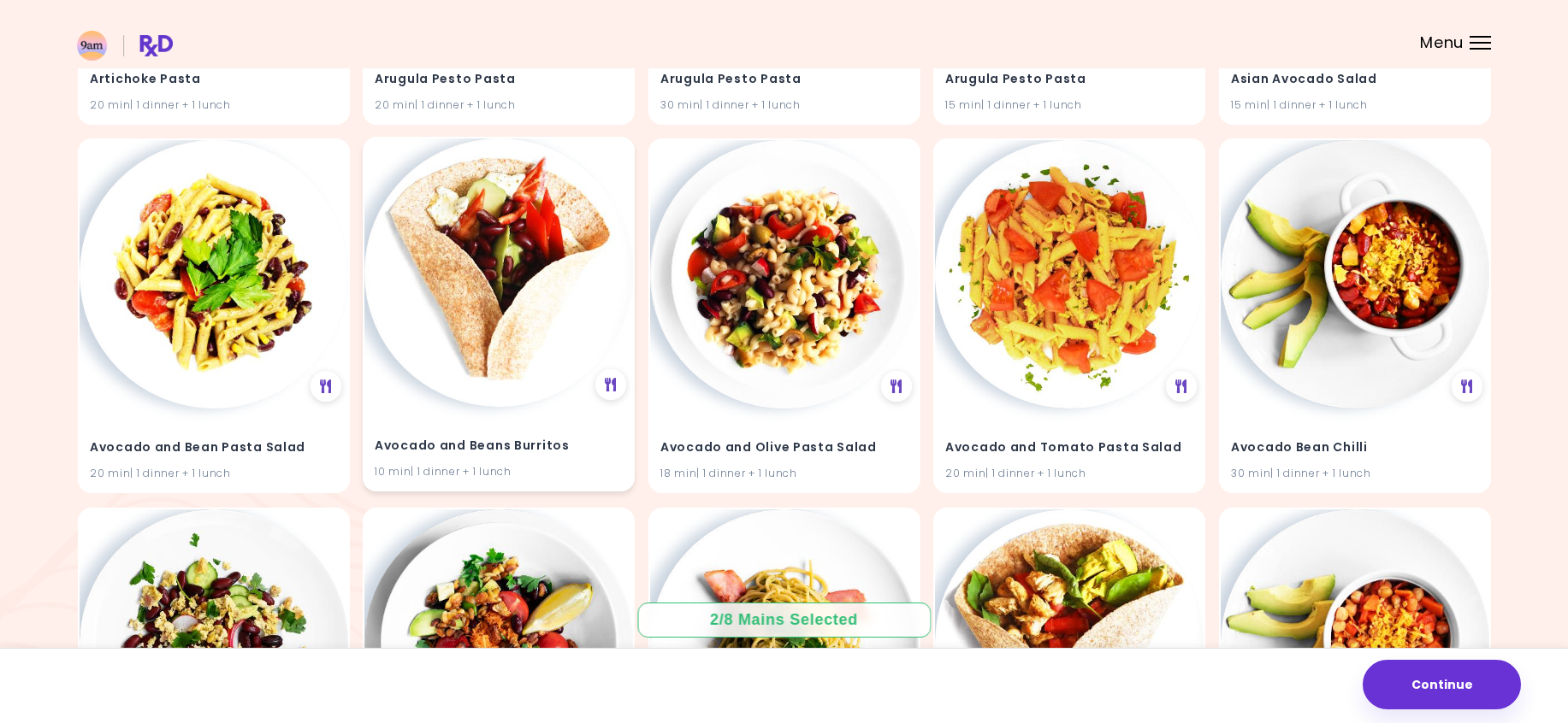
scroll to position [855, 0]
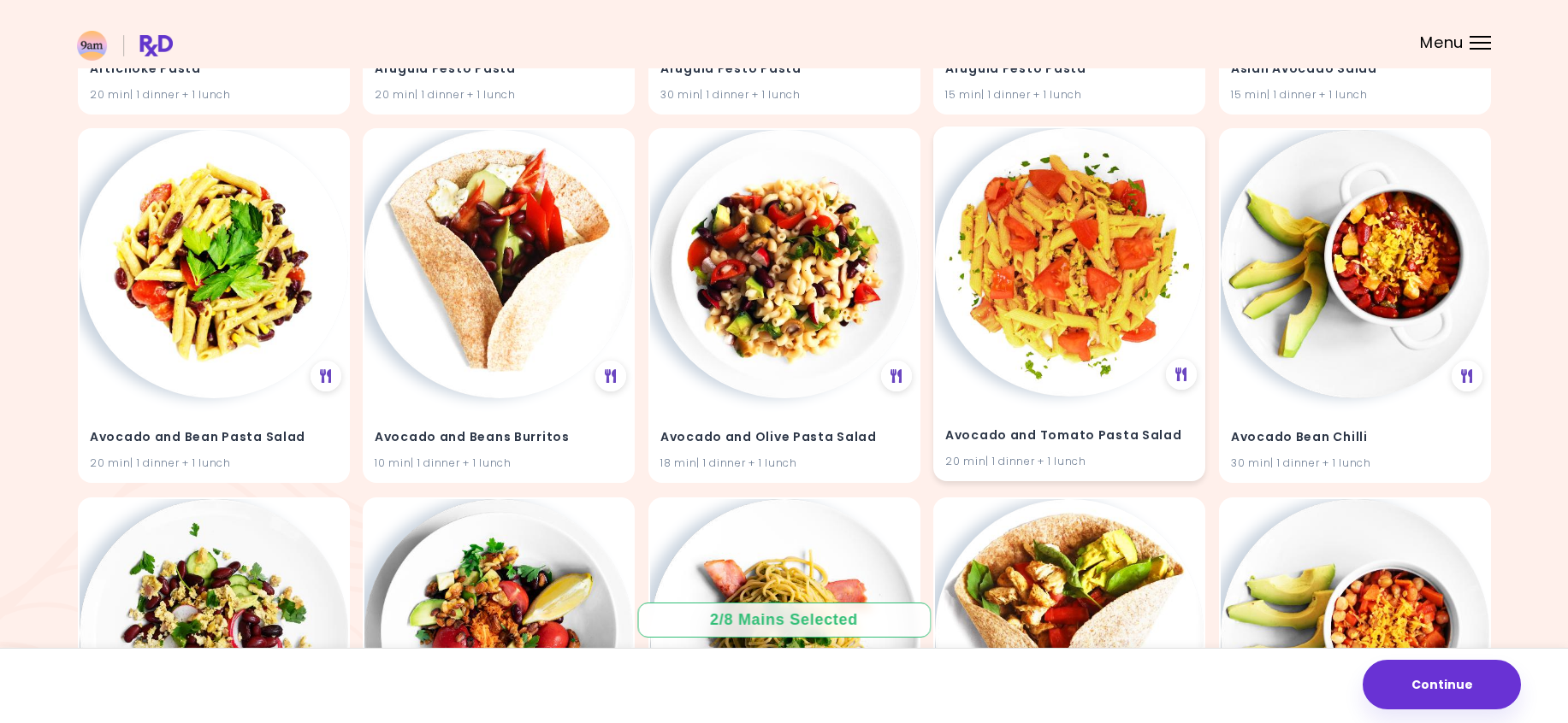
click at [1068, 356] on img at bounding box center [1070, 262] width 268 height 268
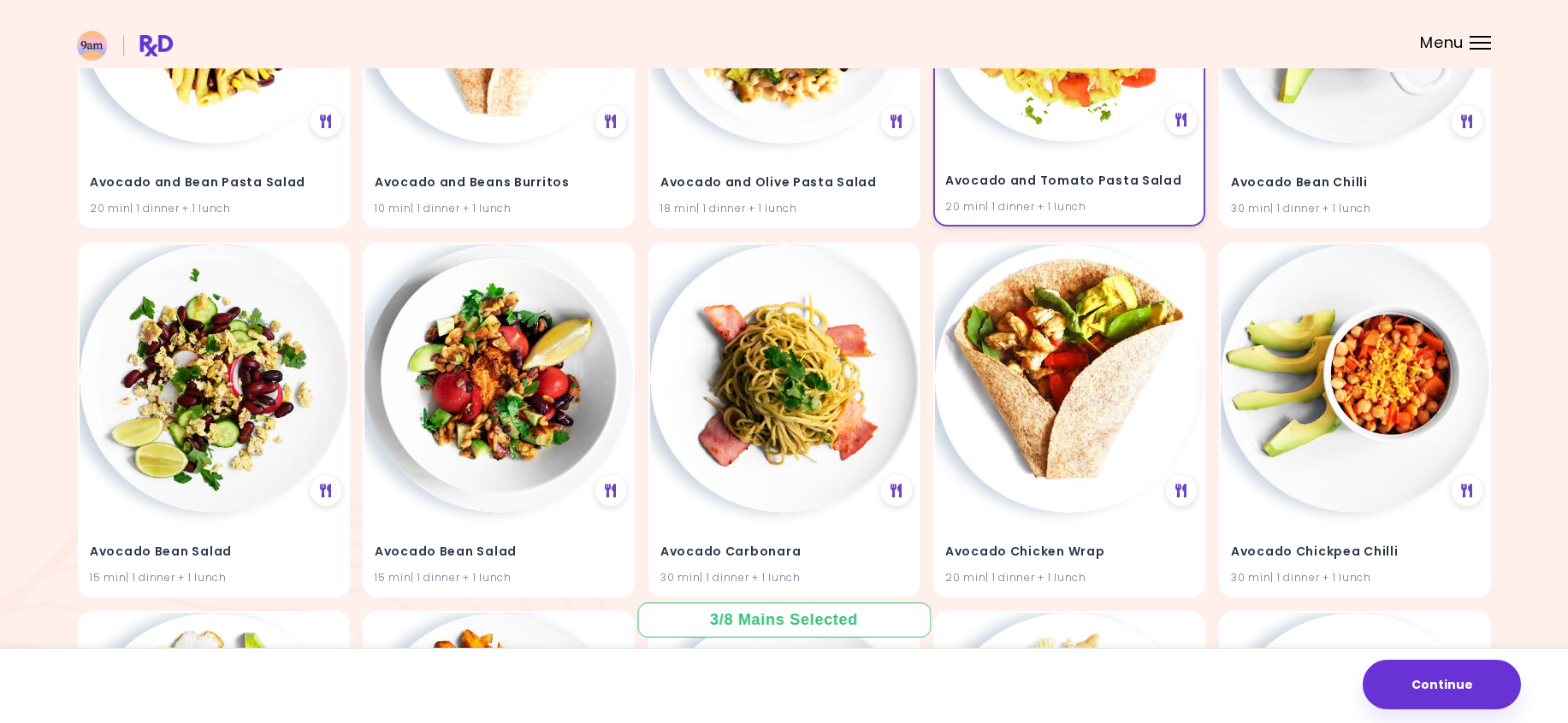
scroll to position [1112, 0]
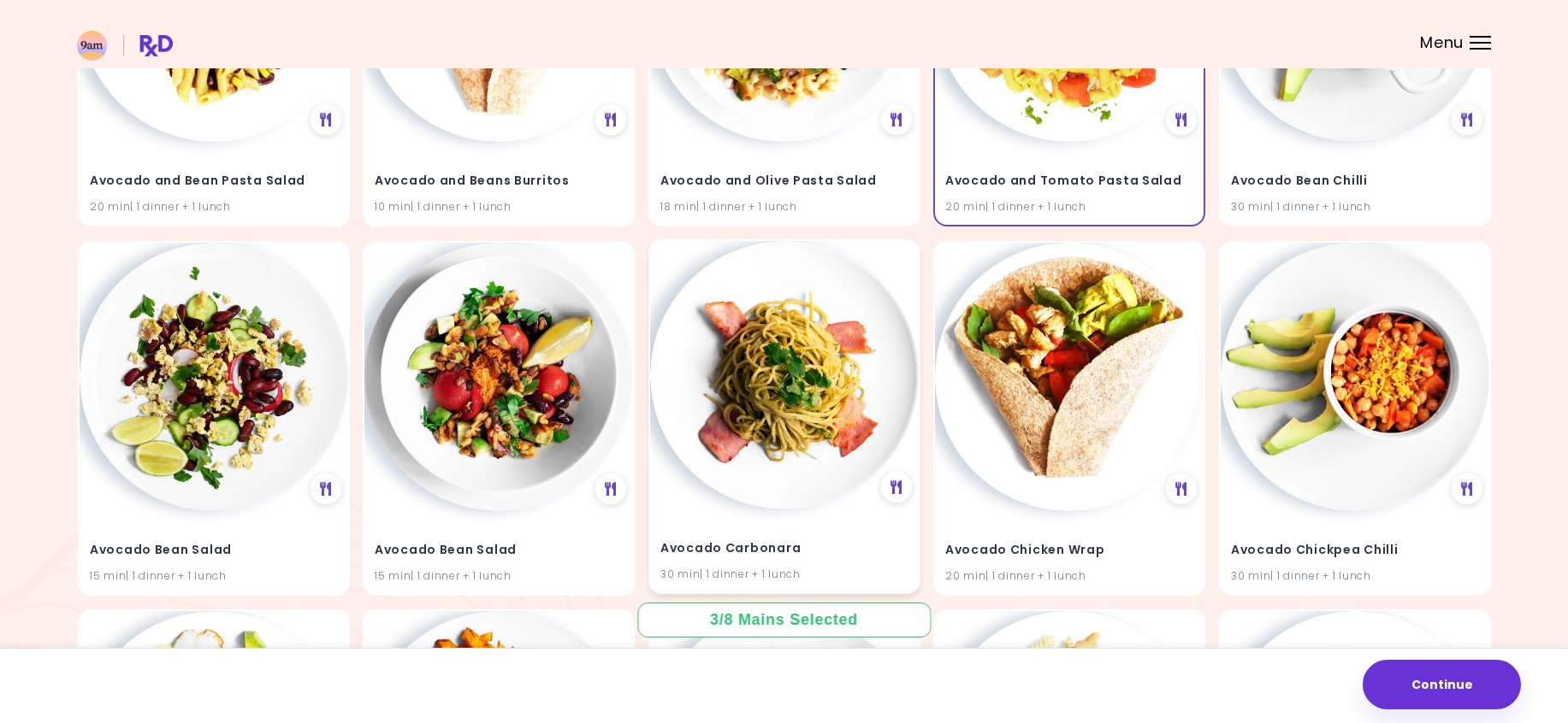
click at [842, 491] on img at bounding box center [784, 375] width 268 height 268
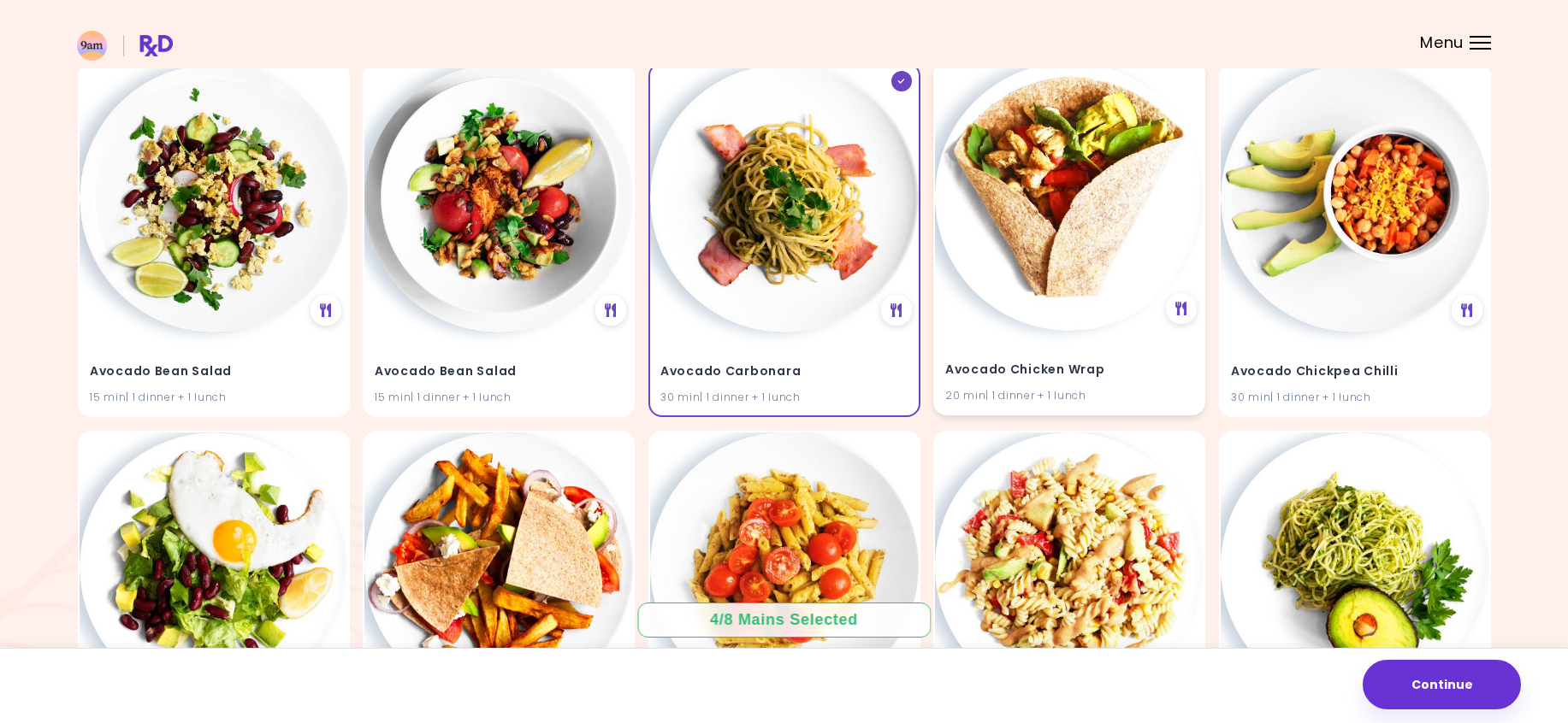
scroll to position [1282, 0]
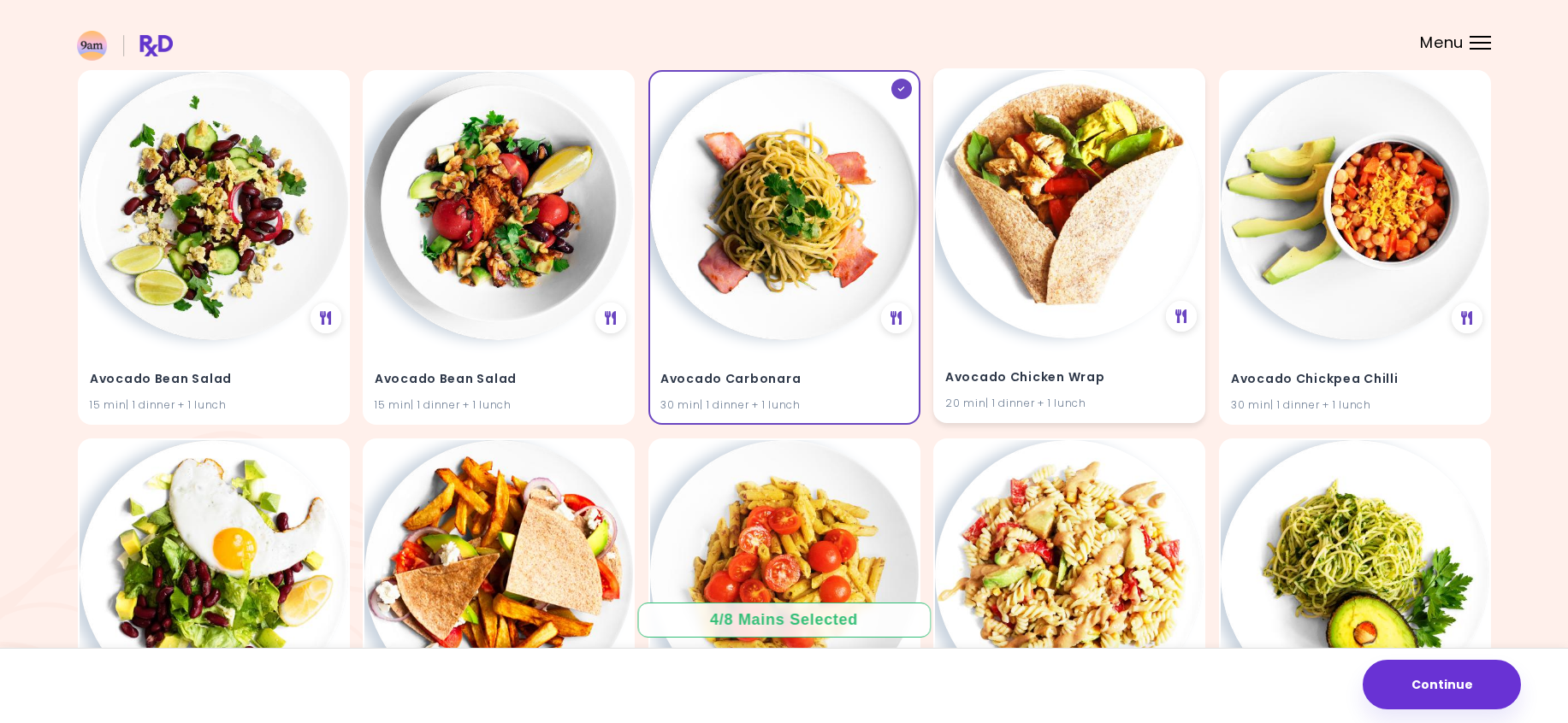
click at [1044, 288] on img at bounding box center [1070, 204] width 268 height 268
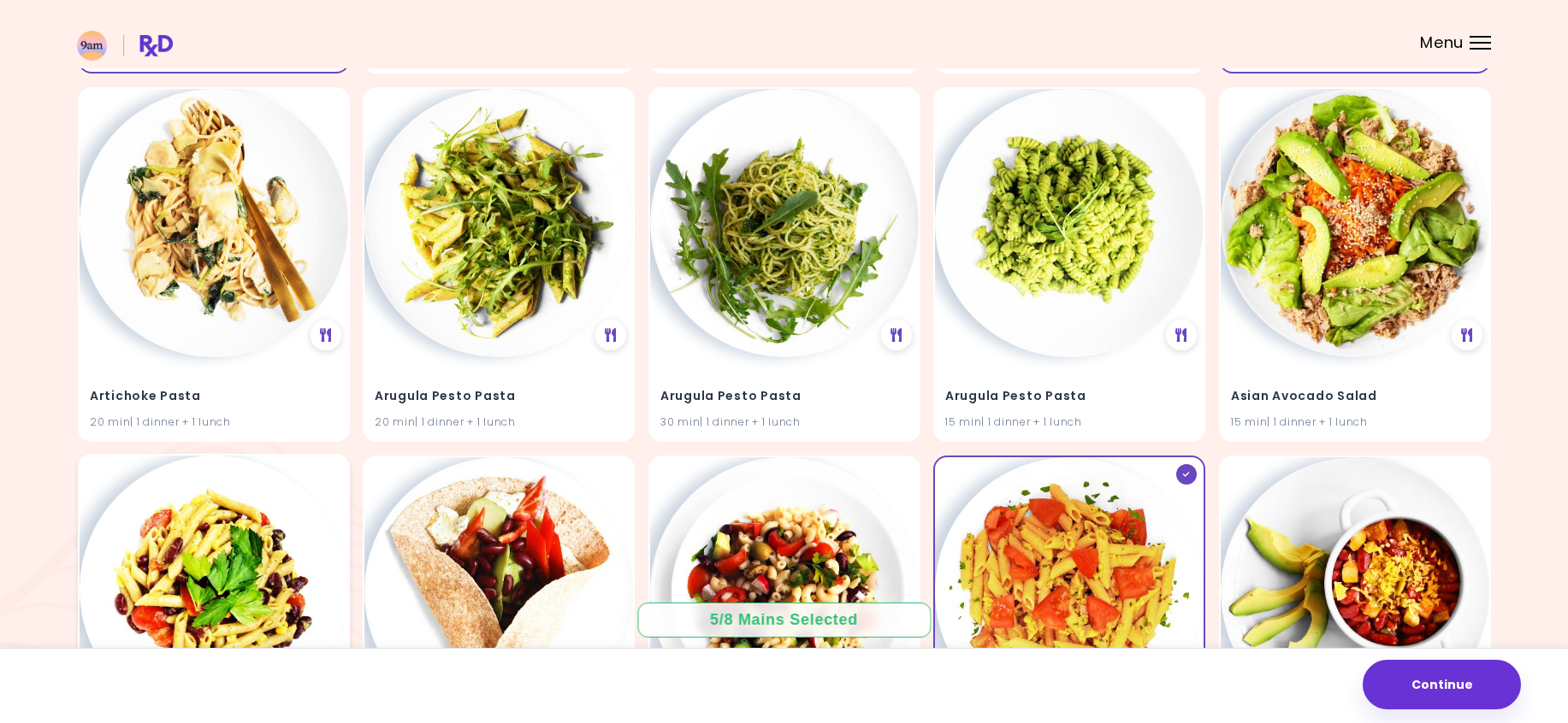
scroll to position [513, 0]
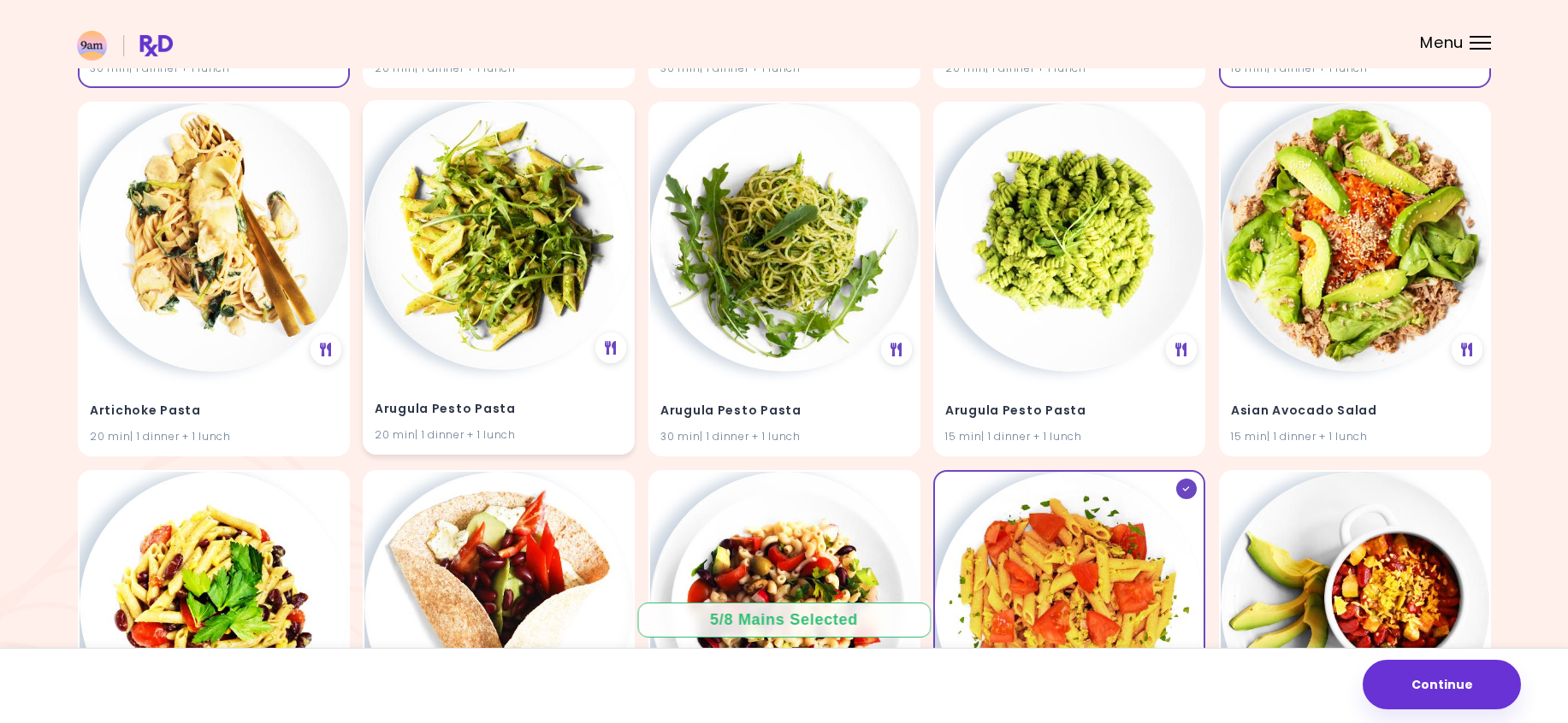
click at [517, 307] on img at bounding box center [498, 236] width 268 height 268
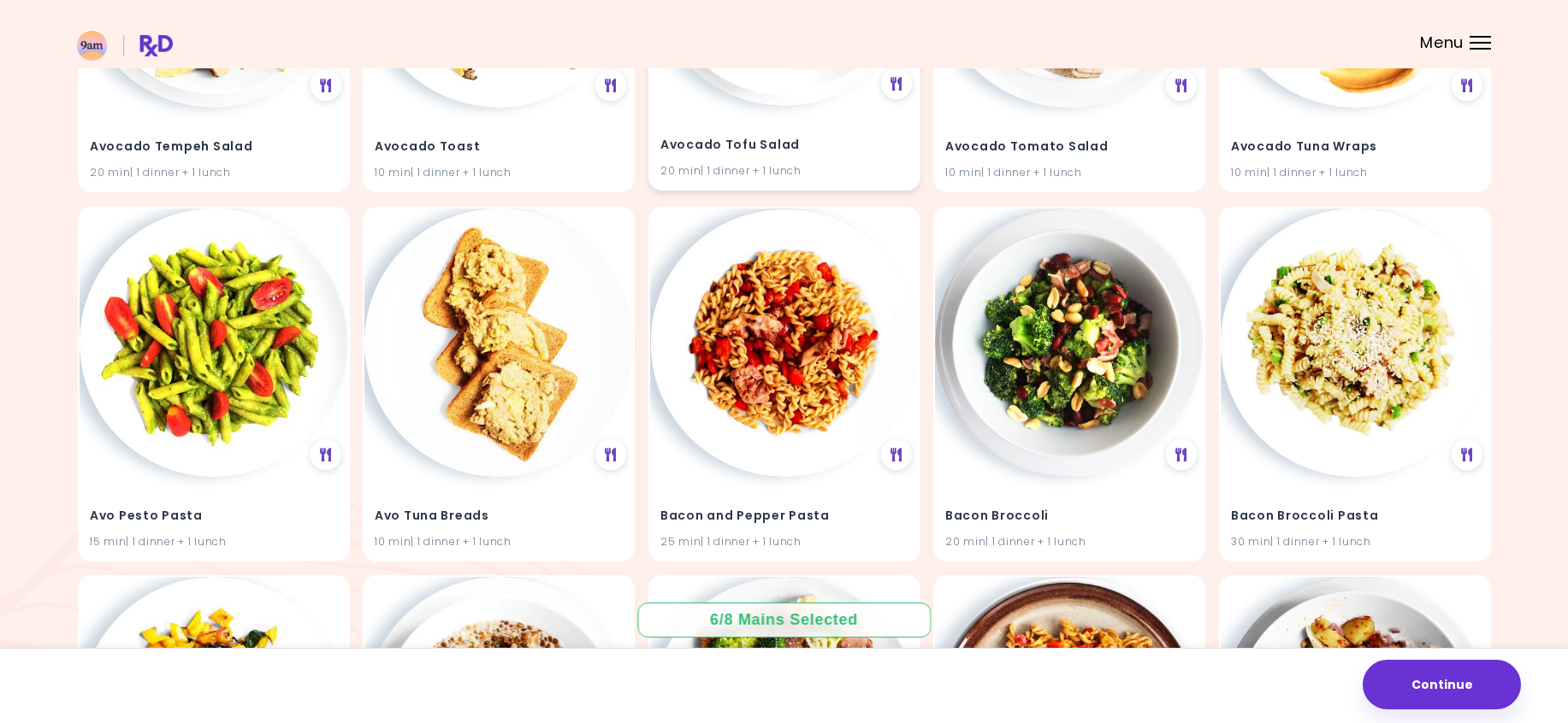
scroll to position [2650, 0]
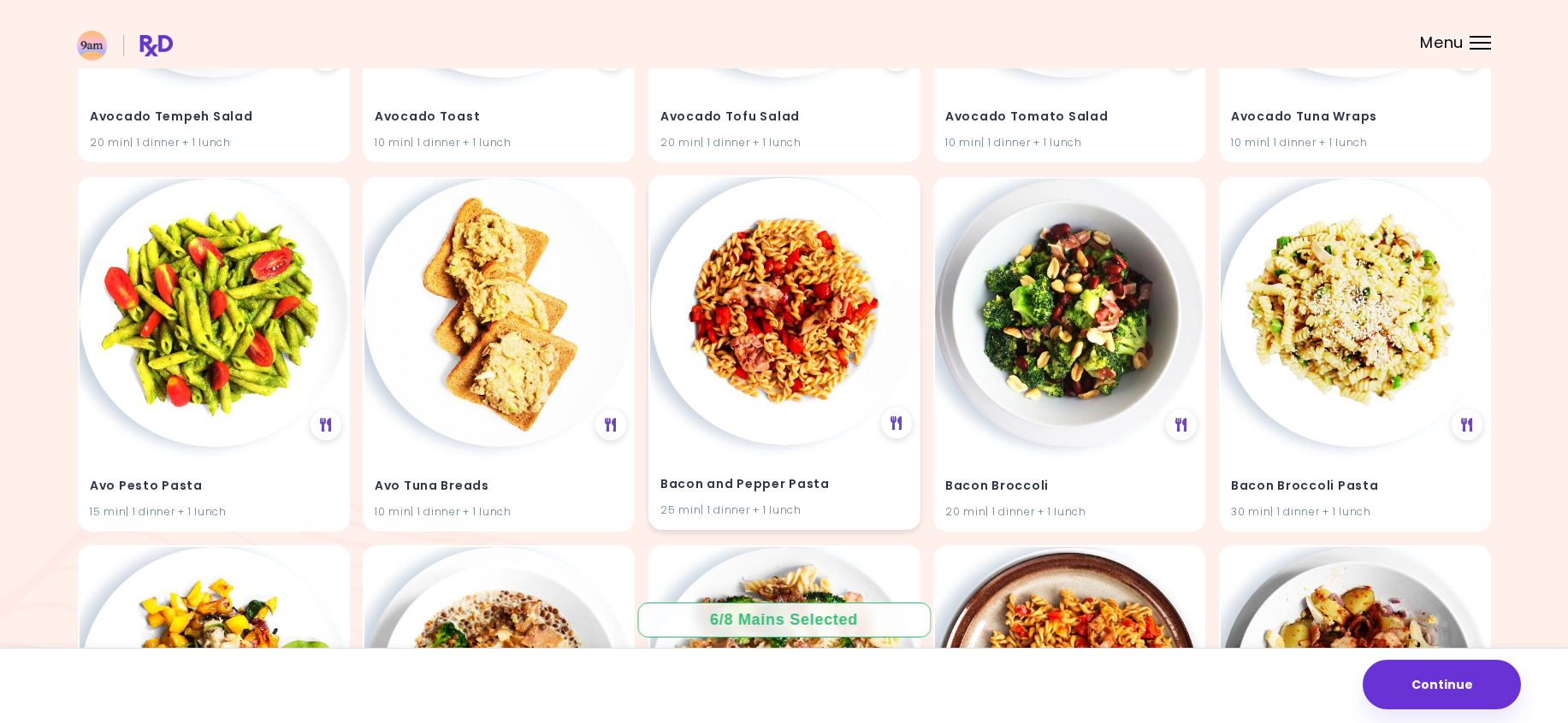
click at [807, 325] on img at bounding box center [784, 311] width 268 height 268
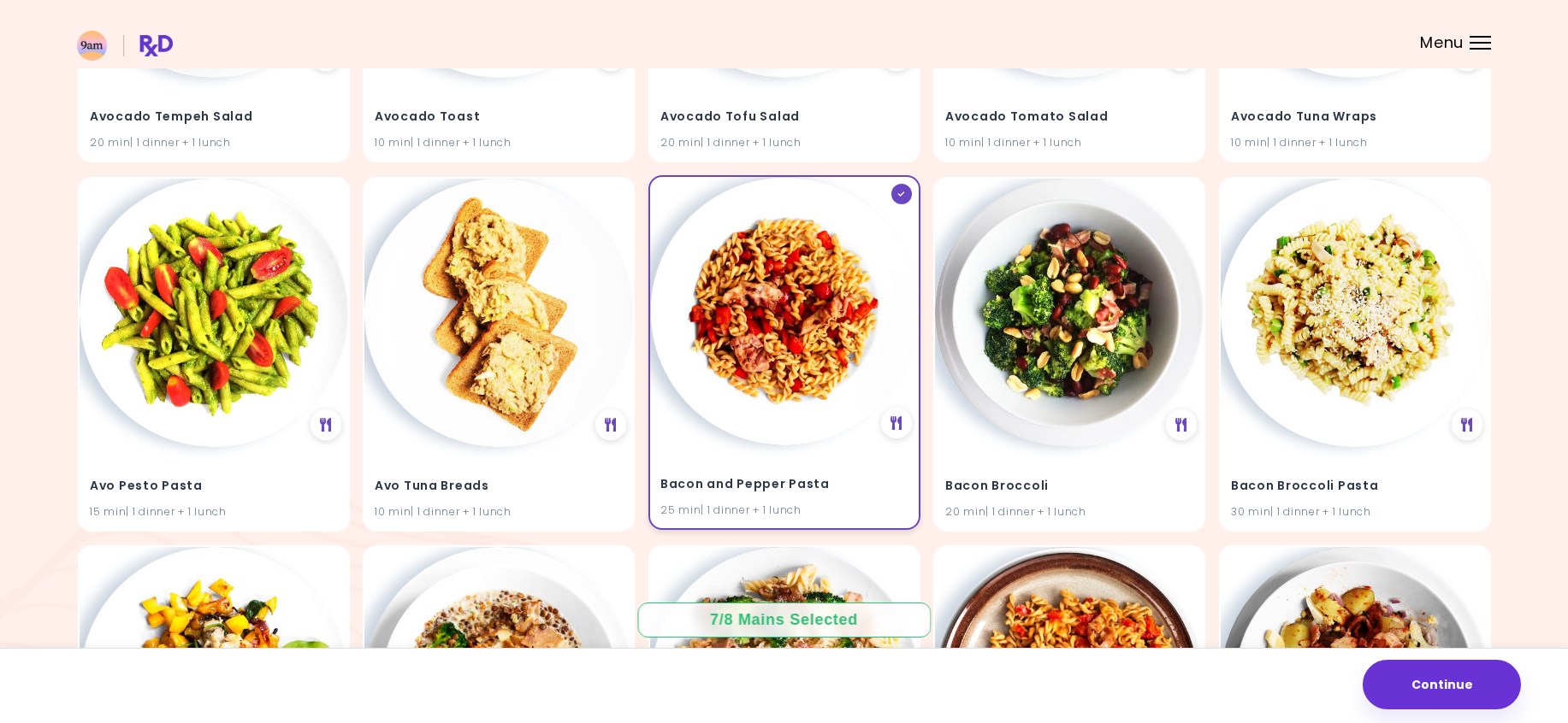
click at [821, 351] on img at bounding box center [784, 311] width 268 height 268
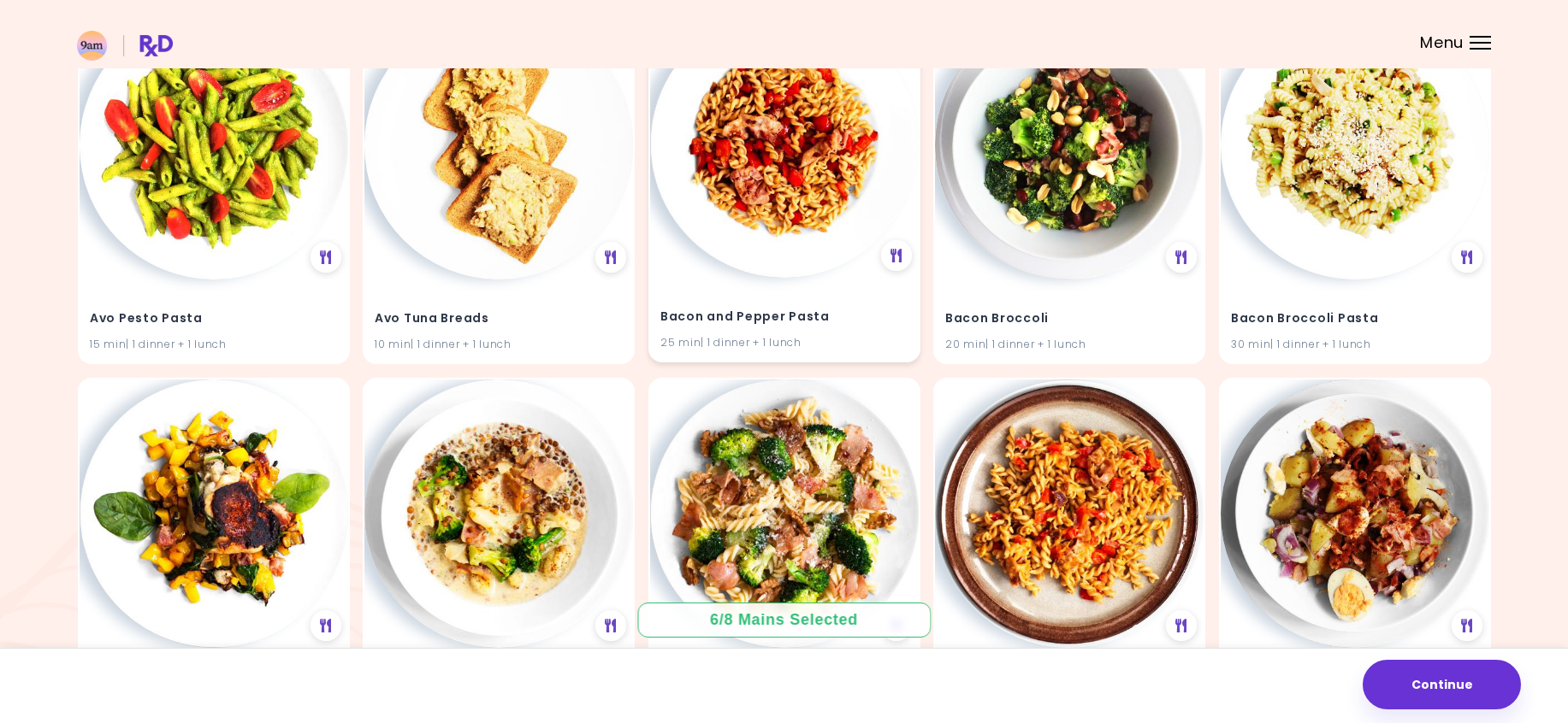
scroll to position [2822, 0]
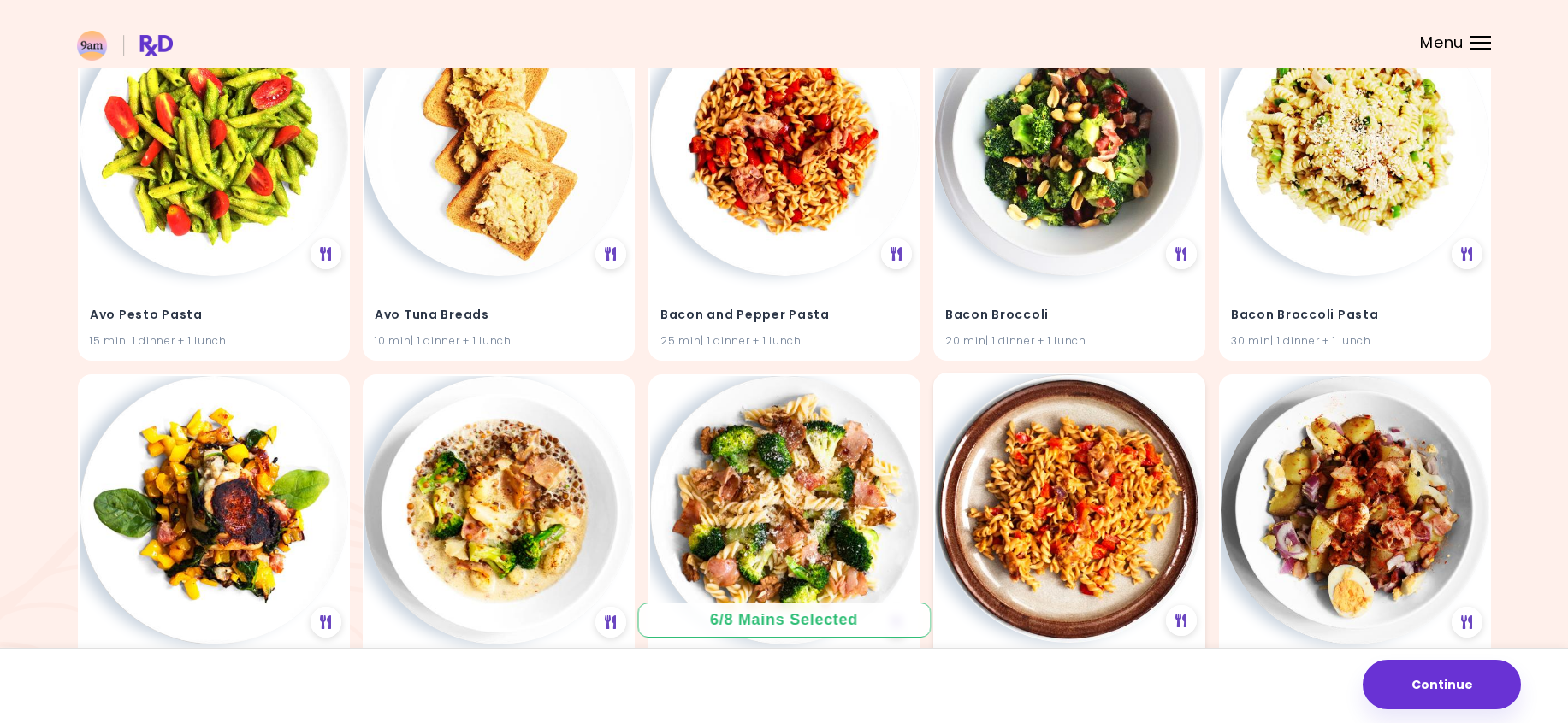
click at [1044, 478] on img at bounding box center [1070, 509] width 268 height 268
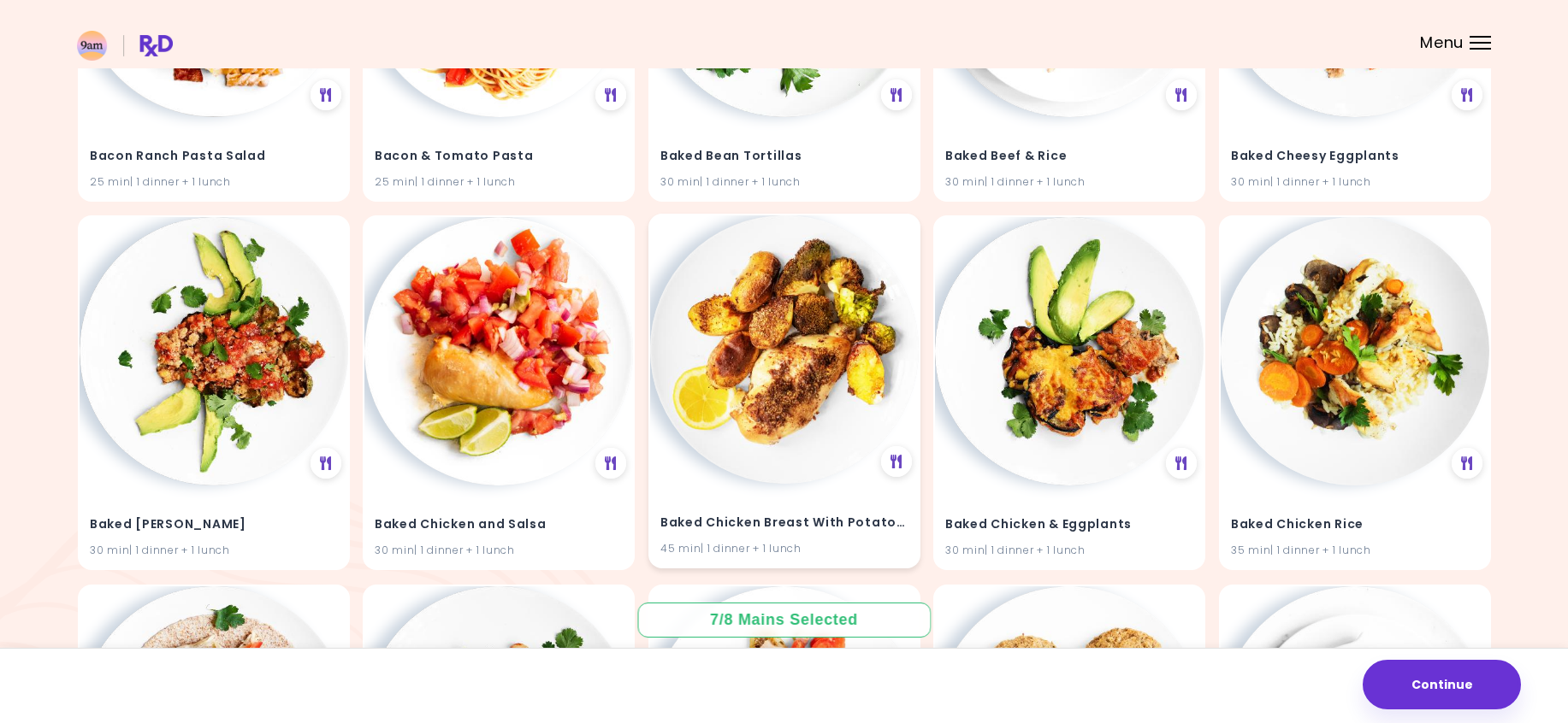
scroll to position [3762, 0]
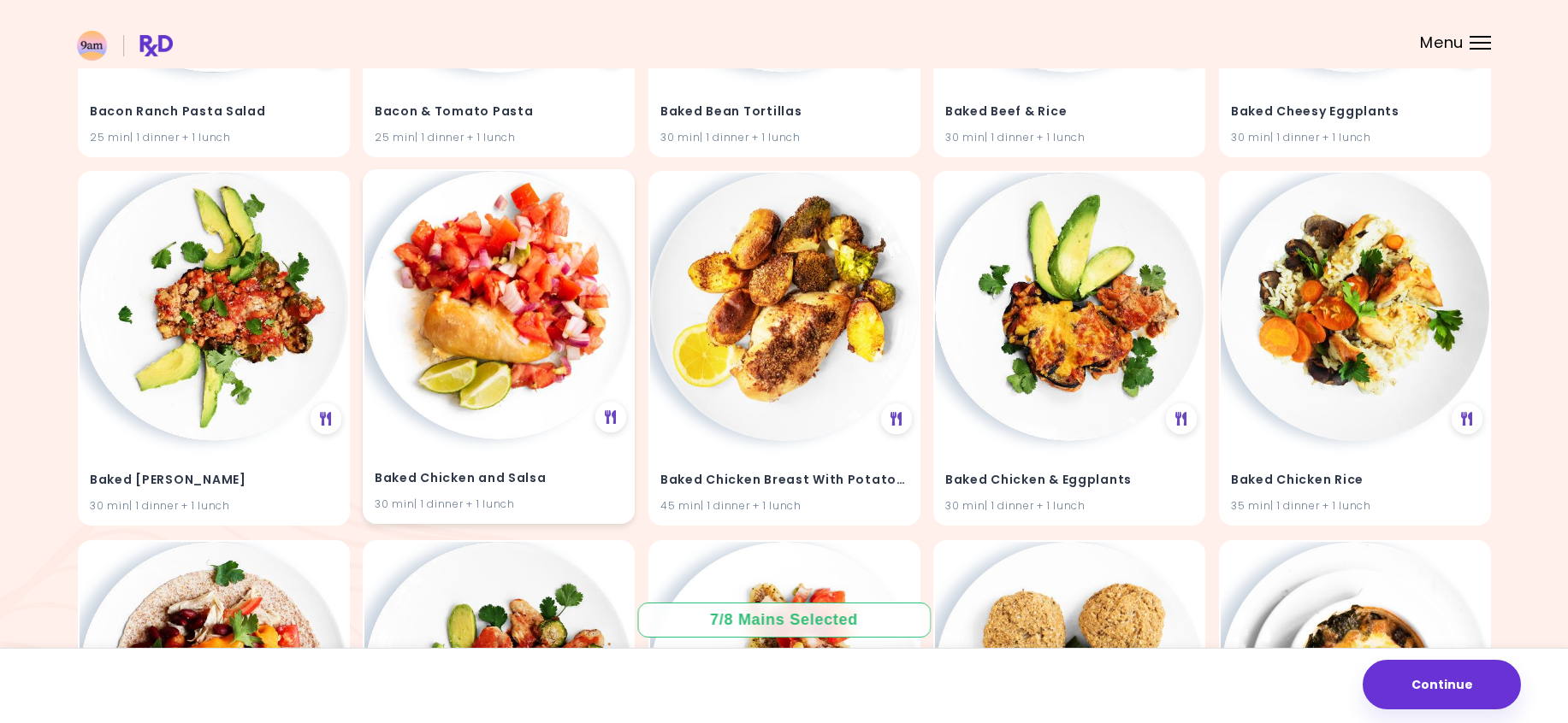
click at [504, 376] on img at bounding box center [498, 305] width 268 height 268
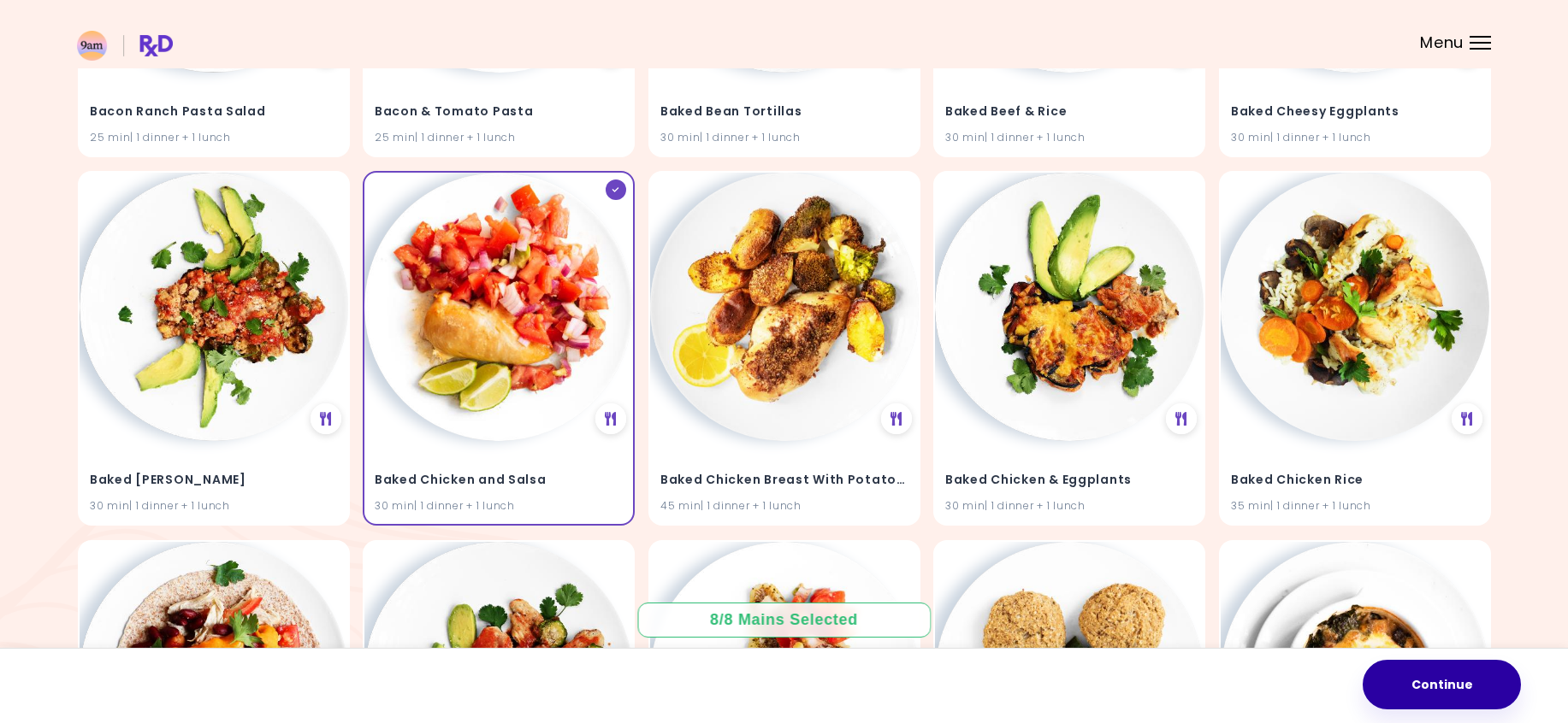
click at [1460, 687] on button "Continue" at bounding box center [1442, 685] width 158 height 49
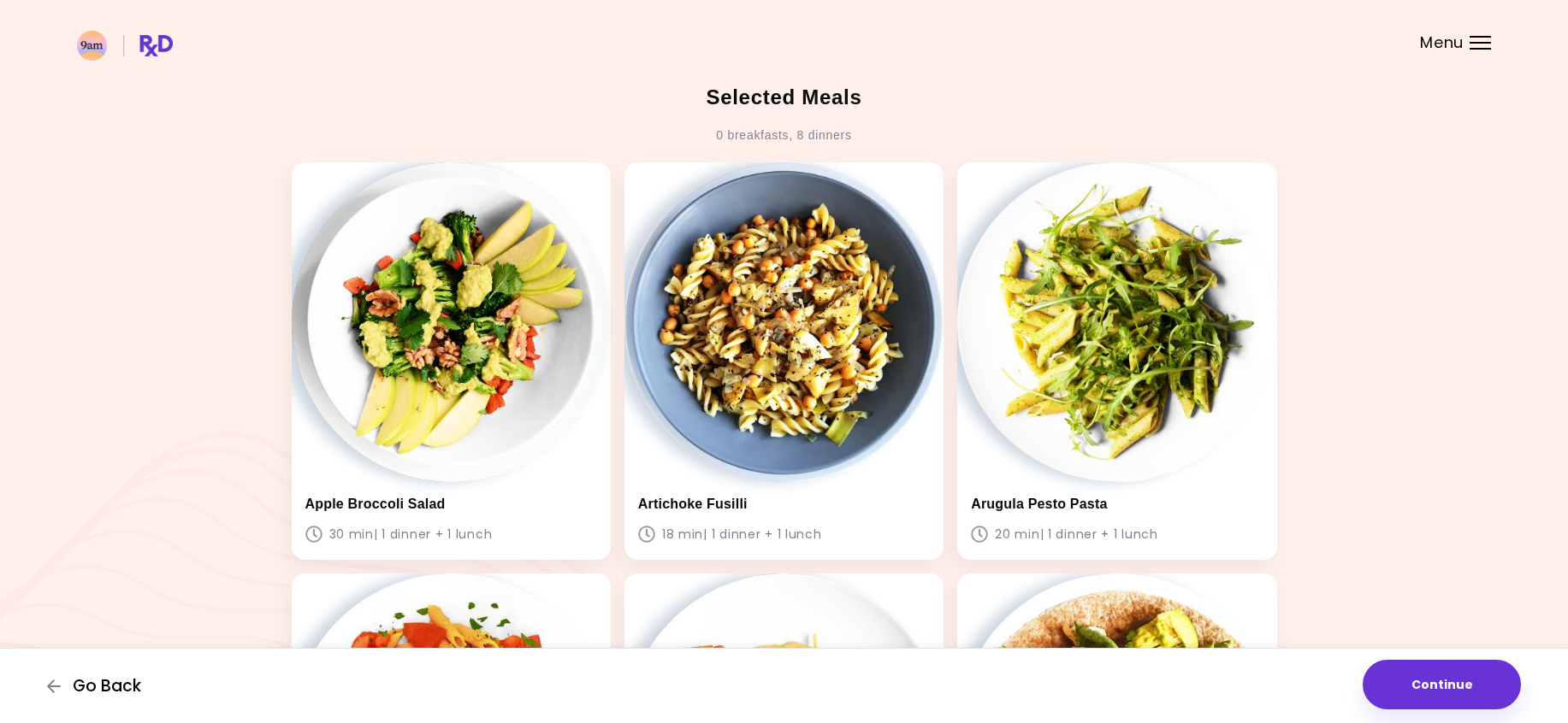
click at [104, 682] on span "Go Back" at bounding box center [107, 687] width 68 height 19
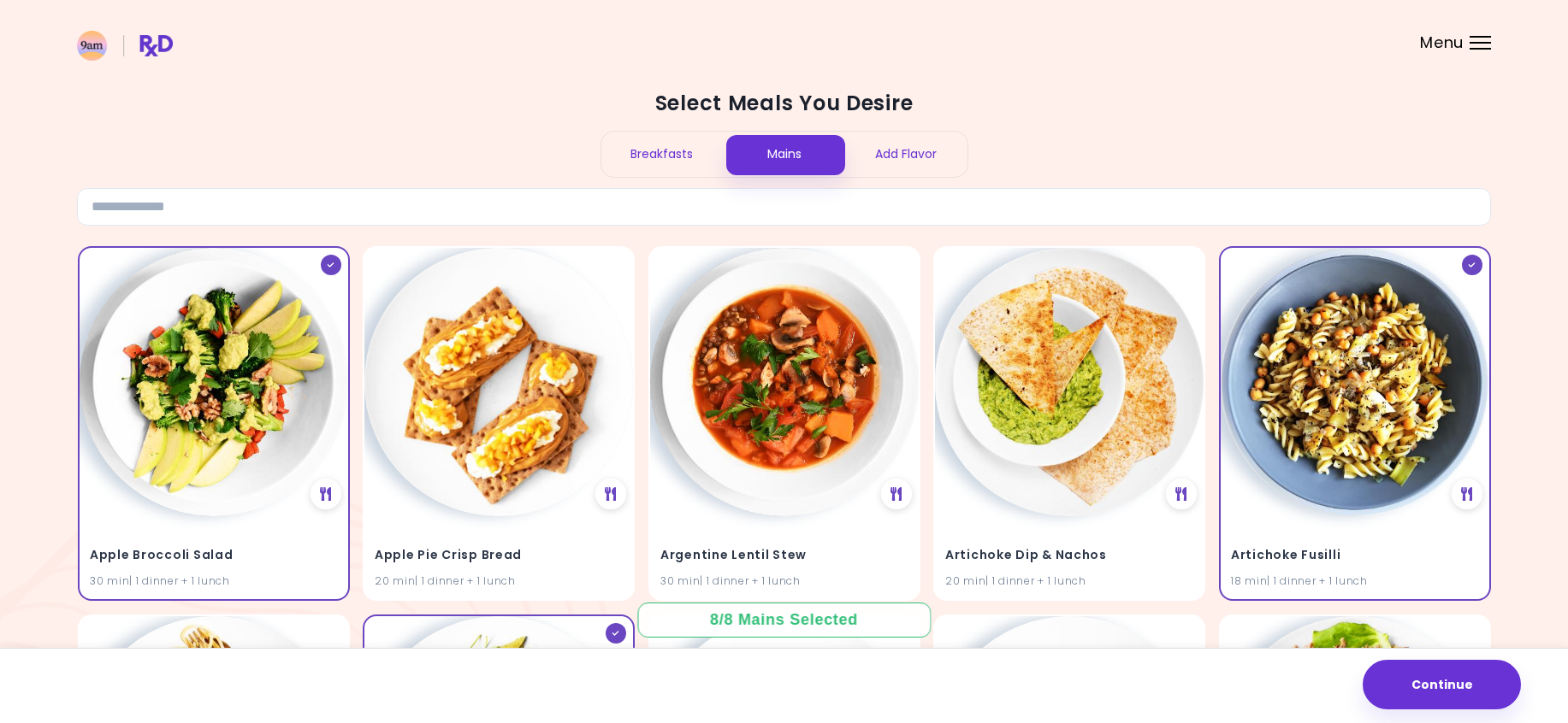
click at [648, 159] on div "Breakfasts" at bounding box center [662, 155] width 122 height 45
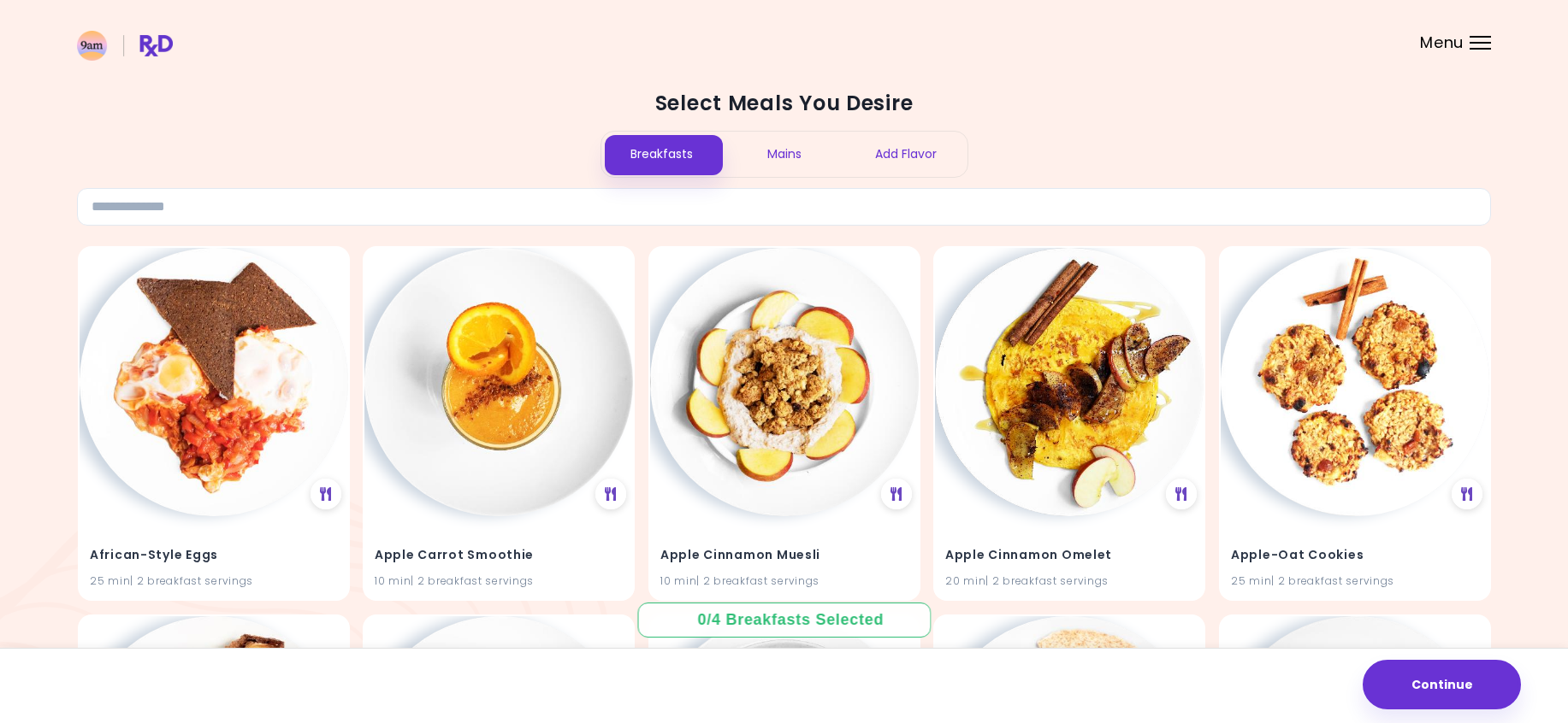
click at [774, 144] on div "Mains" at bounding box center [784, 155] width 122 height 45
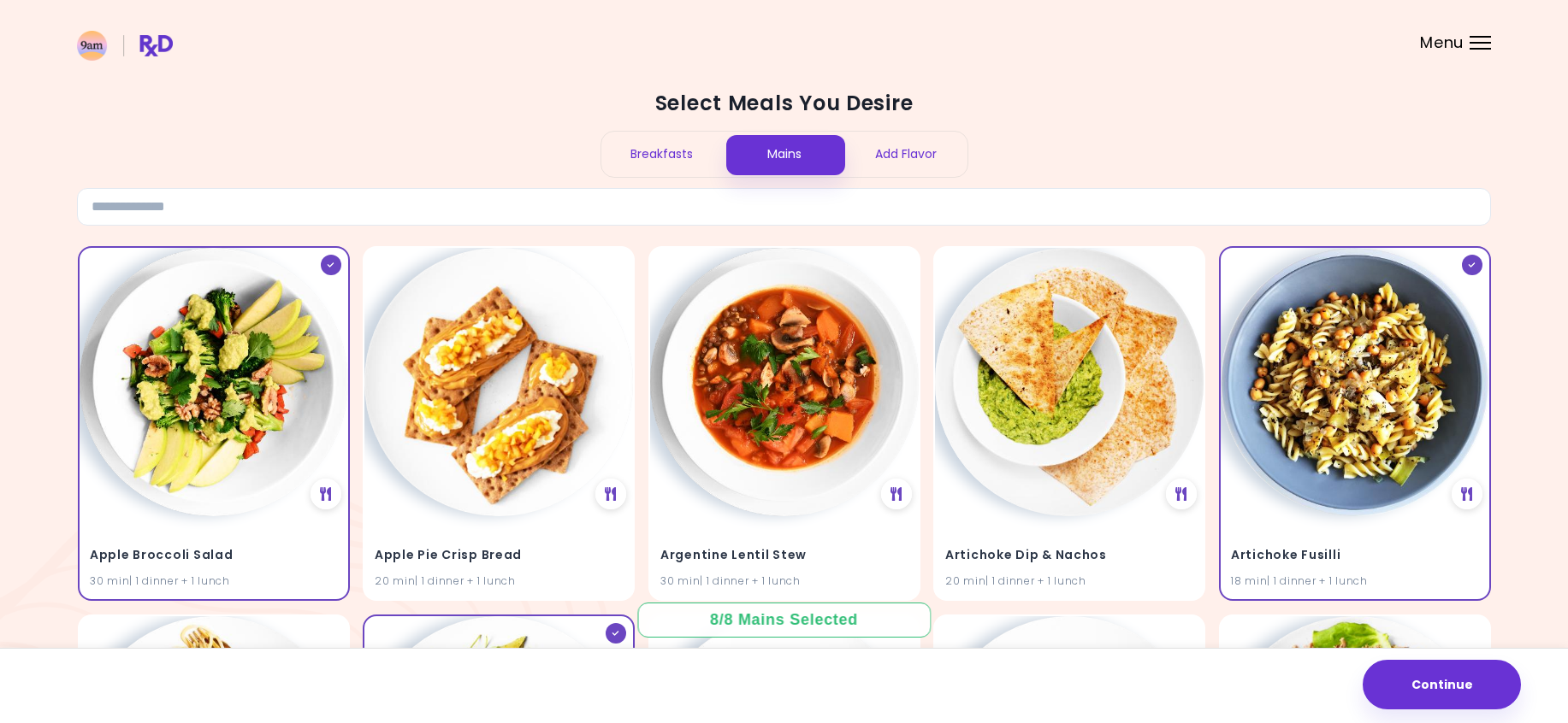
click at [883, 148] on div "Add Flavor" at bounding box center [906, 155] width 122 height 45
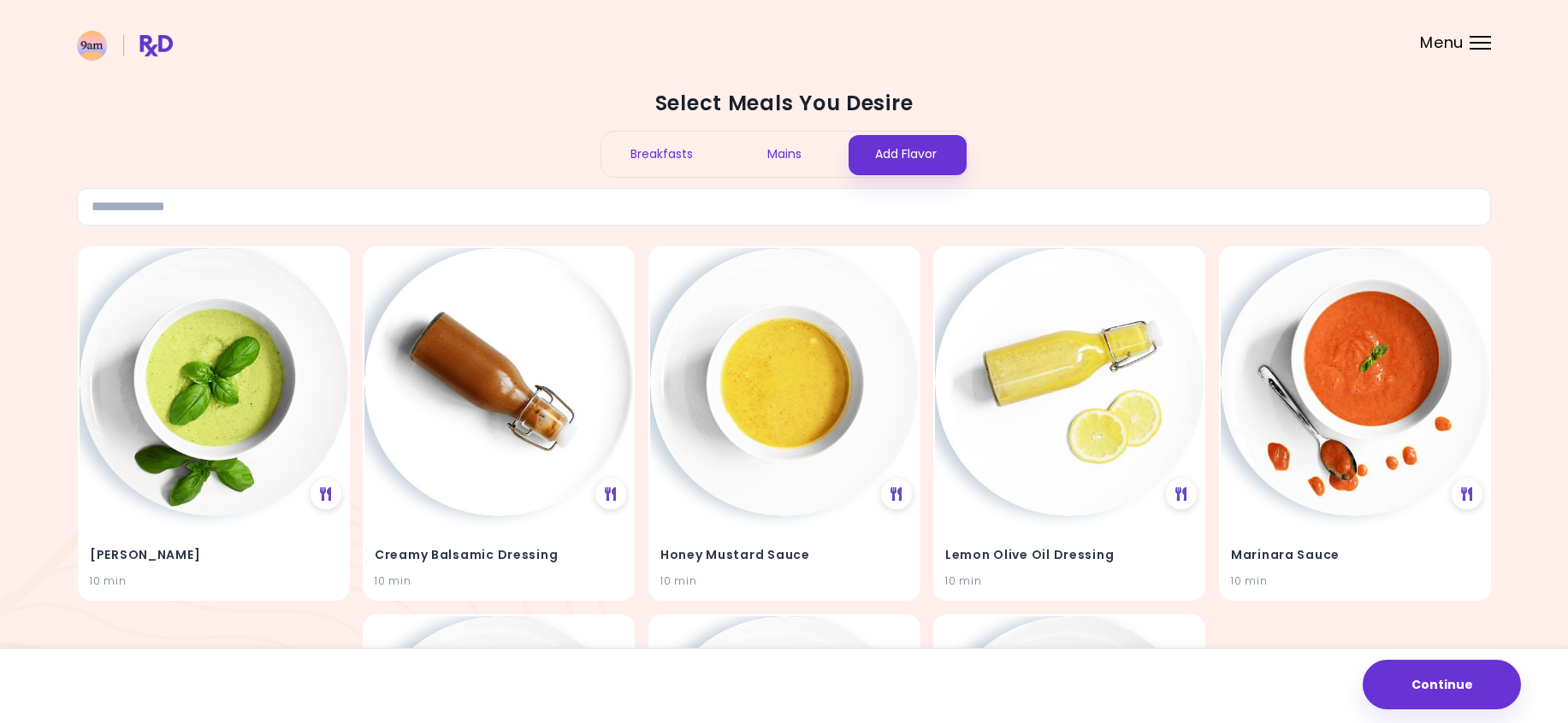
click at [648, 146] on div "Breakfasts" at bounding box center [662, 155] width 122 height 45
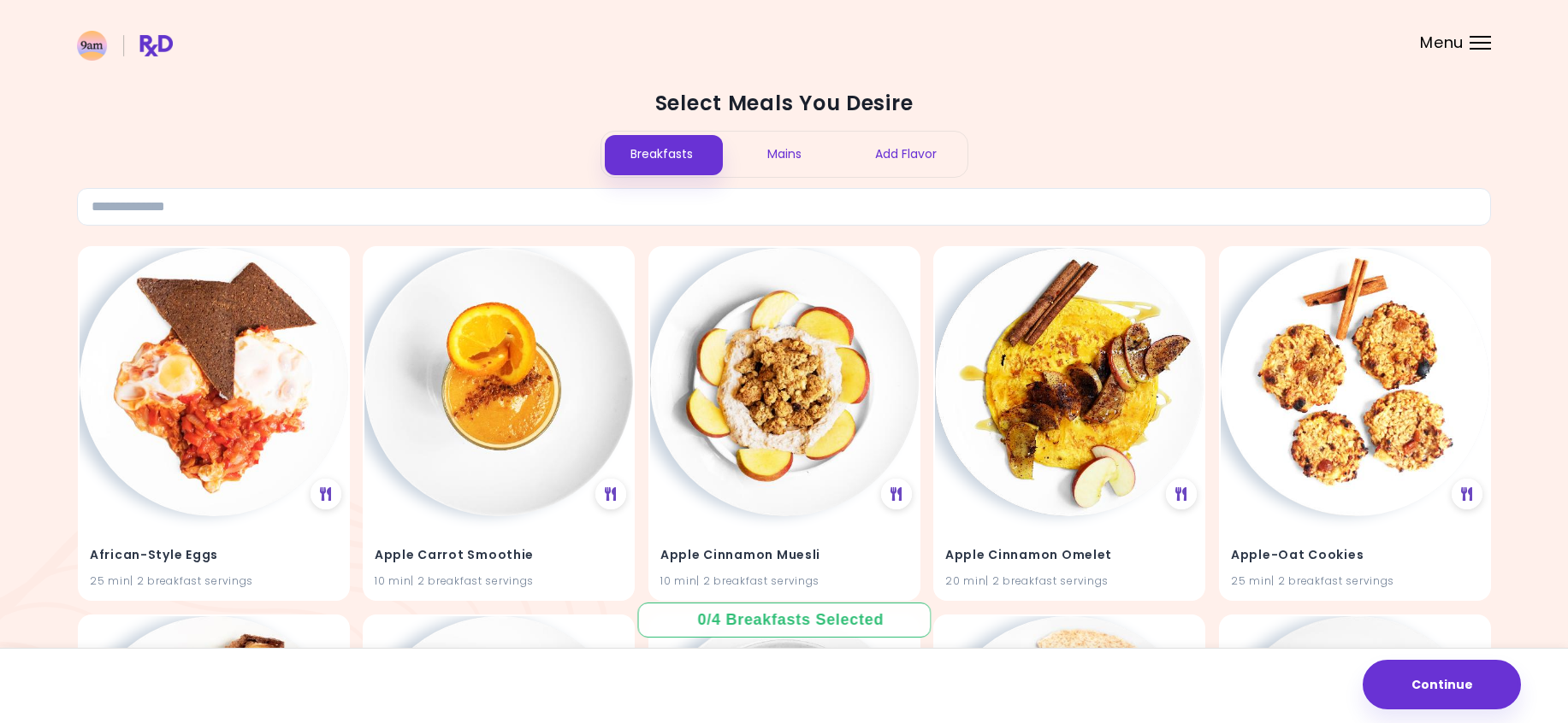
scroll to position [86, 0]
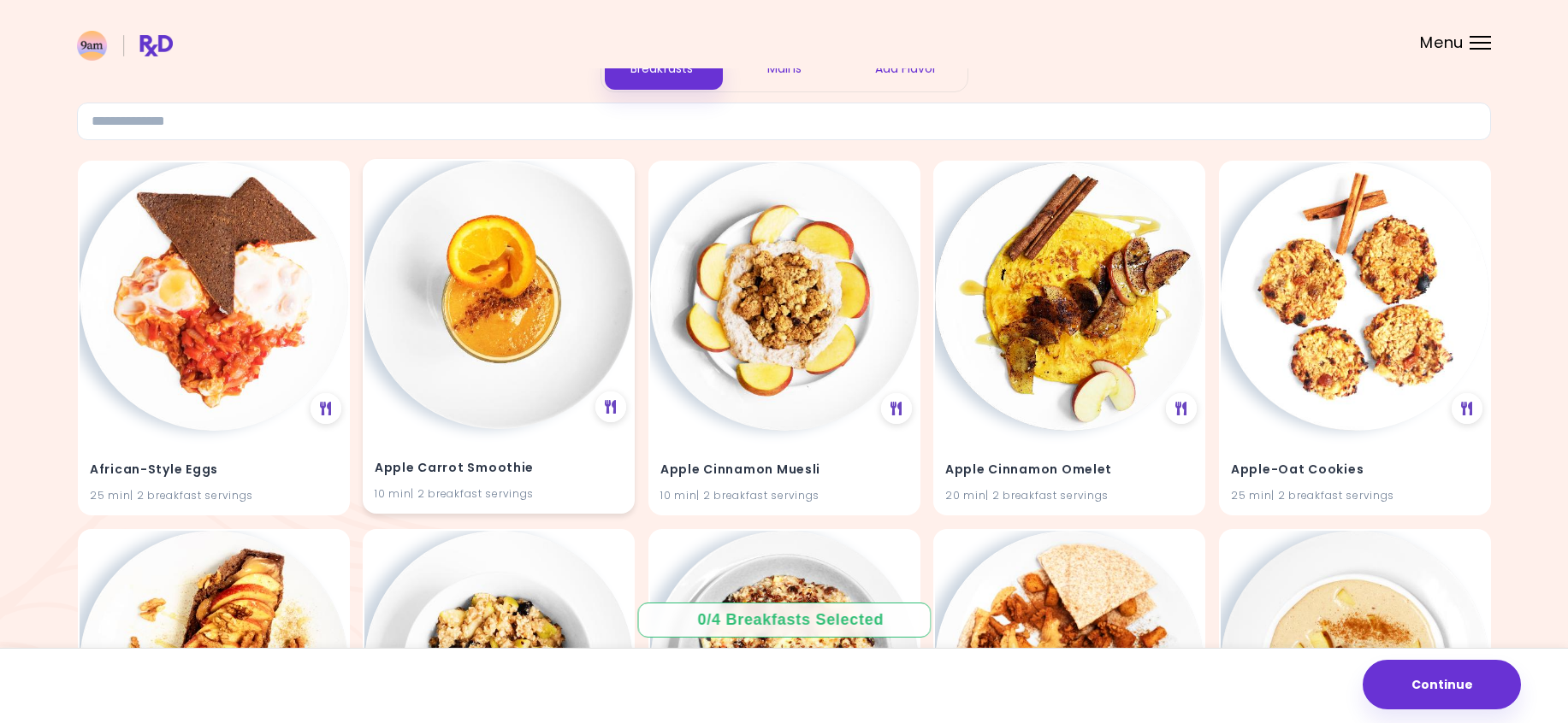
click at [524, 388] on img at bounding box center [498, 295] width 268 height 268
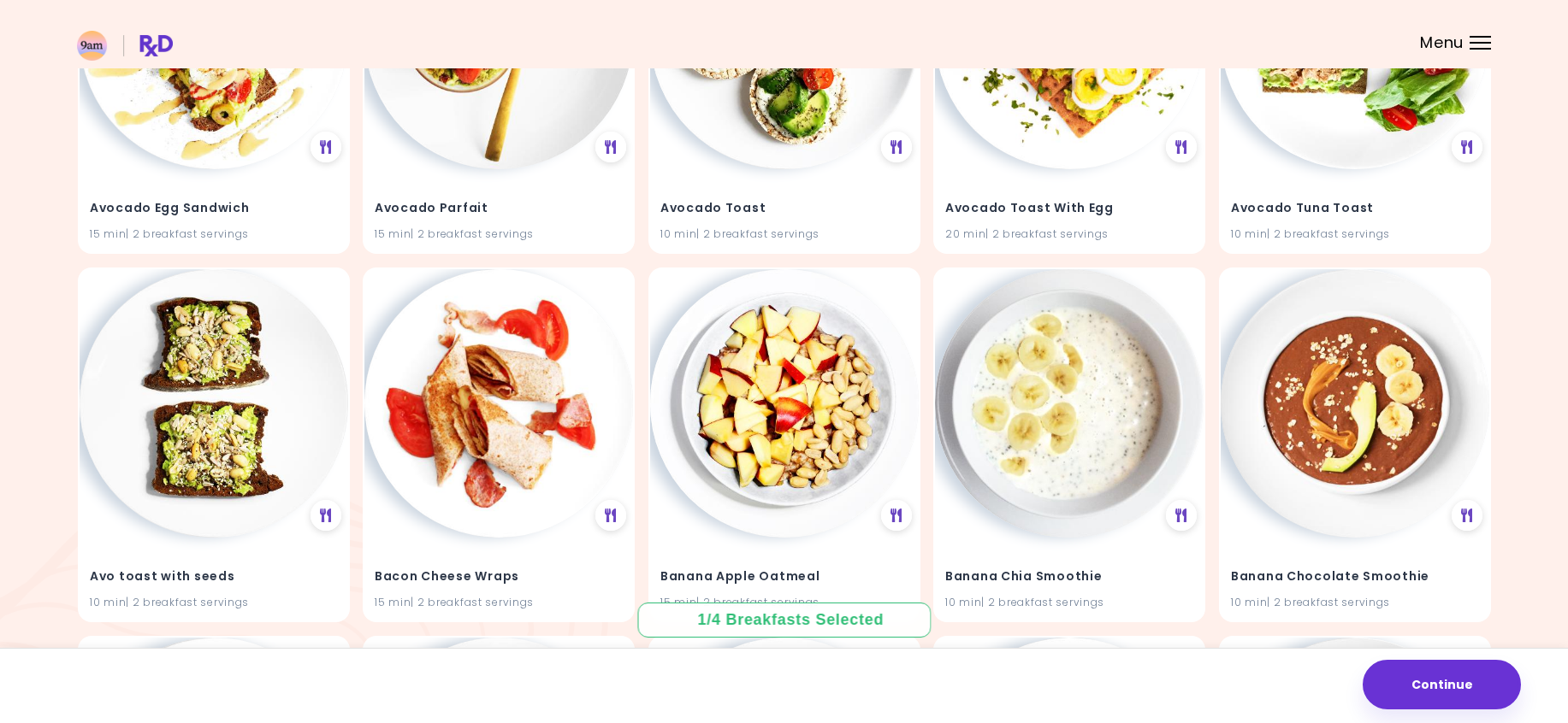
scroll to position [1539, 0]
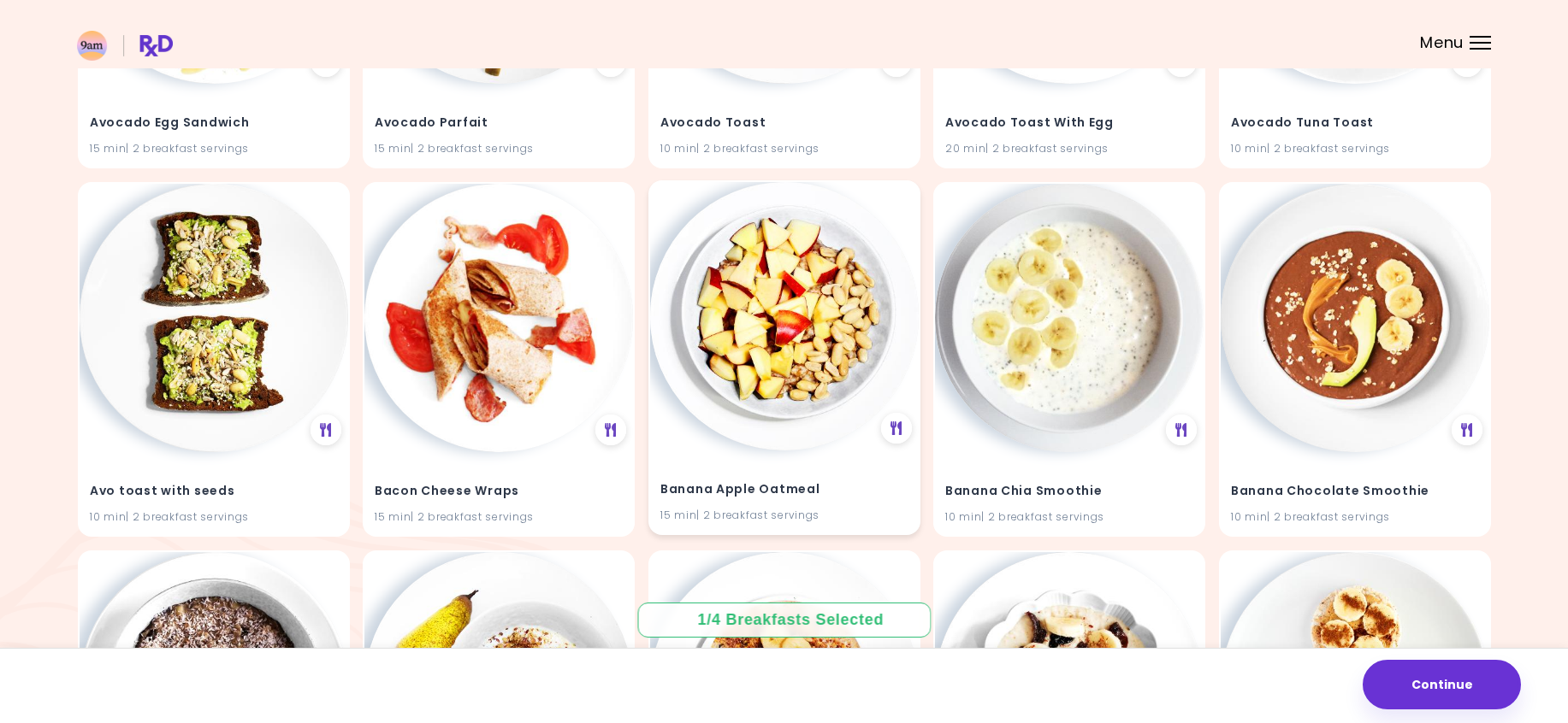
click at [763, 362] on img at bounding box center [784, 317] width 268 height 268
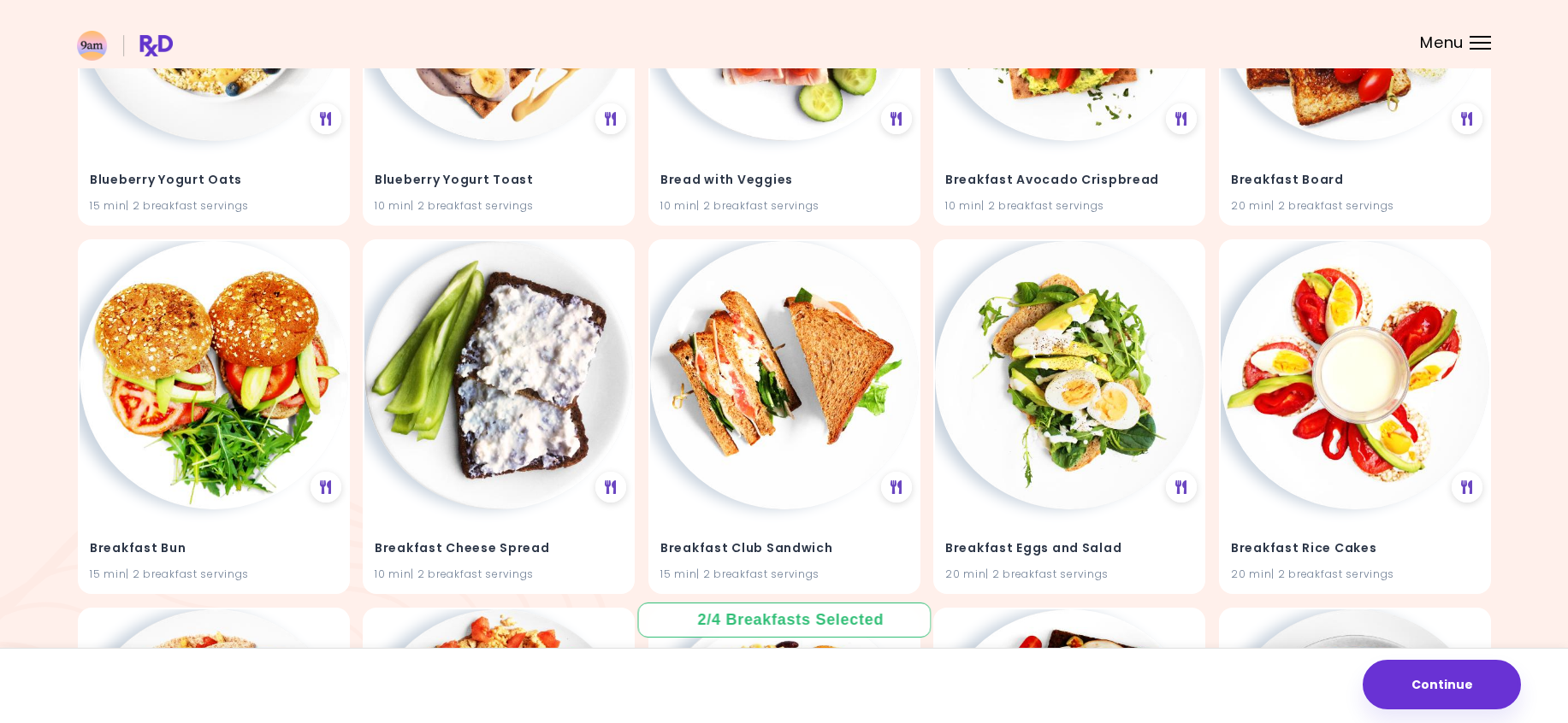
scroll to position [3335, 0]
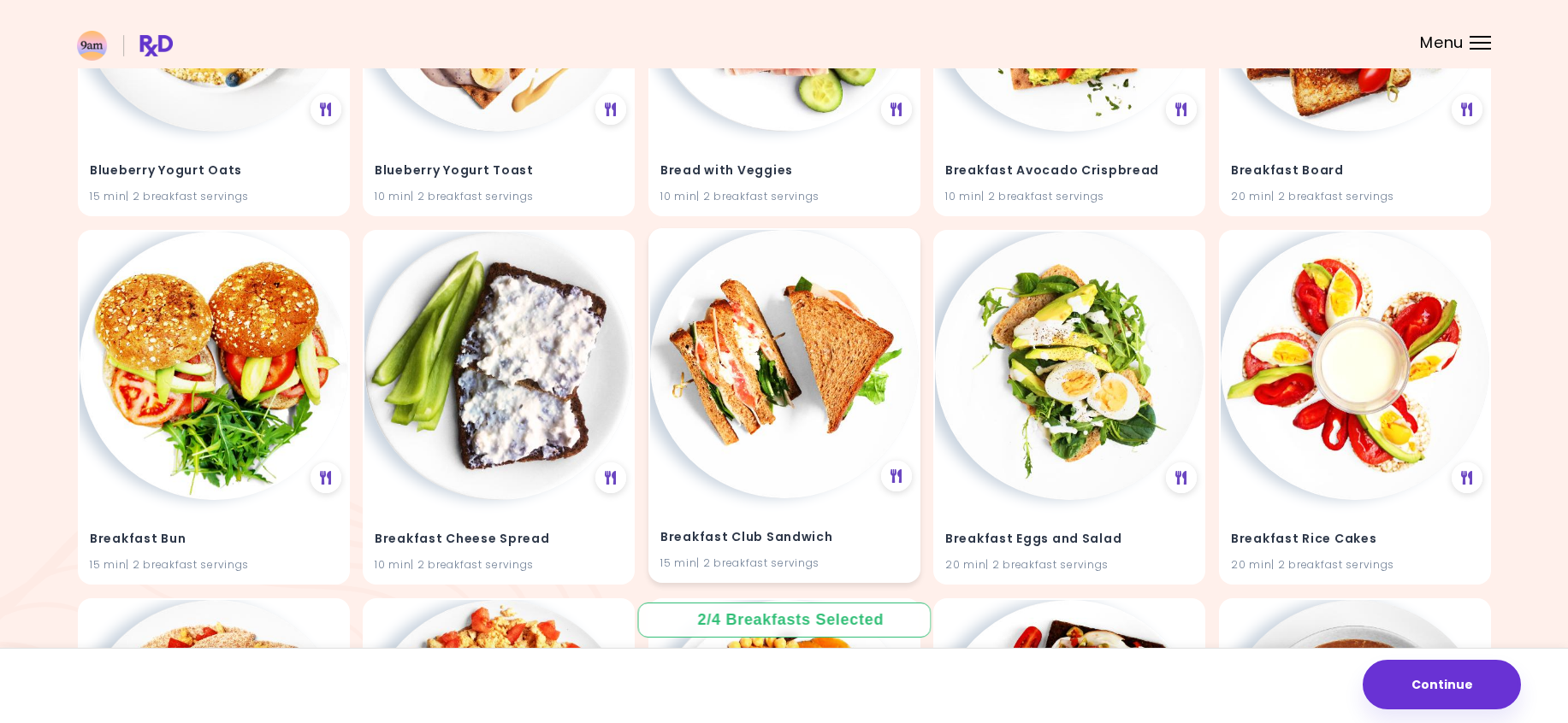
click at [743, 383] on img at bounding box center [784, 364] width 268 height 268
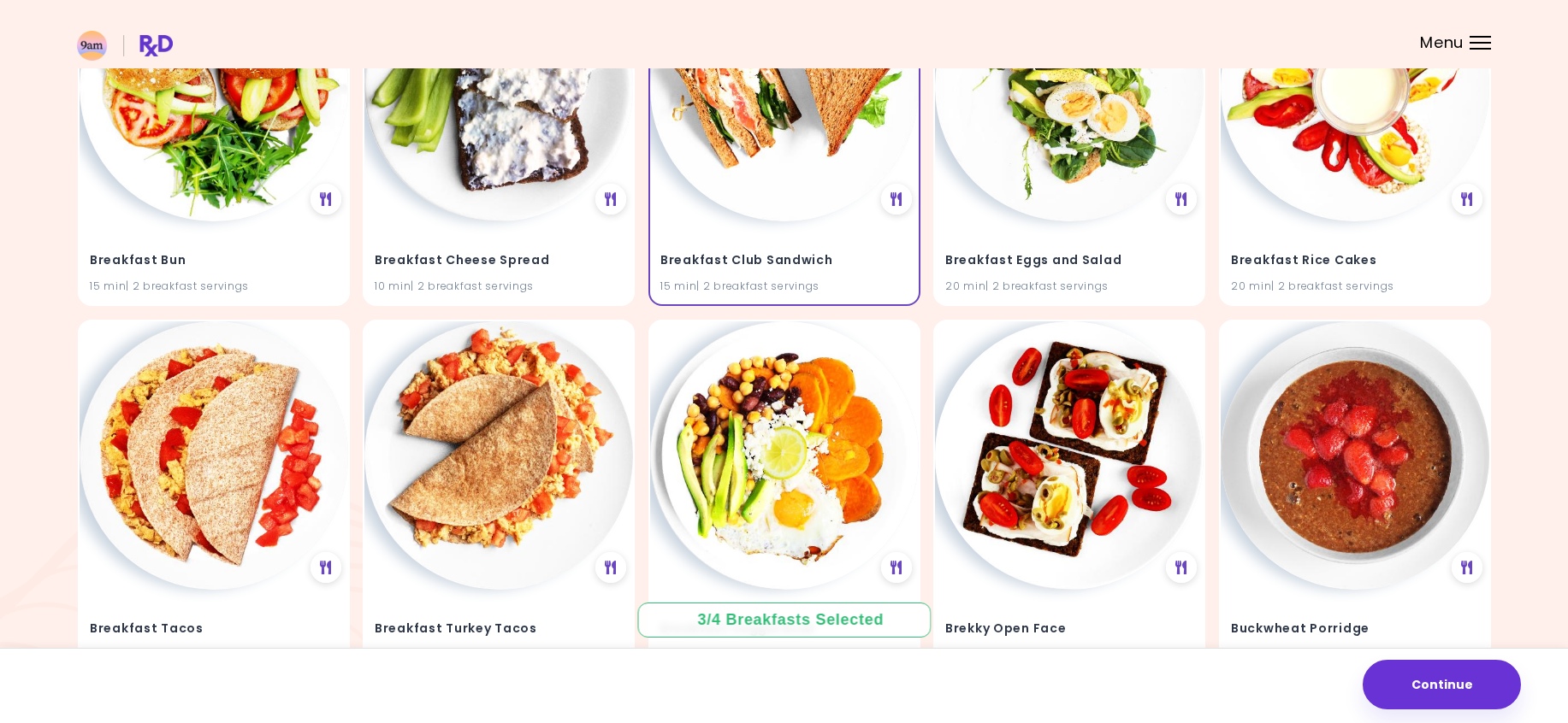
scroll to position [3677, 0]
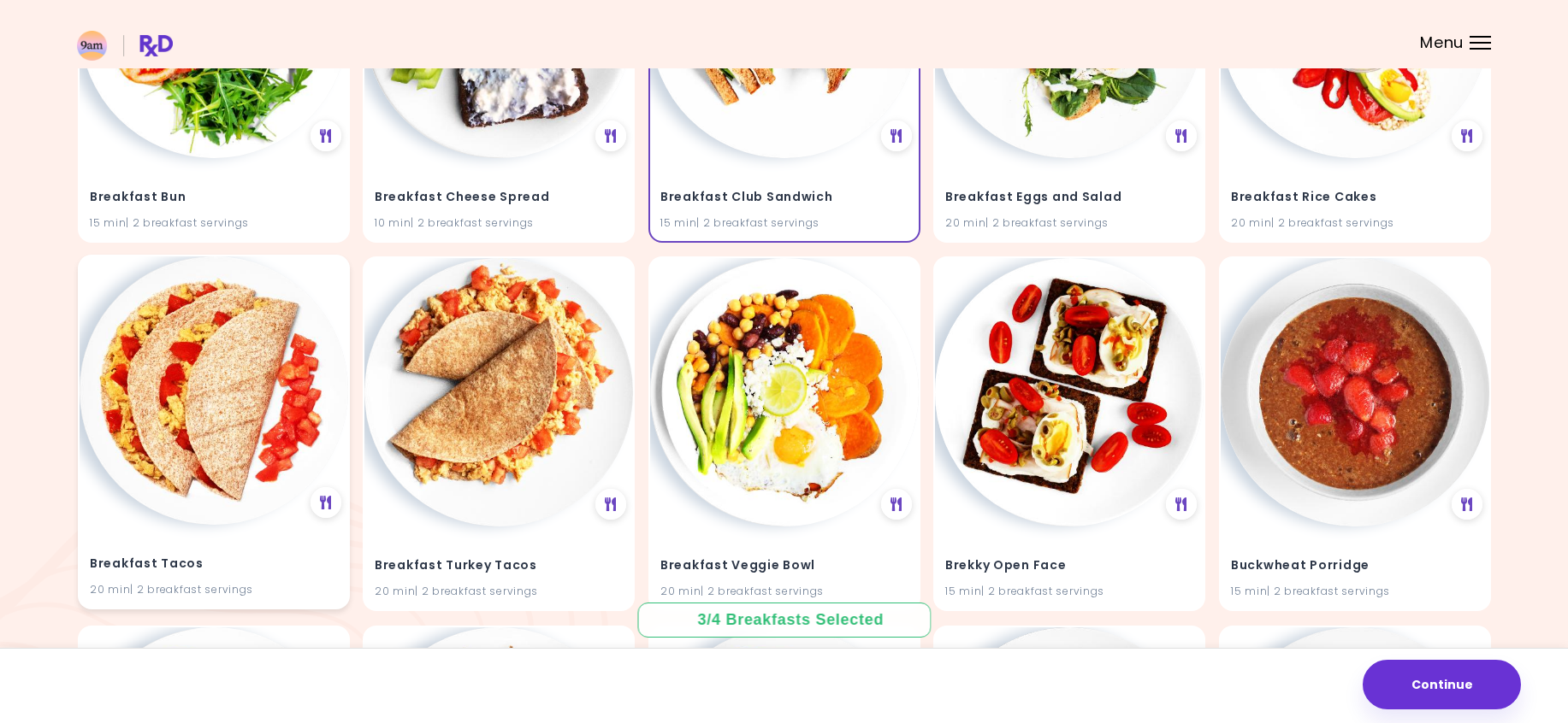
click at [198, 396] on img at bounding box center [214, 391] width 268 height 268
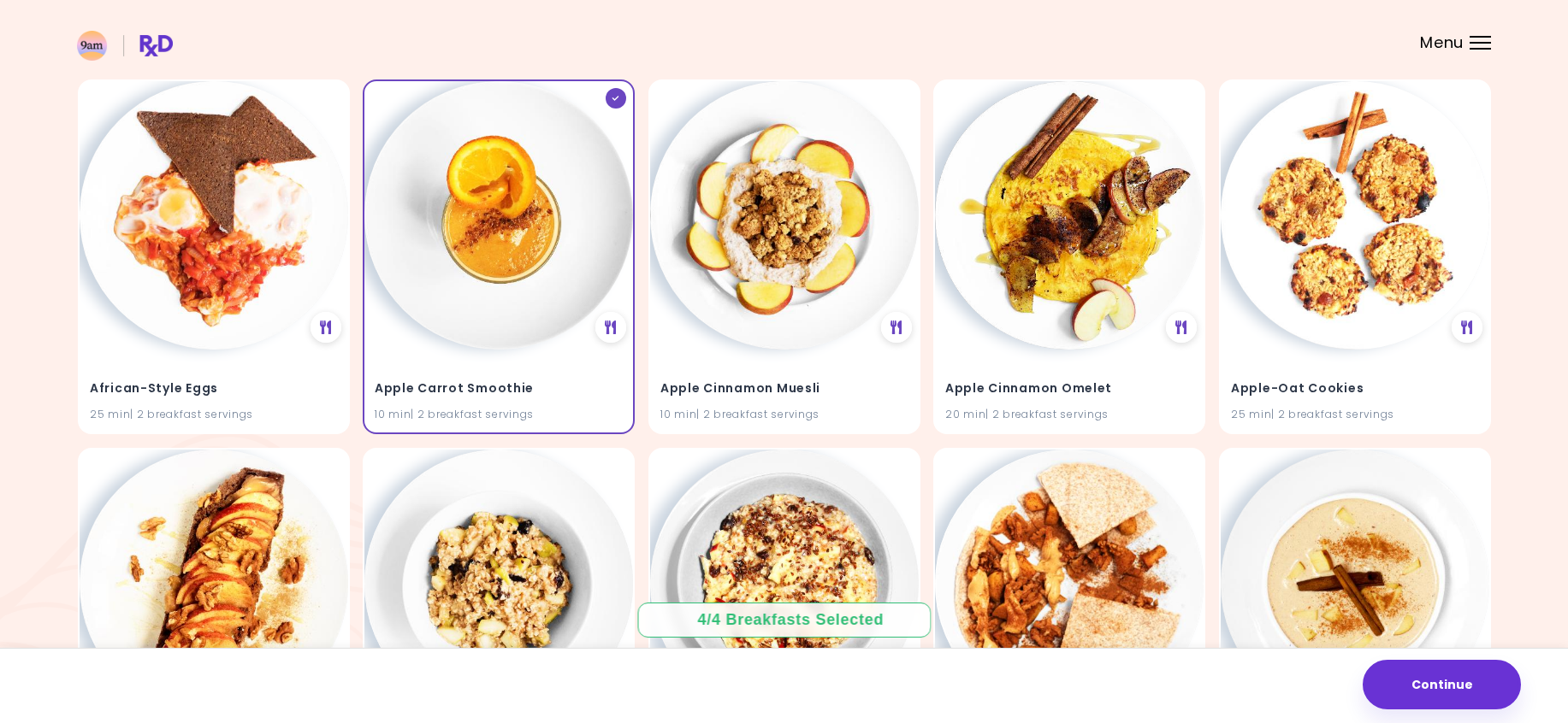
scroll to position [0, 0]
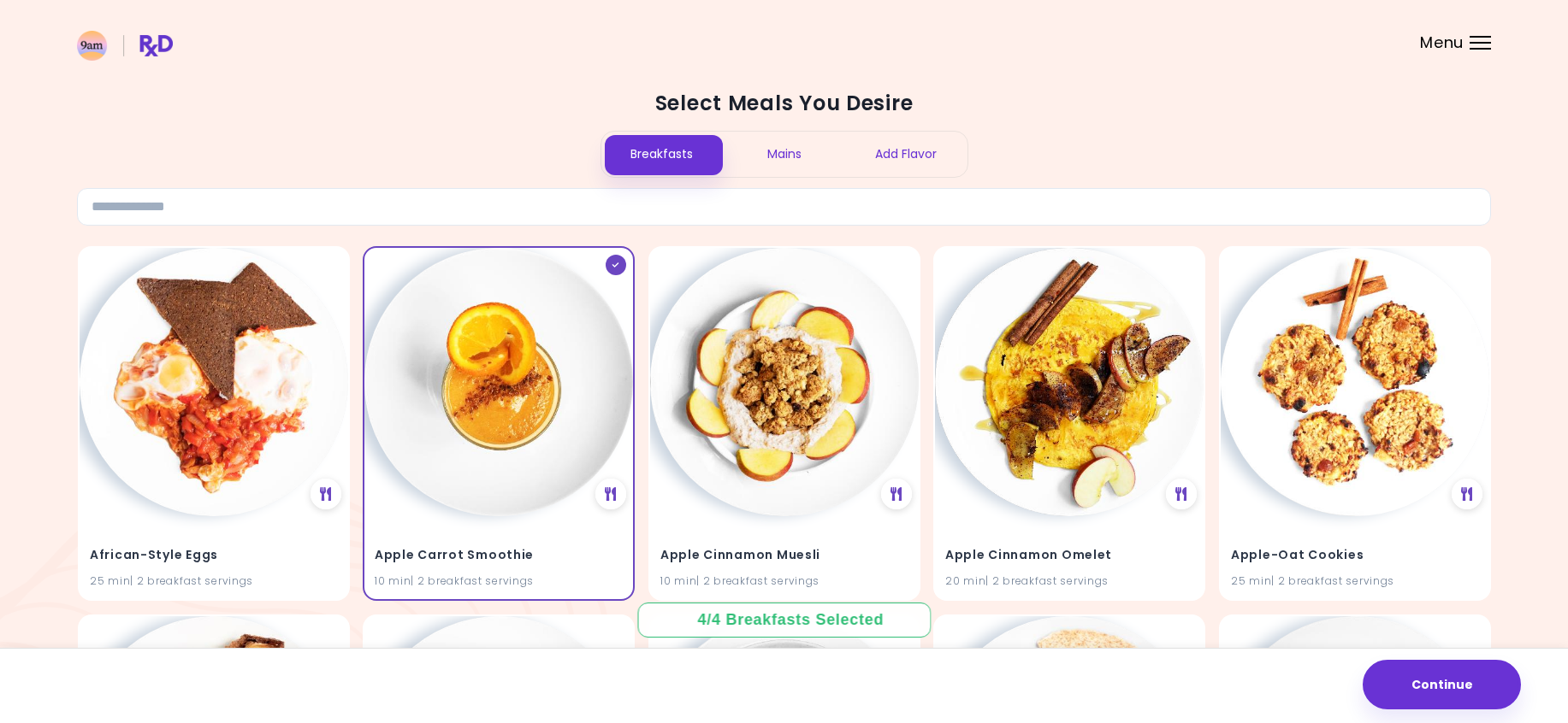
click at [916, 154] on div "Add Flavor" at bounding box center [906, 155] width 122 height 45
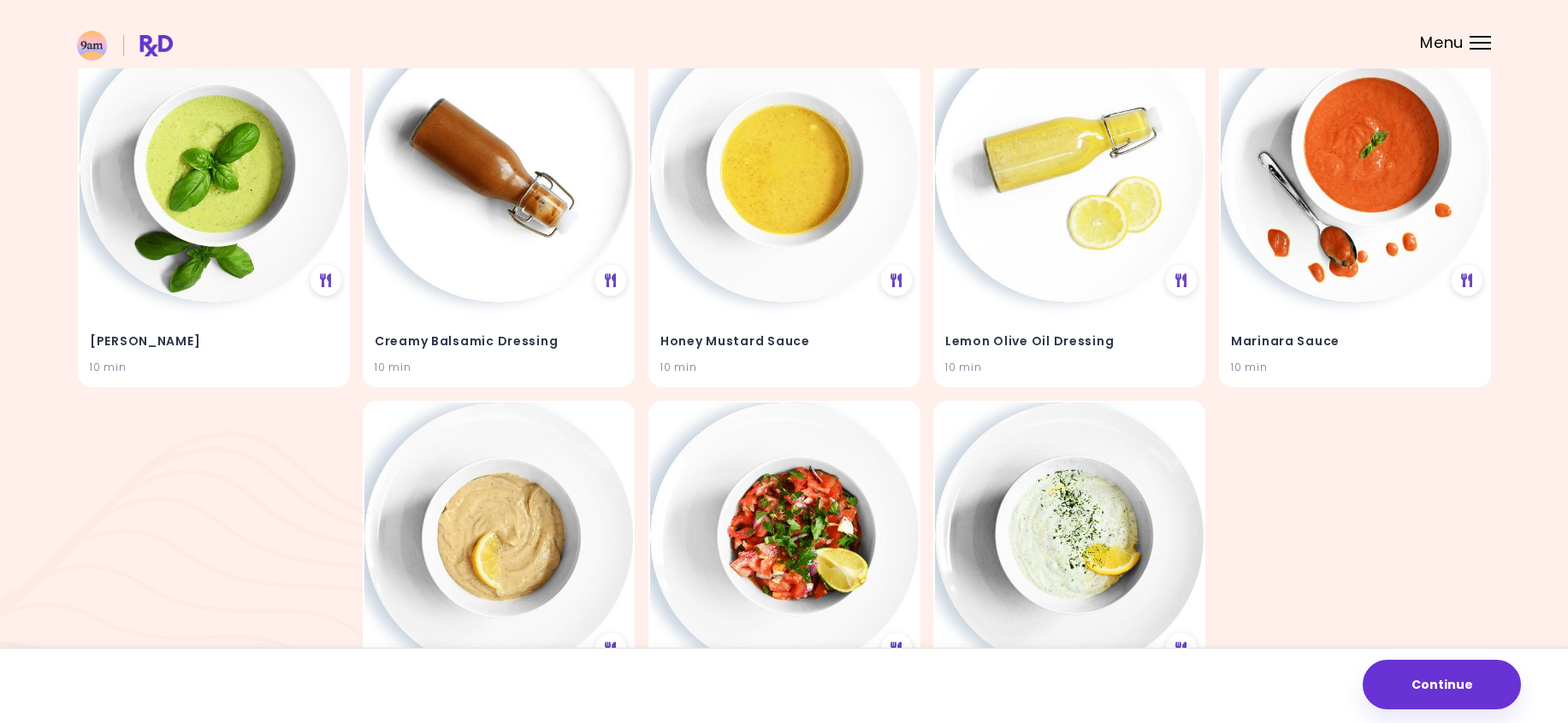
scroll to position [146, 0]
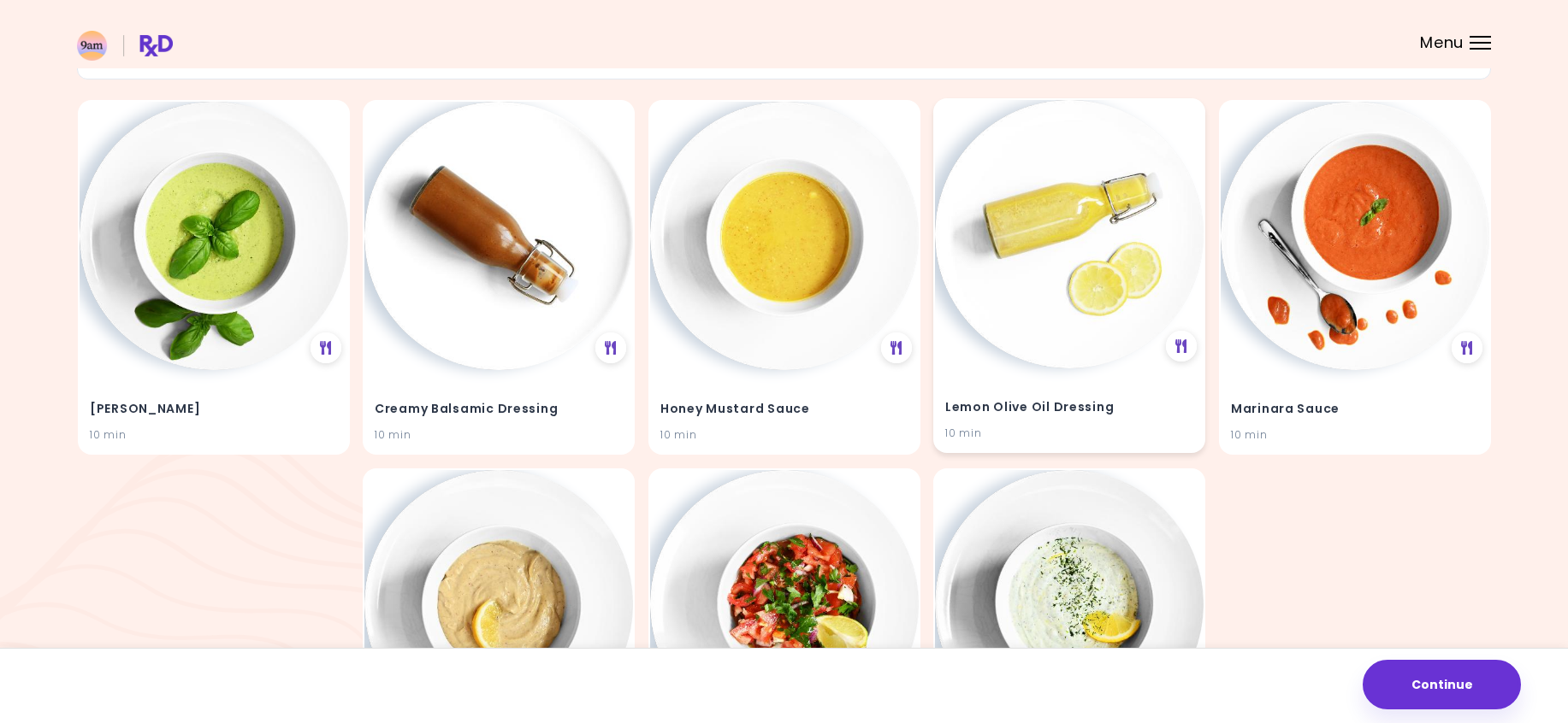
click at [1102, 356] on img at bounding box center [1070, 234] width 268 height 268
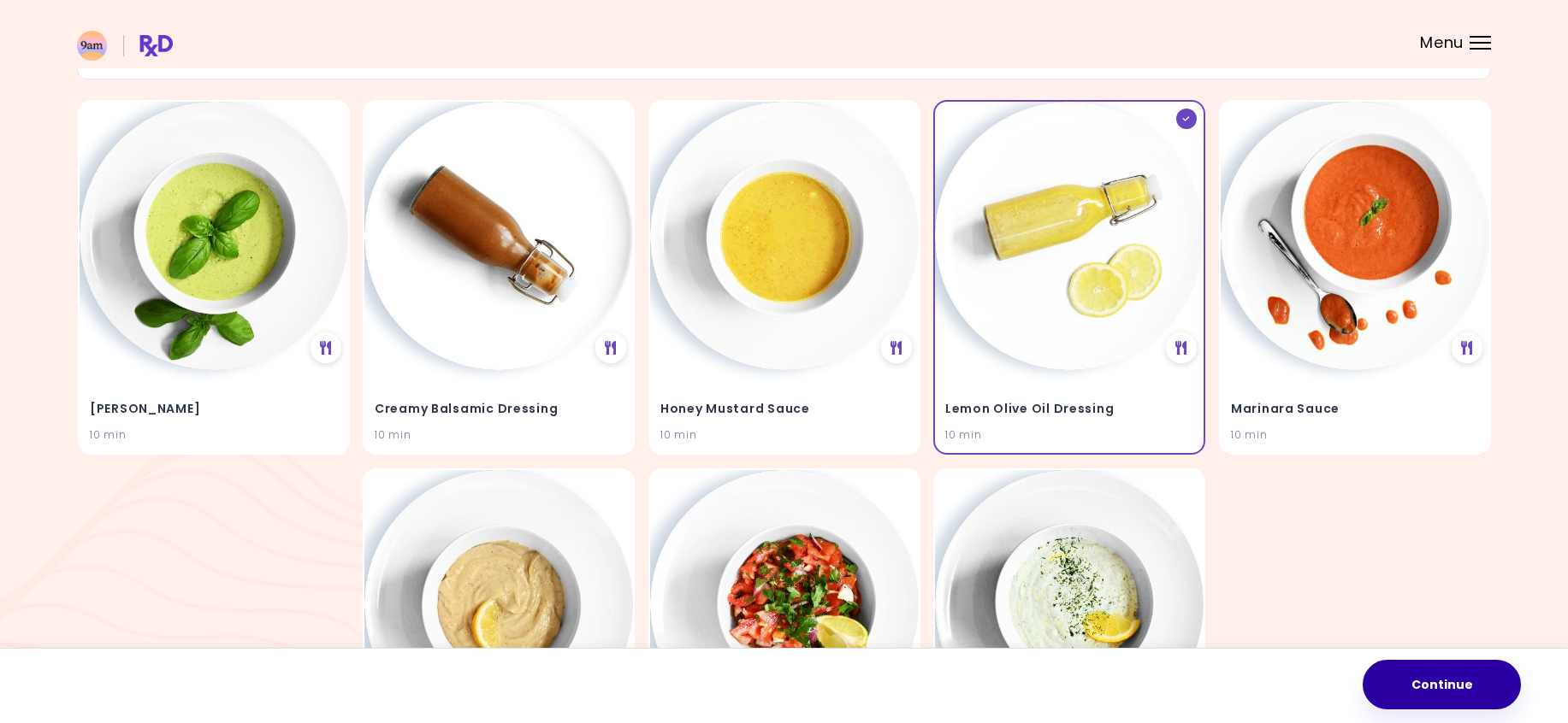
click at [1447, 685] on button "Continue" at bounding box center [1442, 685] width 158 height 49
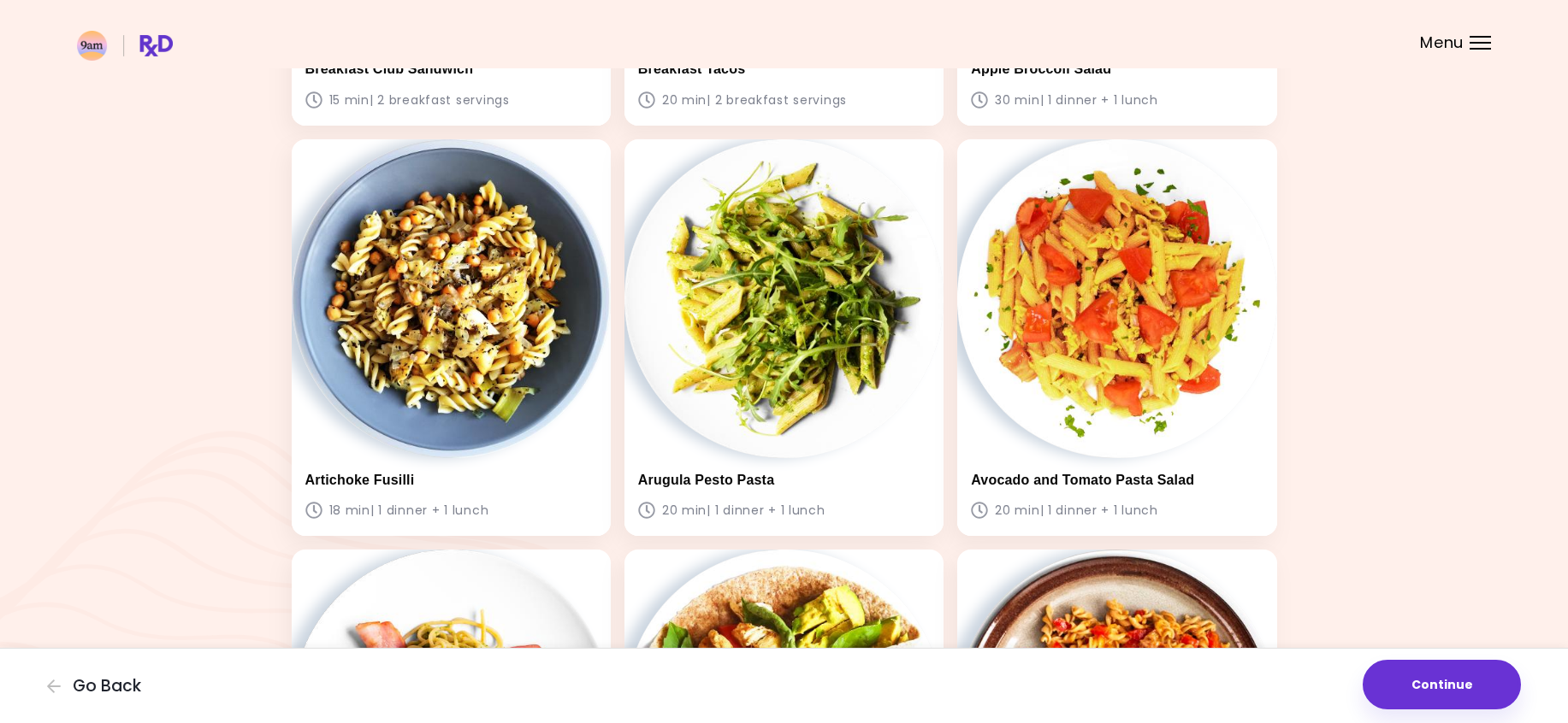
scroll to position [855, 0]
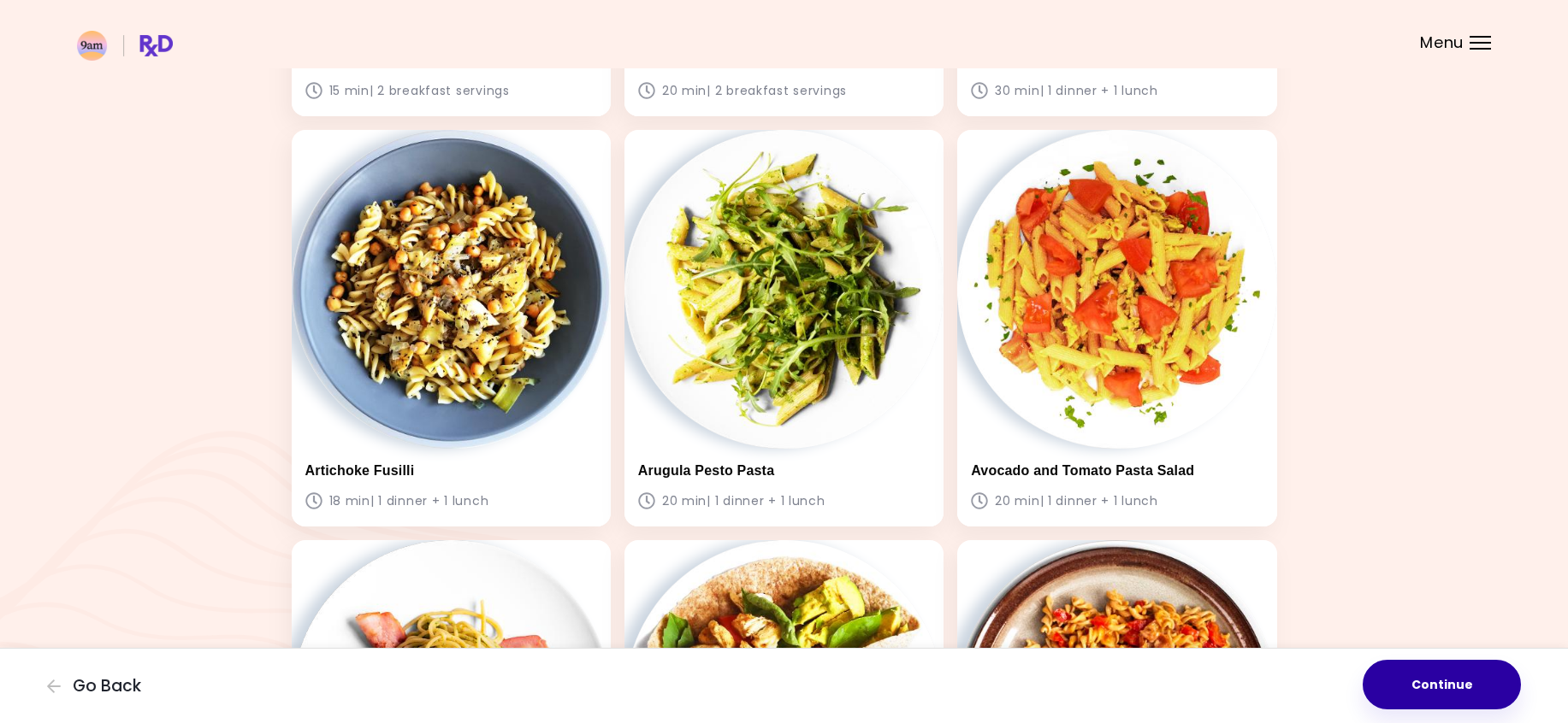
click at [1435, 684] on button "Continue" at bounding box center [1442, 685] width 158 height 49
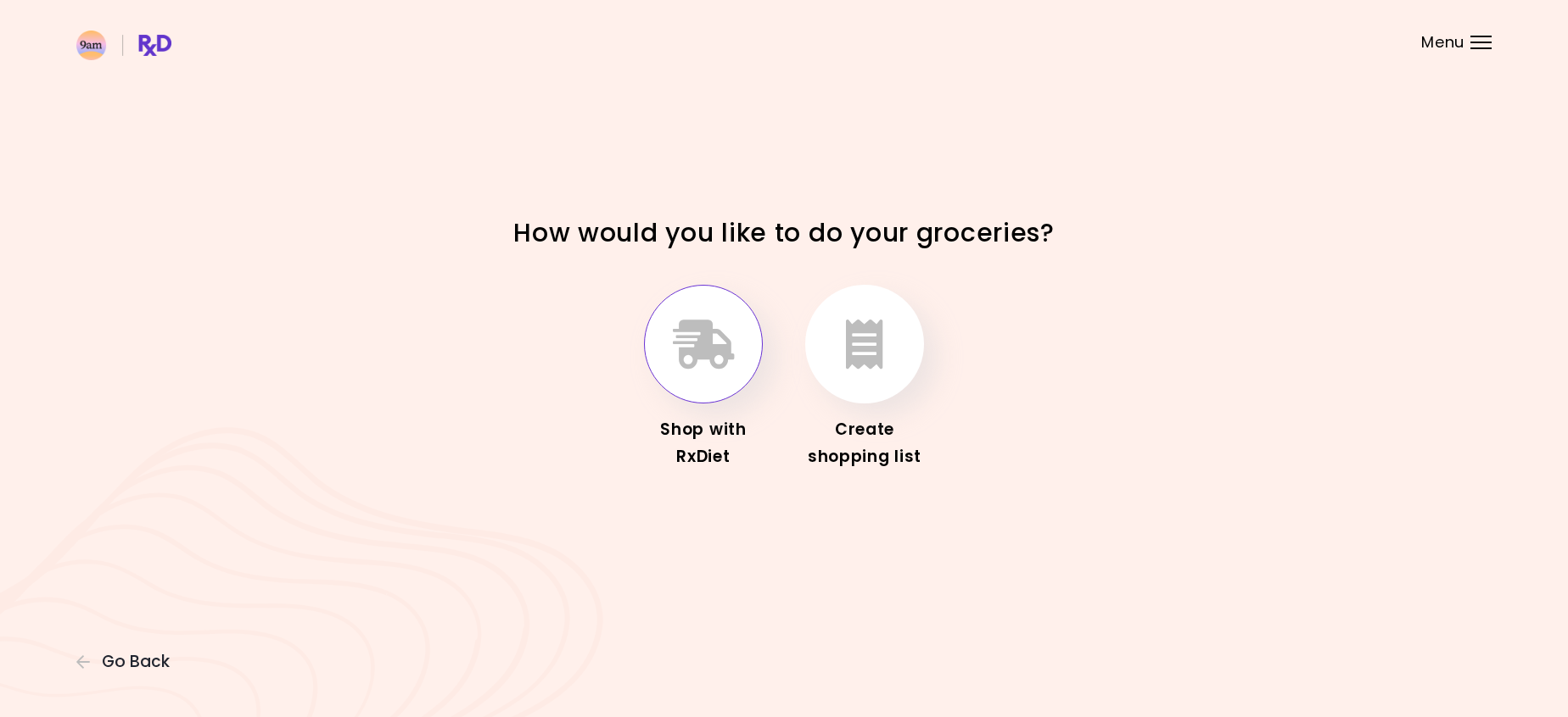
click at [707, 344] on icon "button" at bounding box center [703, 344] width 62 height 49
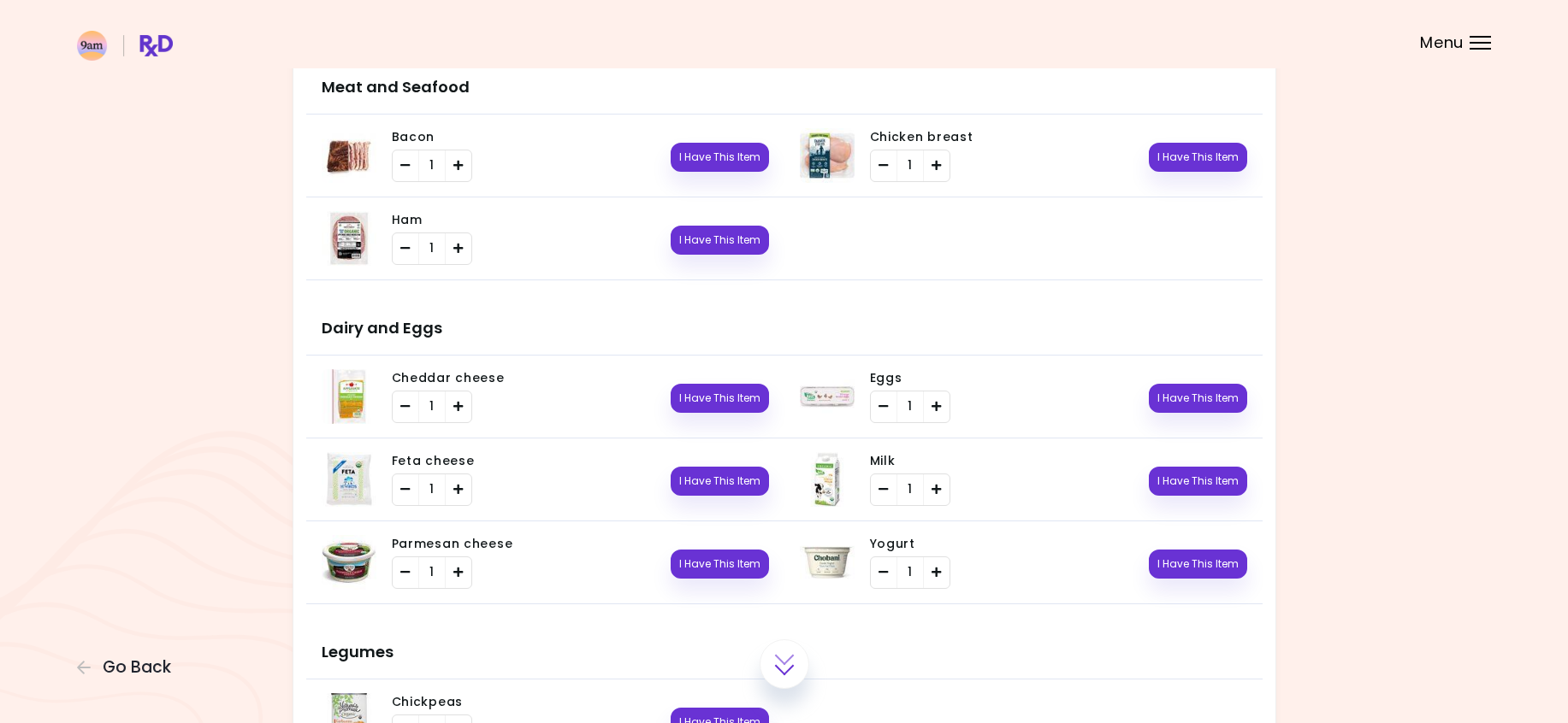
scroll to position [1316, 0]
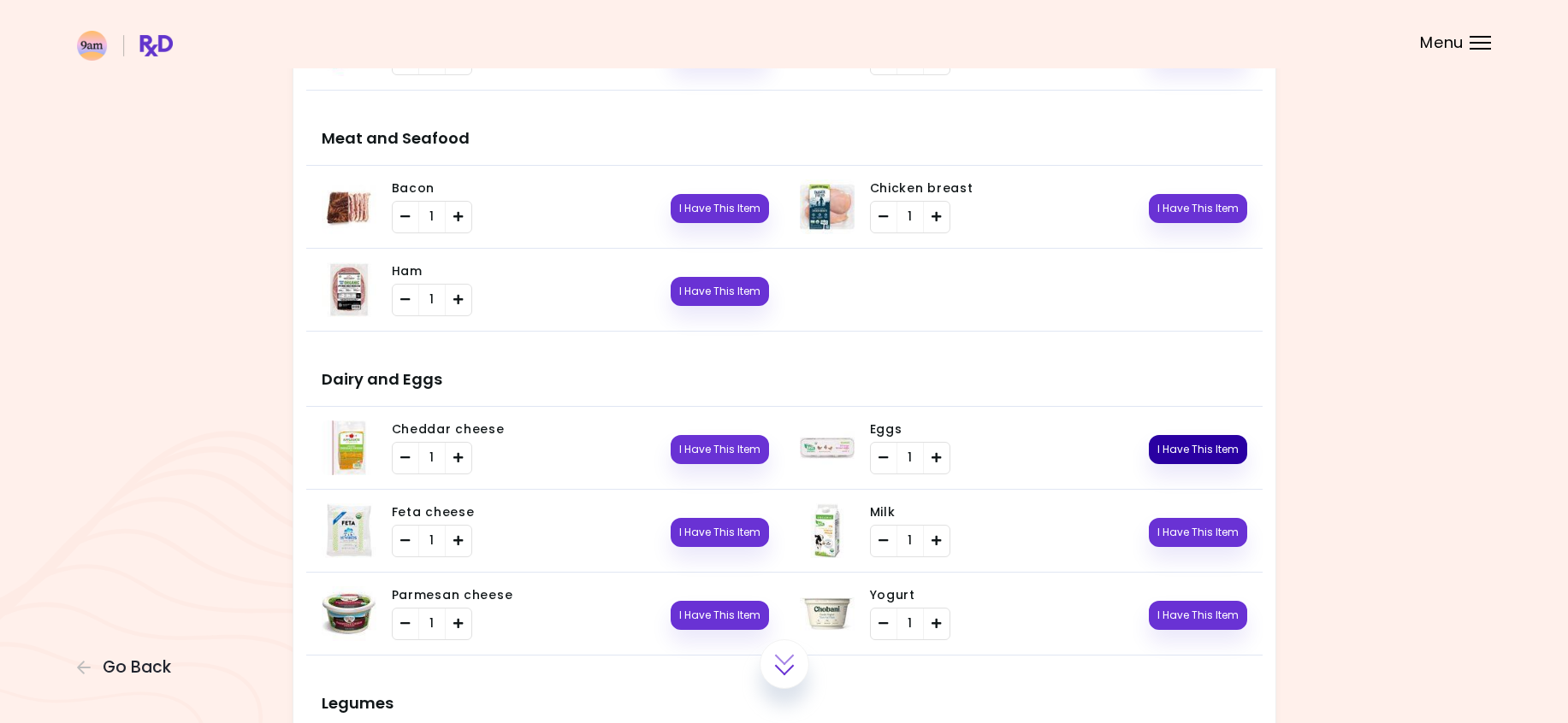
click at [1233, 451] on button "I Have This Item" at bounding box center [1198, 449] width 99 height 29
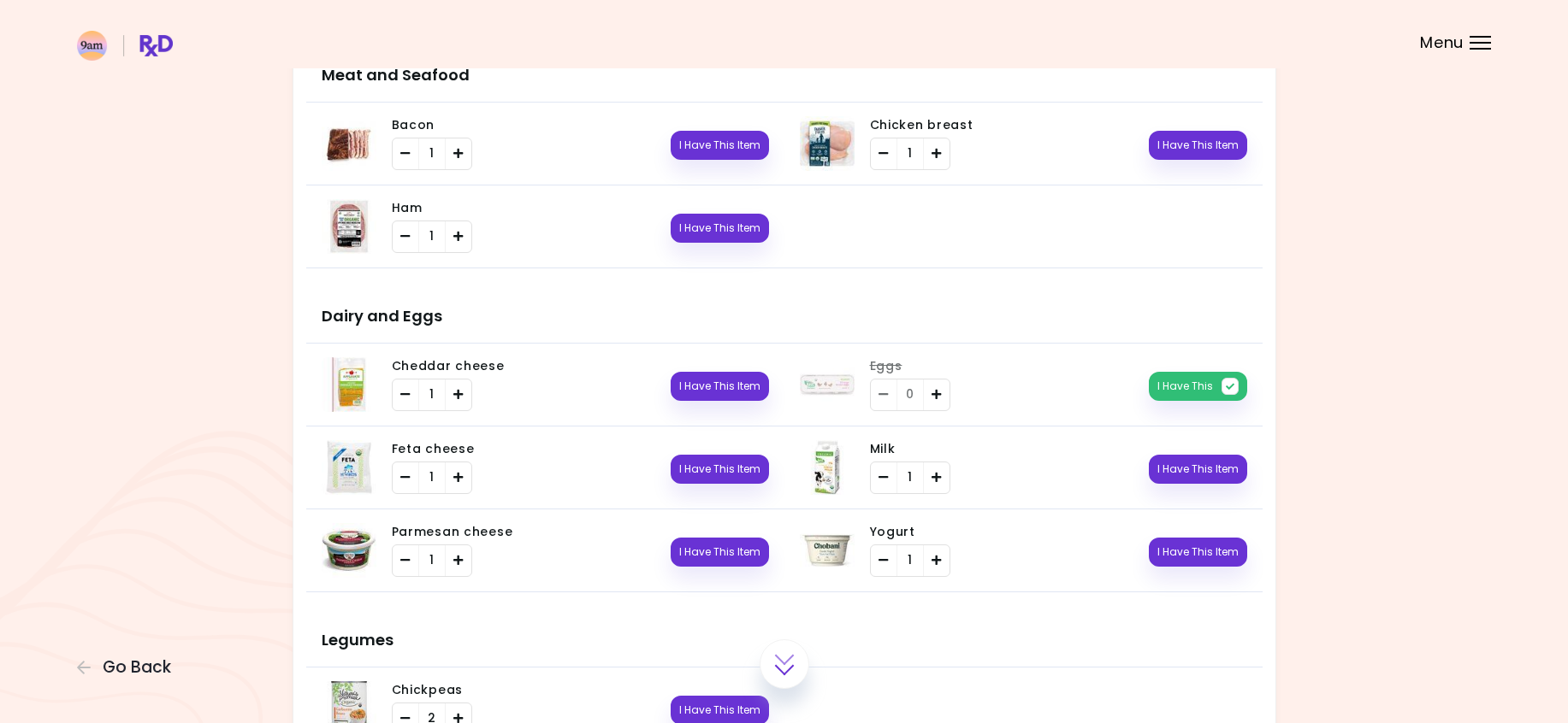
scroll to position [1487, 0]
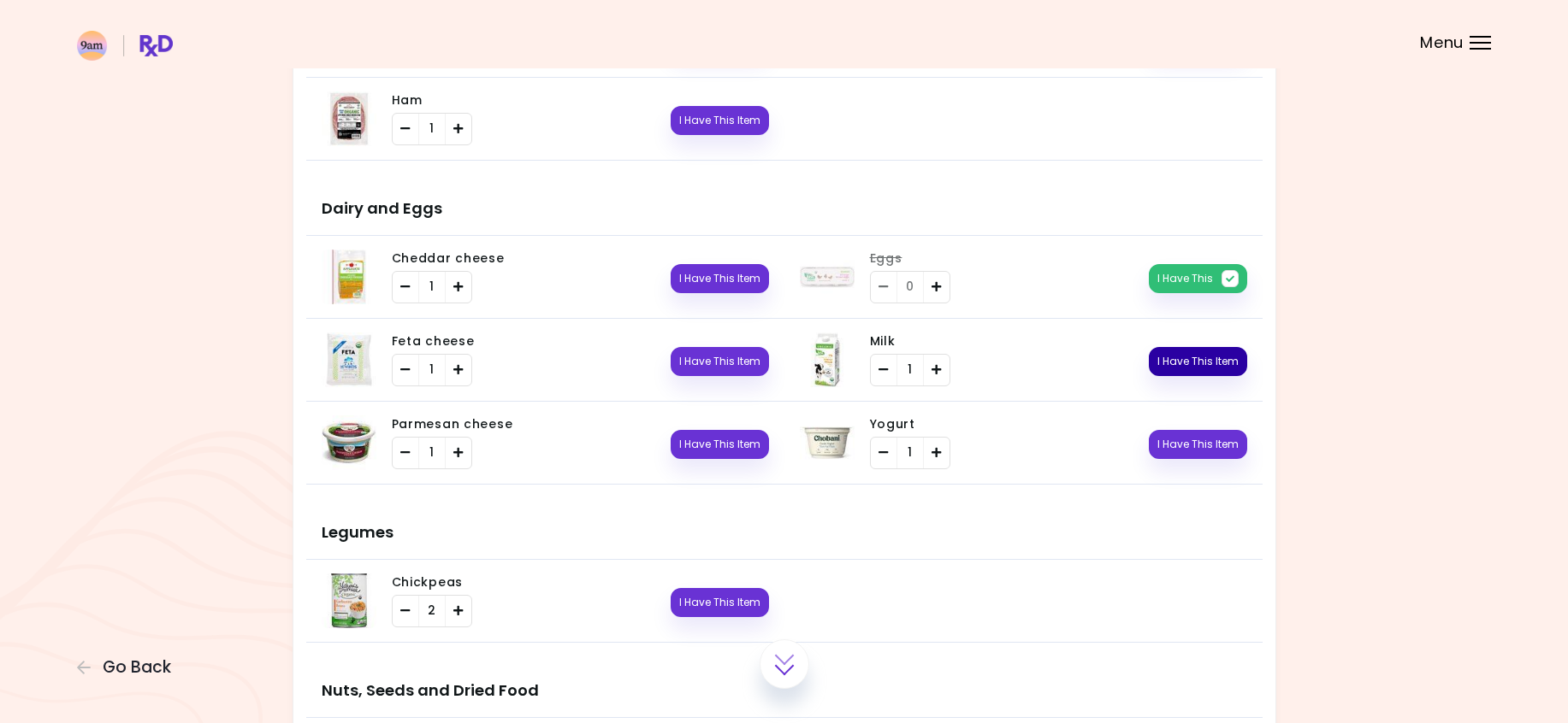
click at [1167, 369] on button "I Have This Item" at bounding box center [1198, 361] width 99 height 29
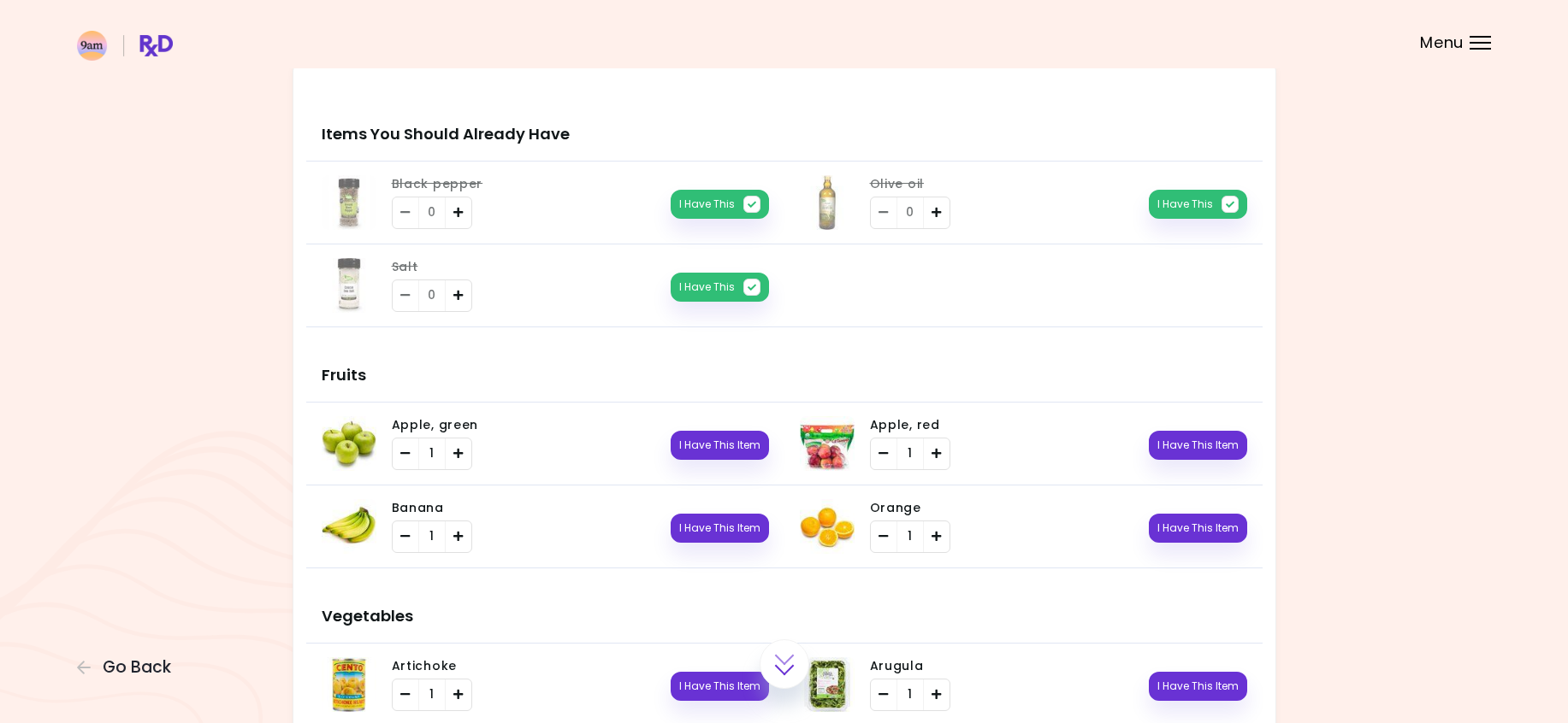
scroll to position [0, 0]
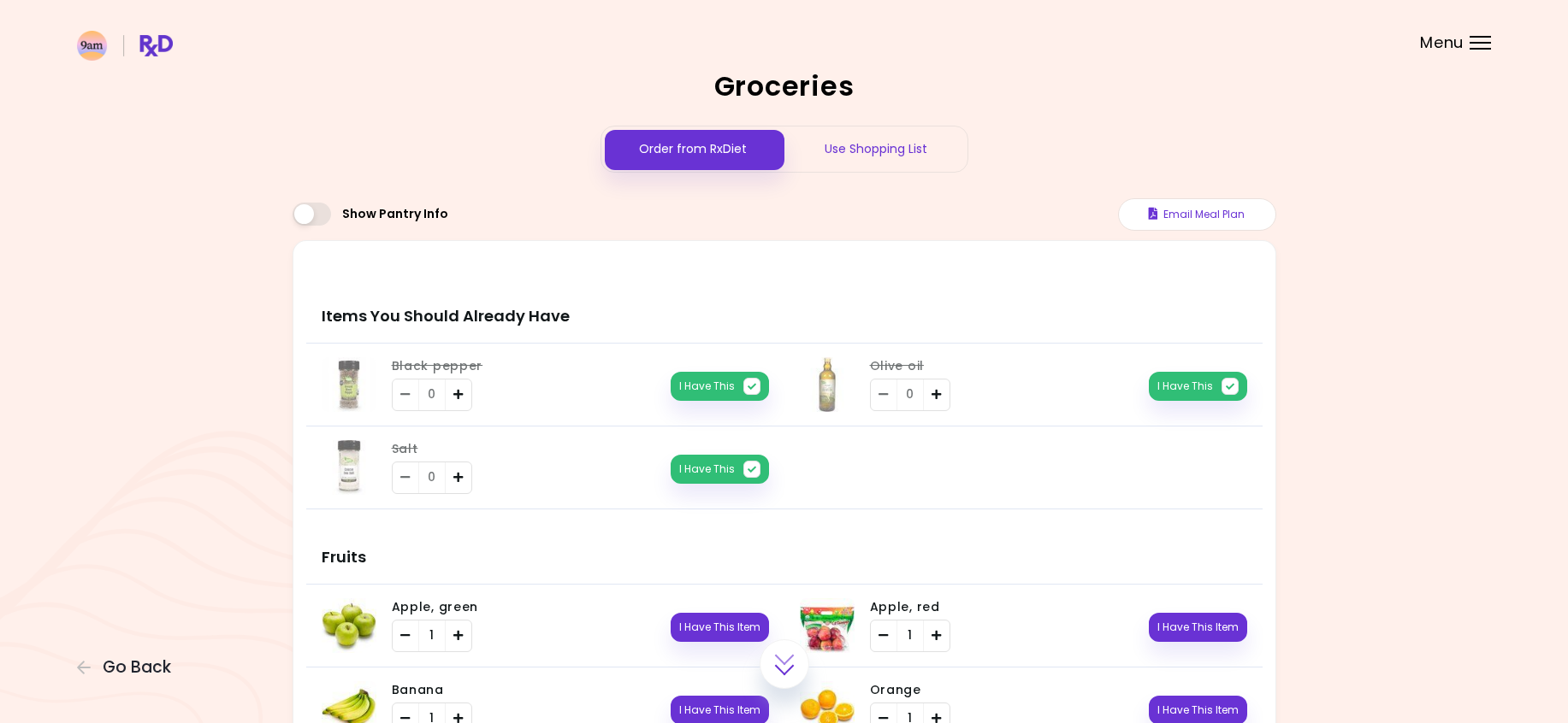
click at [871, 152] on div "Use Shopping List" at bounding box center [876, 149] width 184 height 45
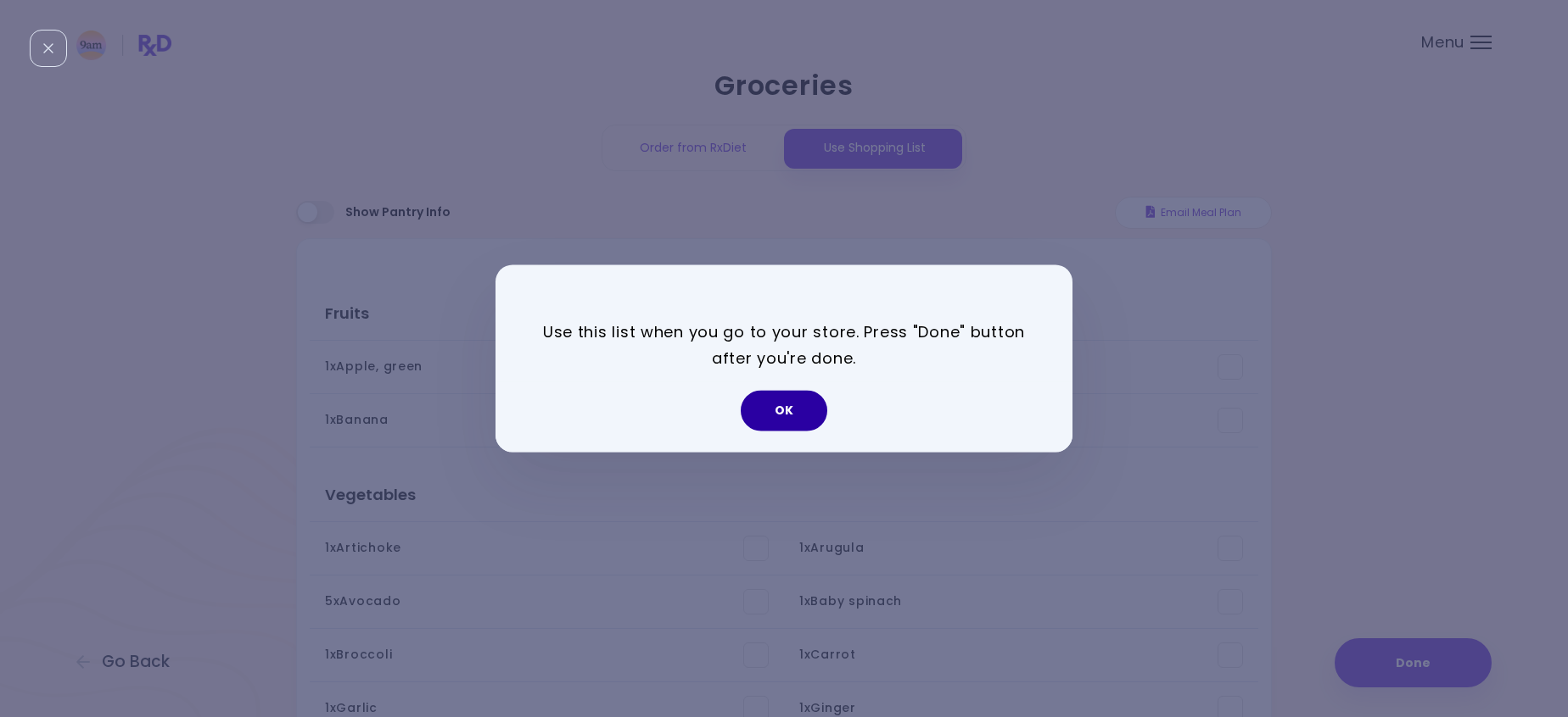
click at [807, 411] on button "OK" at bounding box center [784, 412] width 86 height 41
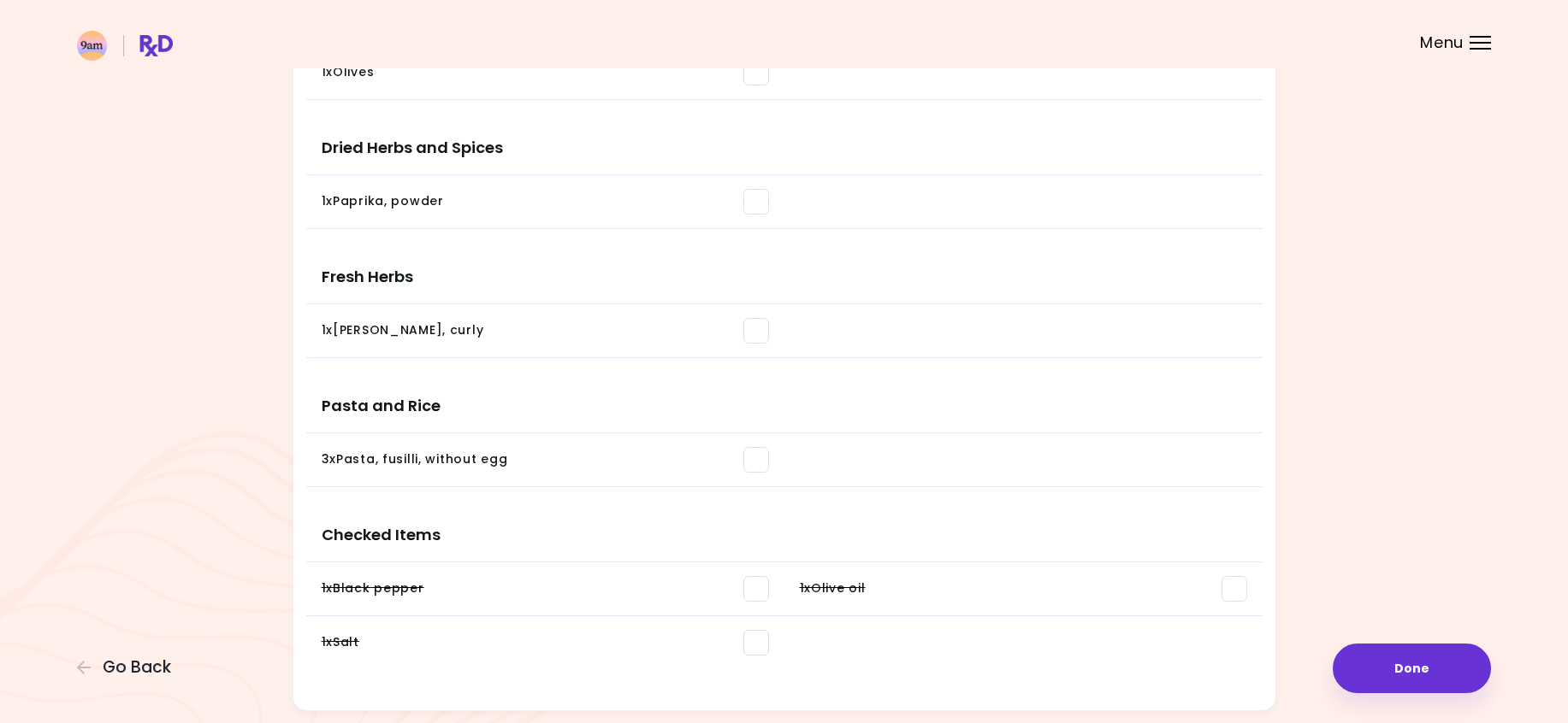
scroll to position [2113, 0]
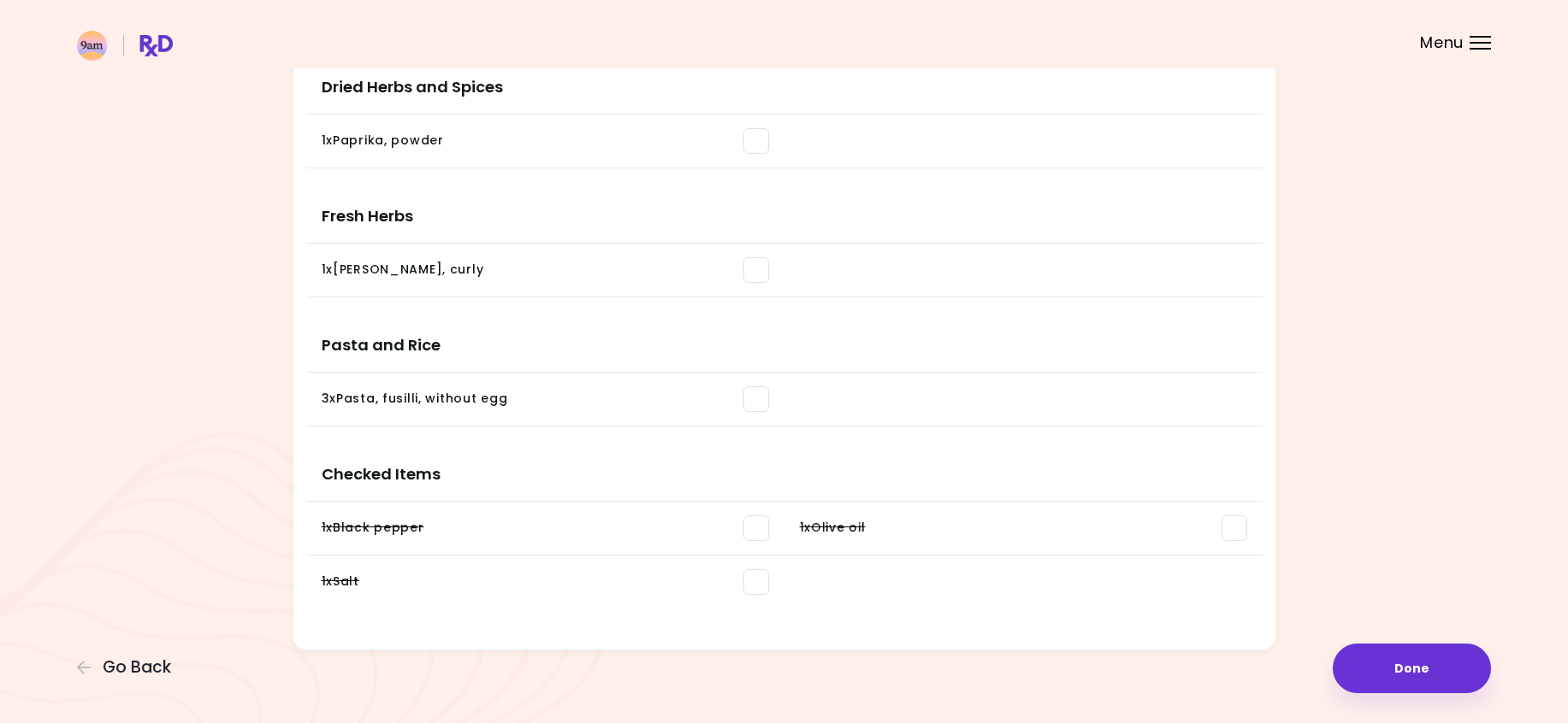
click at [1235, 526] on span at bounding box center [1234, 529] width 26 height 26
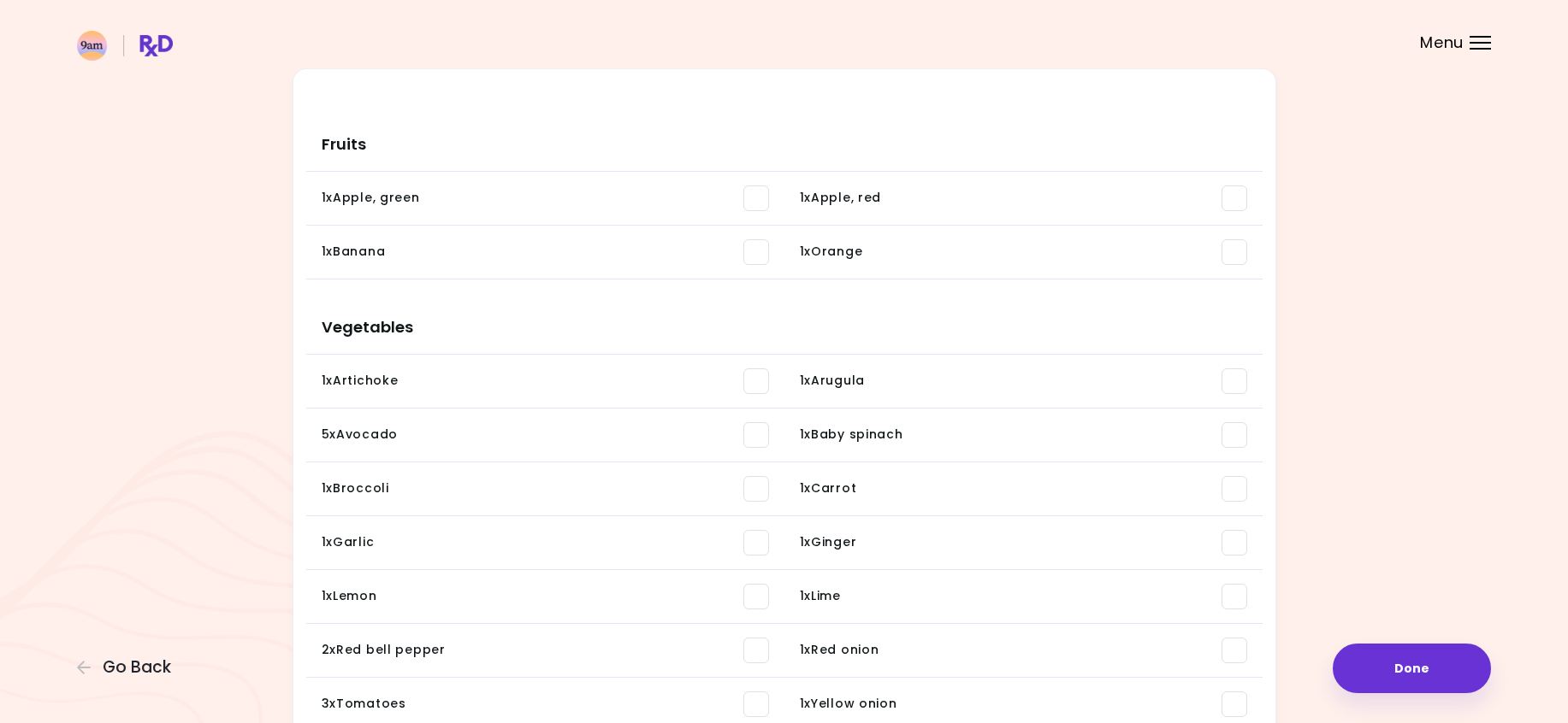
scroll to position [0, 0]
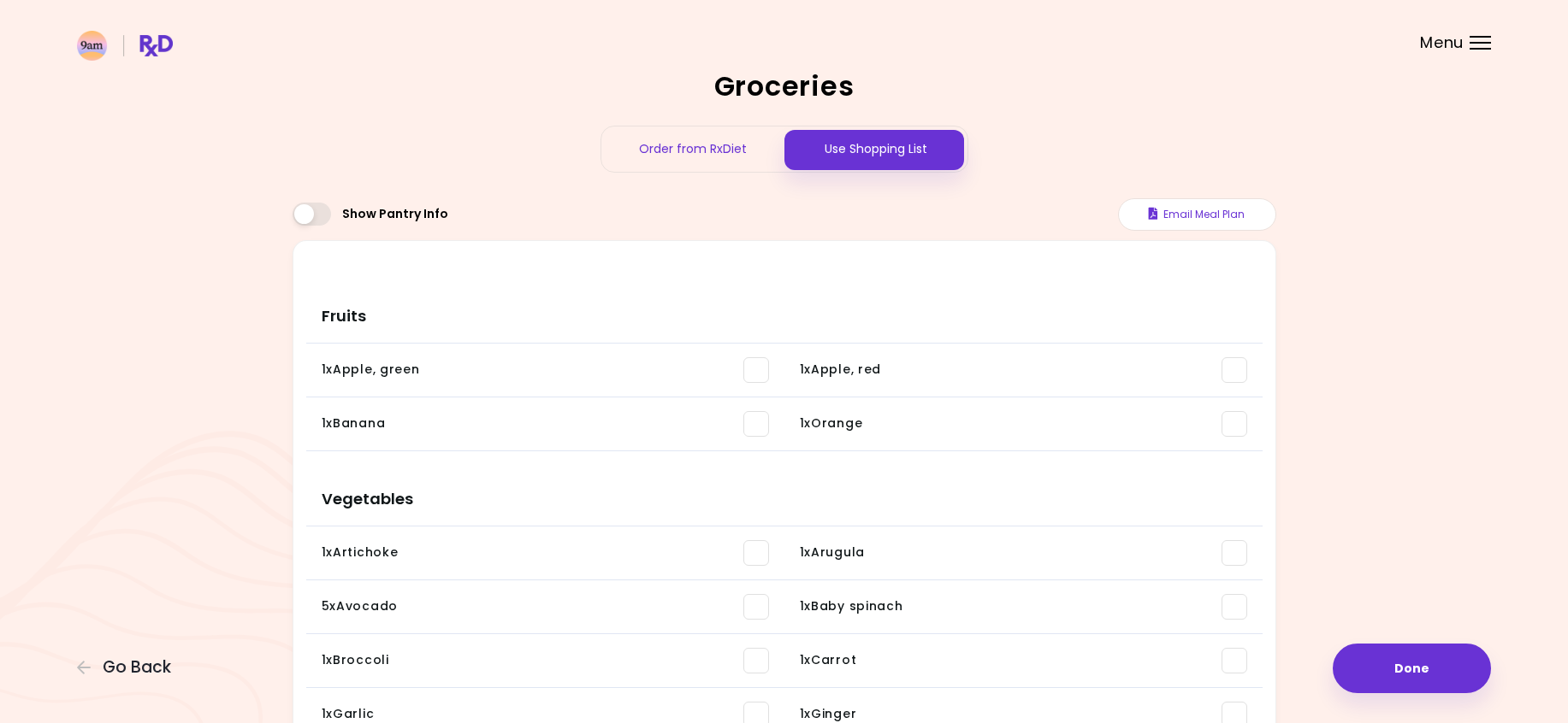
click at [318, 211] on span at bounding box center [311, 213] width 38 height 23
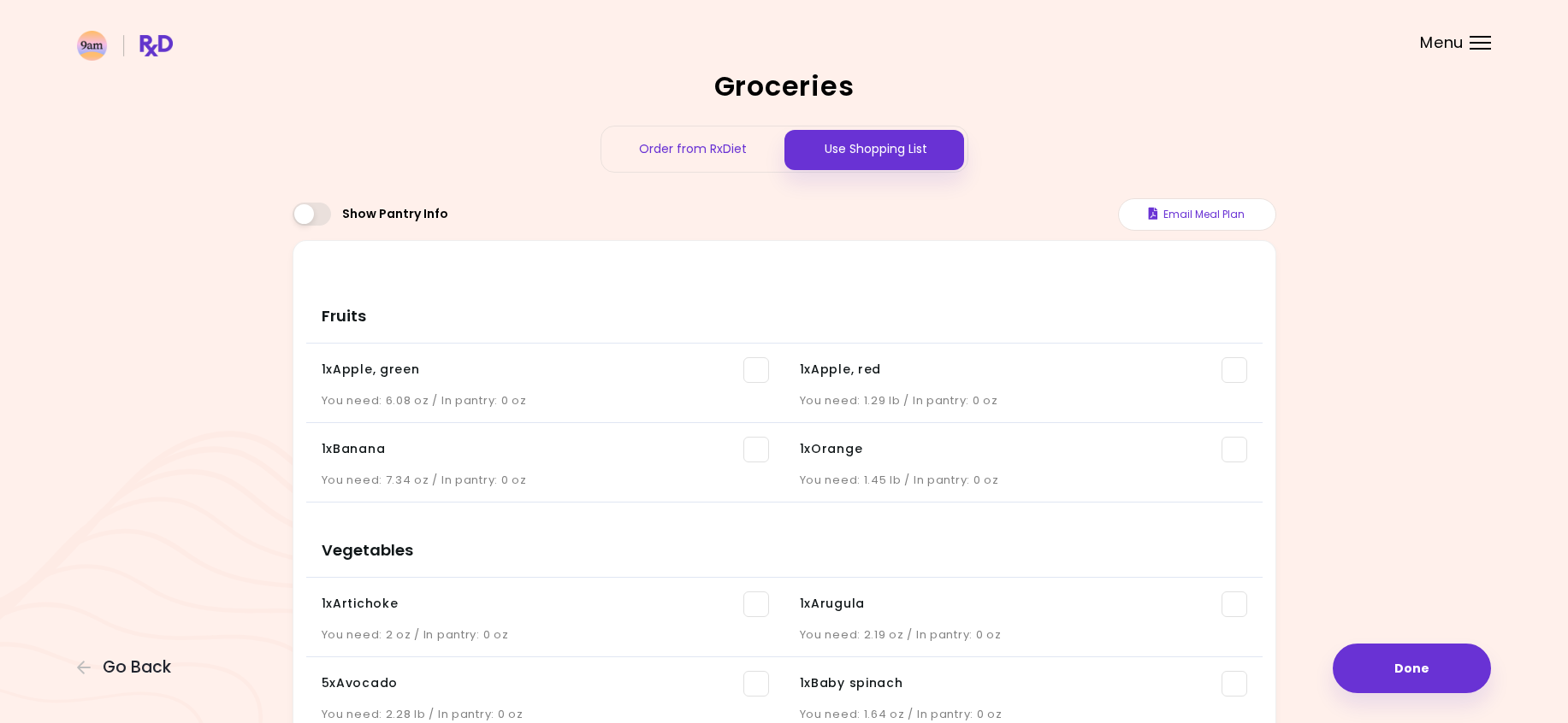
click at [318, 211] on span at bounding box center [311, 213] width 38 height 23
